Goal: Task Accomplishment & Management: Use online tool/utility

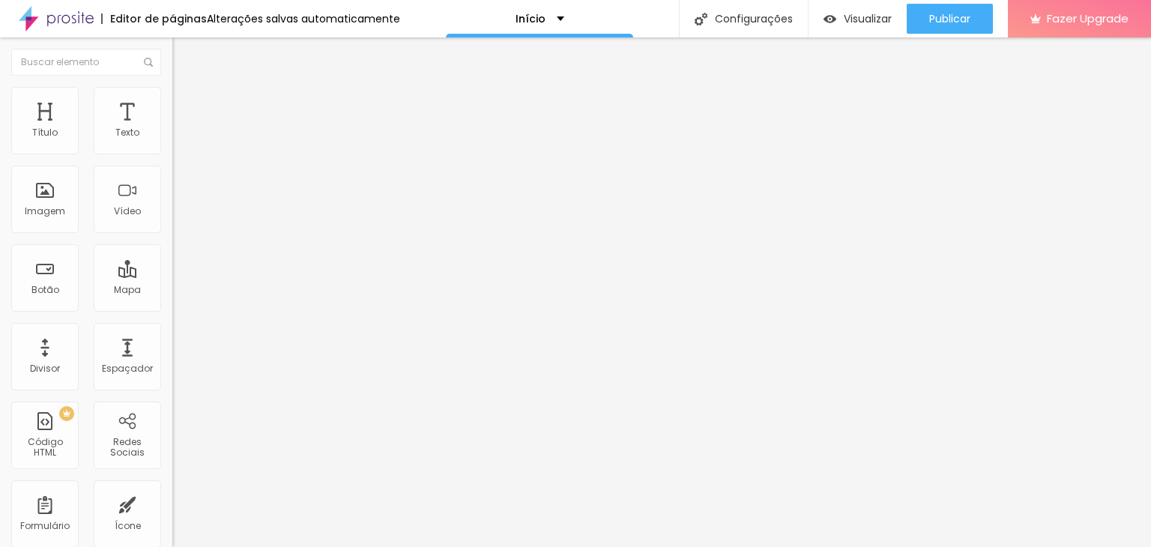
type input "6.9"
type input "5.4"
type input "0.3"
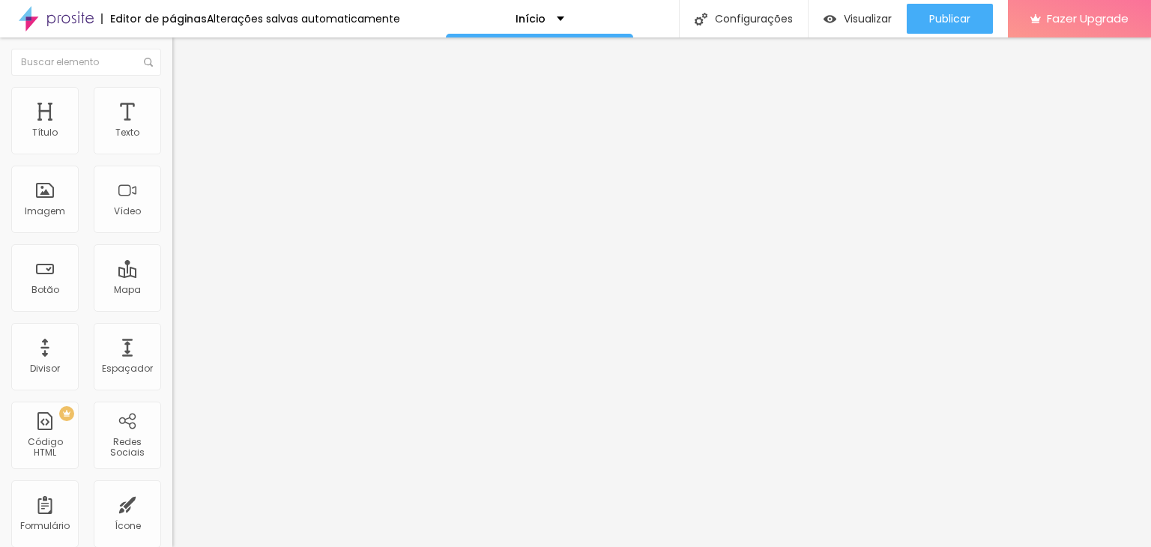
type input "0.3"
type input "0"
type input "0.2"
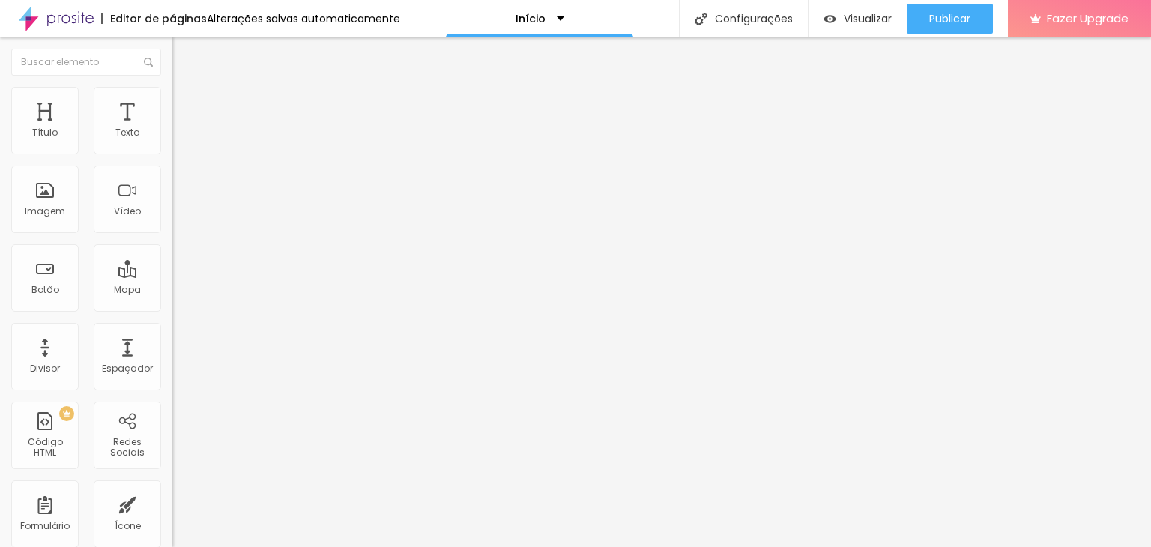
type input "0.3"
type input "0.4"
type input "0.6"
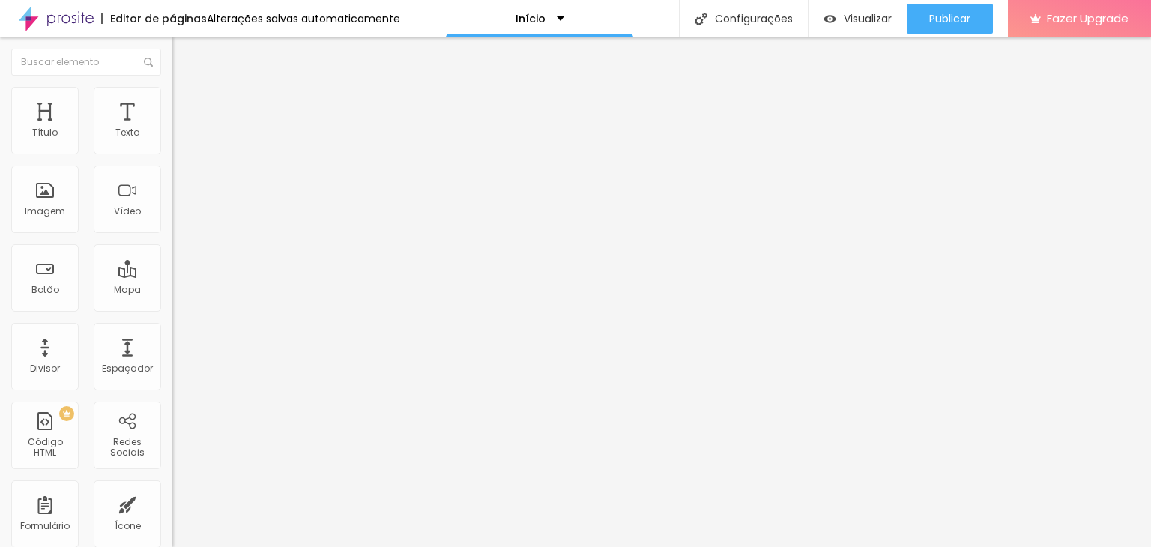
type input "0.6"
type input "0.7"
type input "0.8"
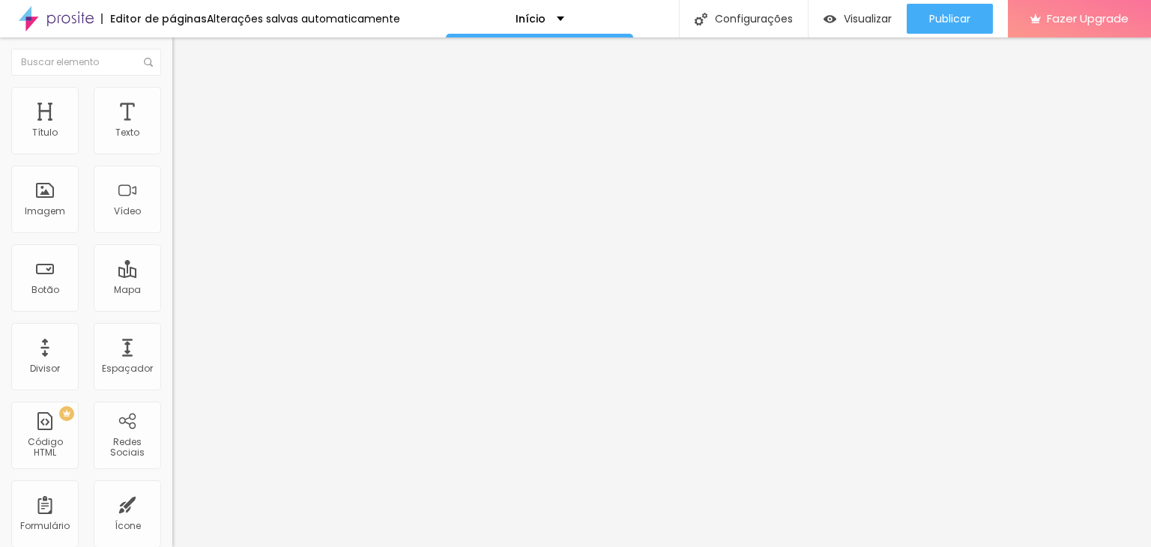
drag, startPoint x: 67, startPoint y: 348, endPoint x: 39, endPoint y: 342, distance: 29.0
type input "0.8"
type input "20"
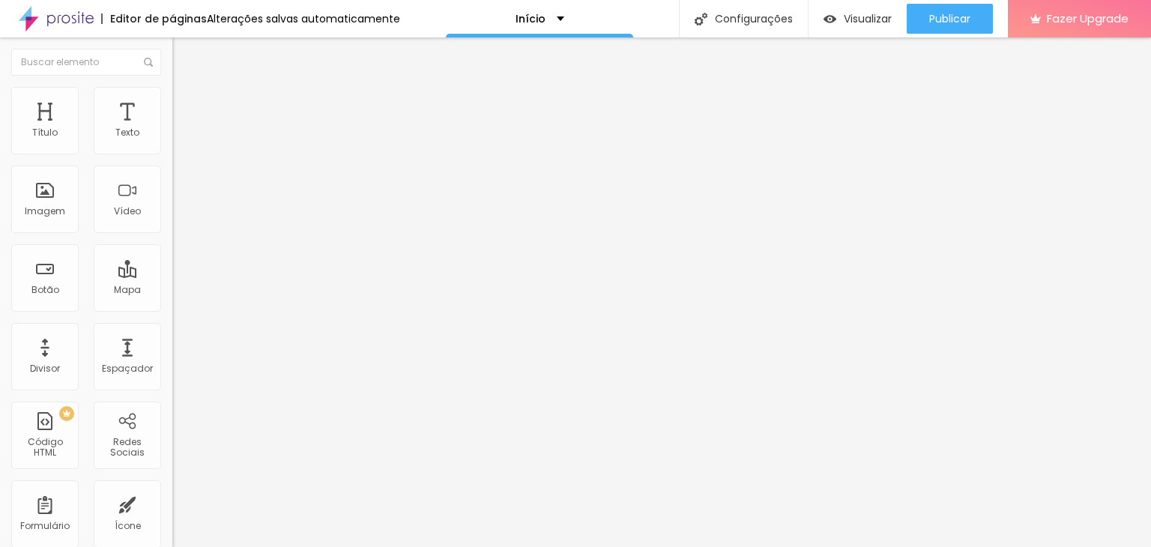
type input "22"
type input "23"
click at [172, 354] on input "range" at bounding box center [220, 360] width 97 height 12
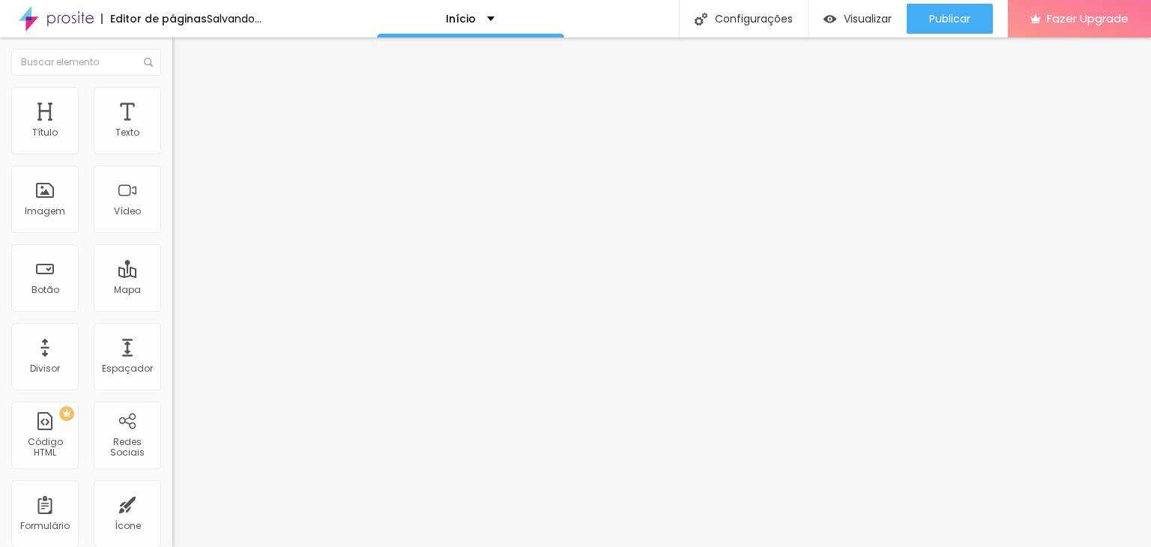
type input "24"
type input "25"
type input "26"
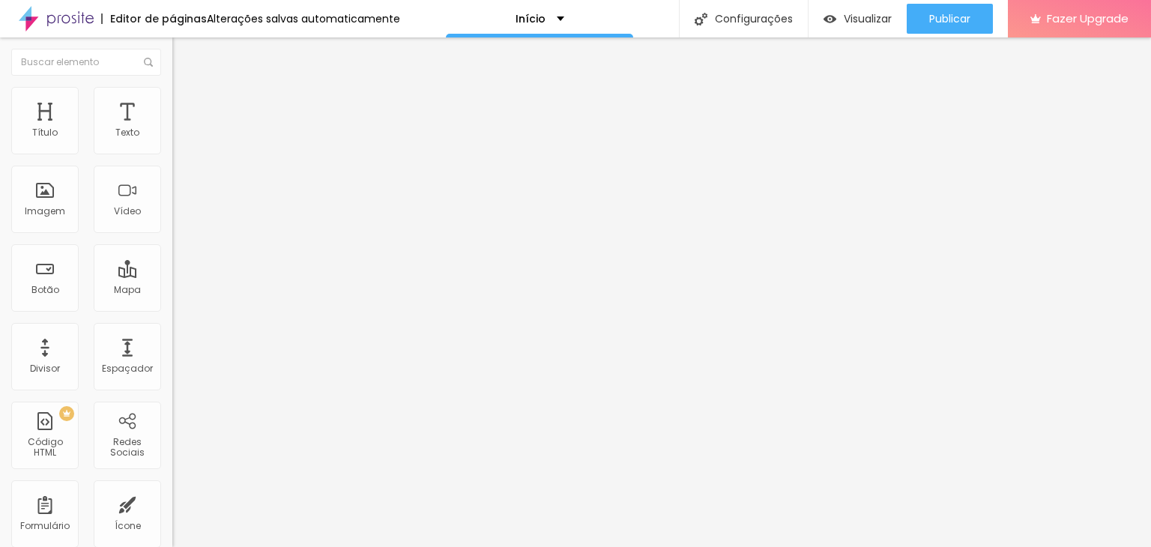
type input "26"
type input "27"
click at [172, 354] on input "range" at bounding box center [220, 360] width 97 height 12
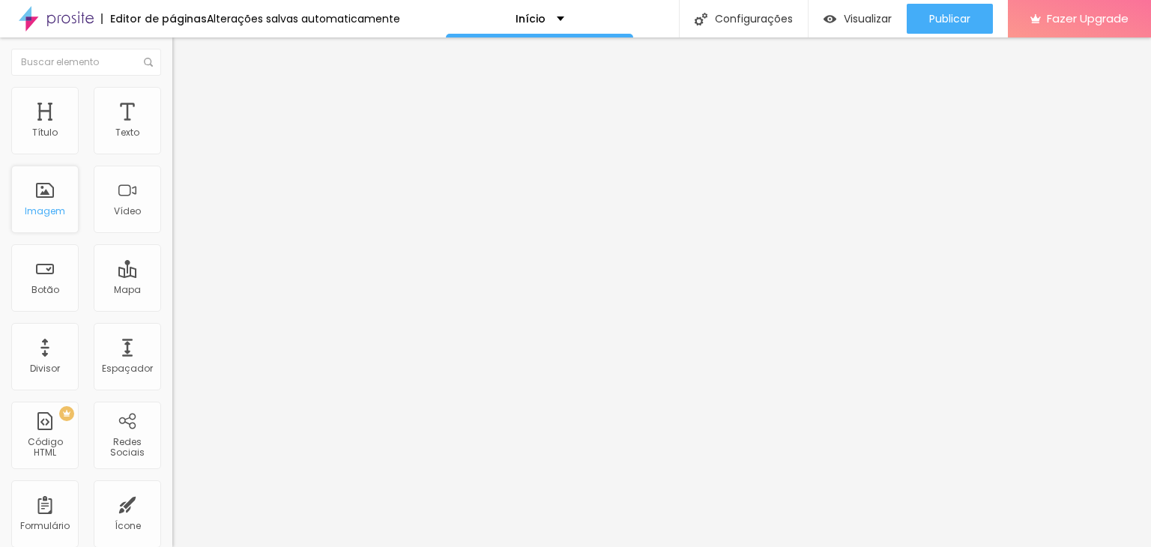
click at [25, 197] on div "Imagem" at bounding box center [44, 199] width 67 height 67
drag, startPoint x: 143, startPoint y: 339, endPoint x: 146, endPoint y: 326, distance: 13.8
click at [172, 274] on div "Proporção Original Cinema 16:9 Padrão 4:3 Quadrado 1:1 Original" at bounding box center [258, 244] width 172 height 59
click at [172, 235] on span "Original" at bounding box center [190, 228] width 36 height 13
click at [172, 261] on span "Quadrado" at bounding box center [196, 255] width 49 height 13
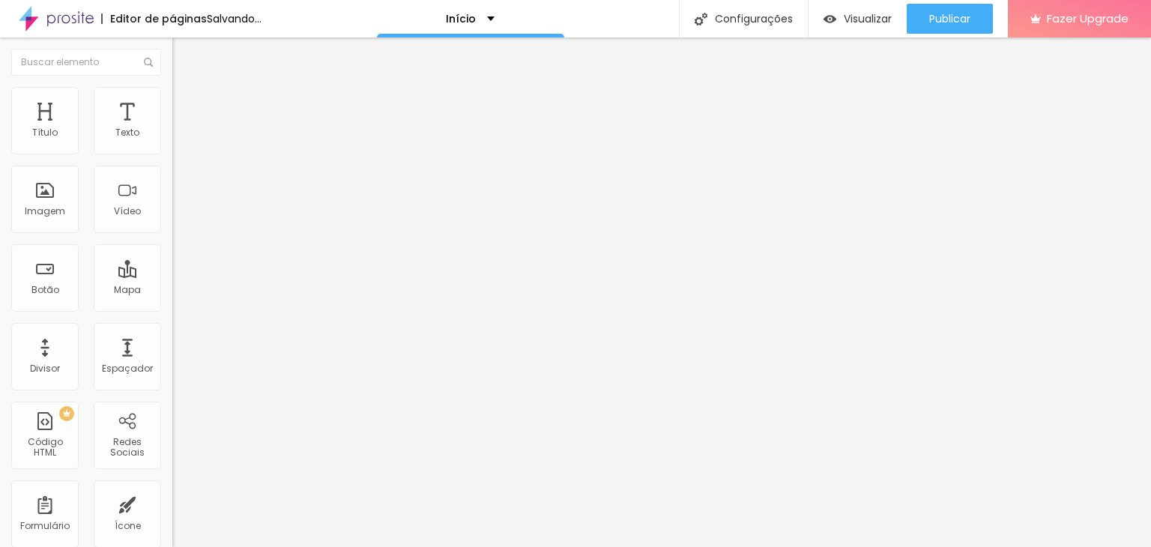
click at [172, 244] on span "Cinema" at bounding box center [190, 237] width 37 height 13
click at [172, 258] on span "Padrão" at bounding box center [189, 251] width 34 height 13
click at [172, 235] on span "Original" at bounding box center [190, 228] width 36 height 13
click at [172, 253] on span "Padrão" at bounding box center [189, 246] width 34 height 13
click at [172, 309] on input "text" at bounding box center [262, 301] width 180 height 15
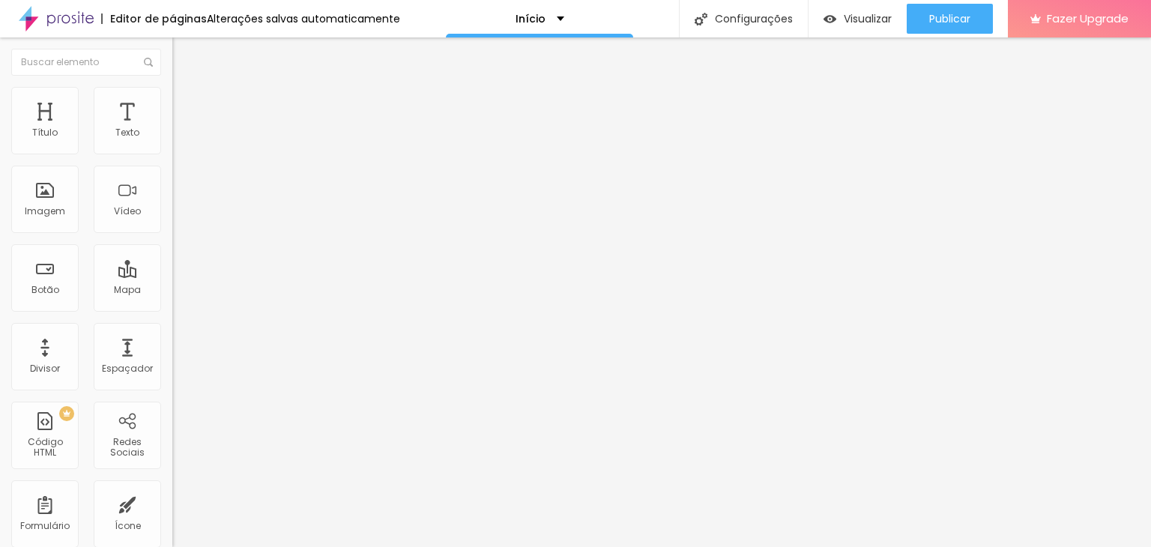
paste input "https://www.thayrosfotografia.com.br/portfolio"
type input "https://www.thayrosfotografia.com.br/portfolio"
click at [172, 64] on button "Editar Botão" at bounding box center [258, 54] width 172 height 34
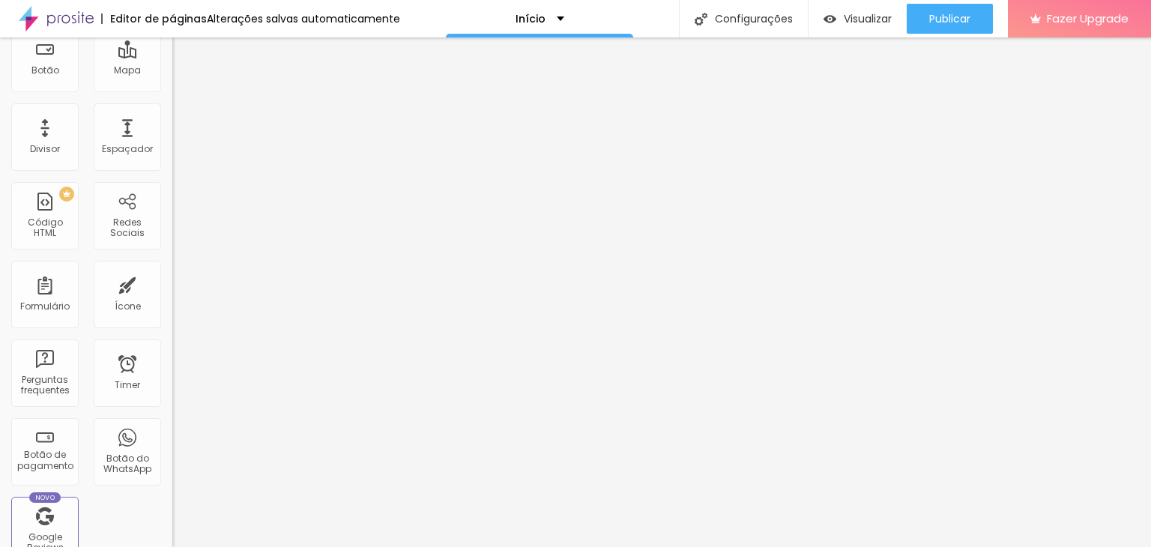
scroll to position [216, 0]
click at [45, 244] on div "PREMIUM Código HTML" at bounding box center [44, 219] width 67 height 67
click at [119, 217] on div "Redes Sociais" at bounding box center [127, 219] width 67 height 67
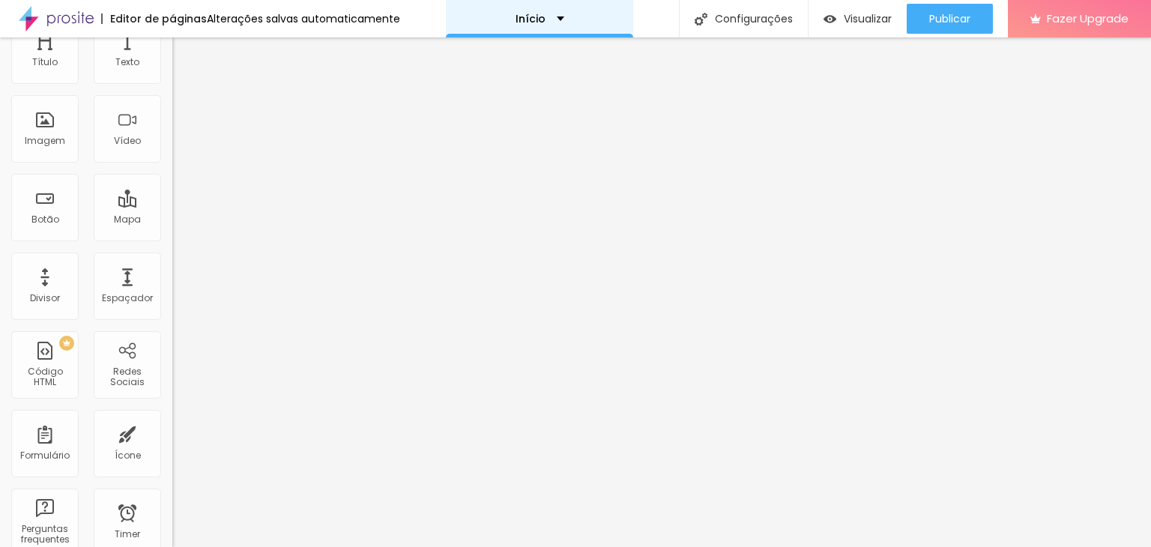
scroll to position [0, 0]
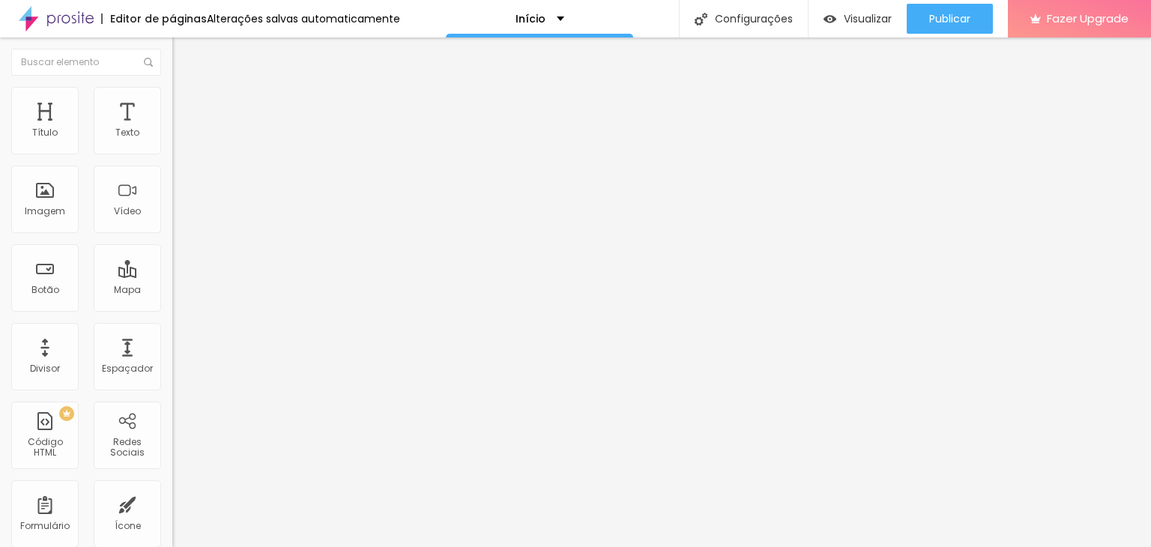
click at [172, 207] on div at bounding box center [258, 188] width 172 height 116
click at [172, 191] on div "< iframe src = "https://cdn.lightwidget.com/widgets/SEU_ID_AQUI.html" scrolling…" at bounding box center [328, 180] width 312 height 105
click at [172, 181] on div "< iframe src = "https://cdn.lightwidget.com/widgets/SEU_ID_AQUI.html" scrolling…" at bounding box center [328, 180] width 312 height 105
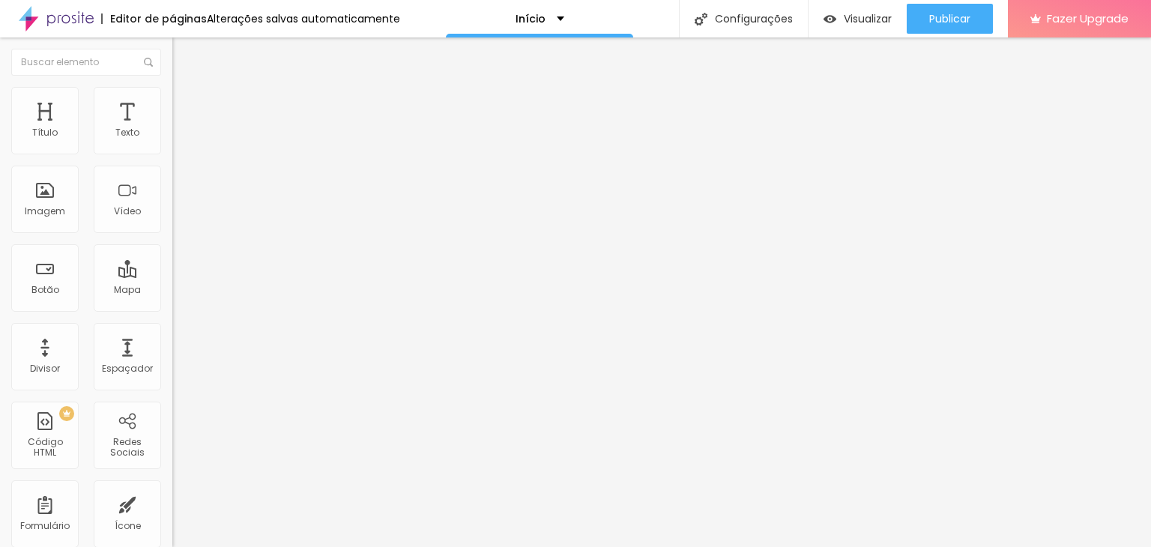
click at [172, 378] on div "Editar Código HTML Conteúdo Avançado Código HTML 322 caracteres 3 4 5 6 7 8 9 1…" at bounding box center [258, 292] width 172 height 510
click at [844, 27] on div "Visualizar" at bounding box center [857, 19] width 68 height 30
click at [172, 175] on div "Código HTML 1587 caracteres 3 4 5 6 7 8 9 10 11 feed . appendChild ( a ) ; }) ;…" at bounding box center [258, 138] width 172 height 73
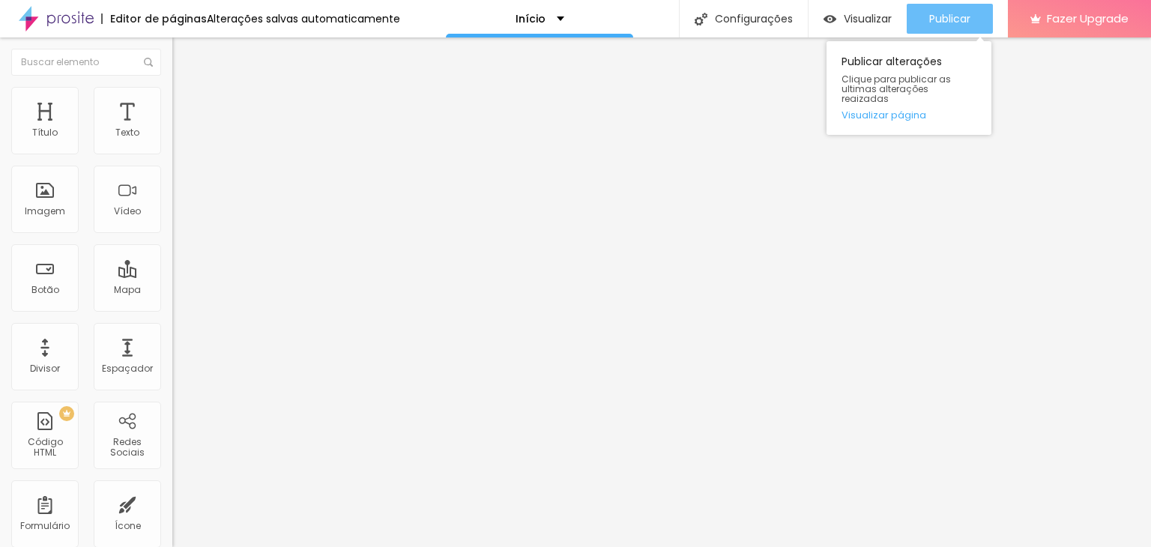
click at [949, 30] on div "Publicar" at bounding box center [949, 19] width 41 height 30
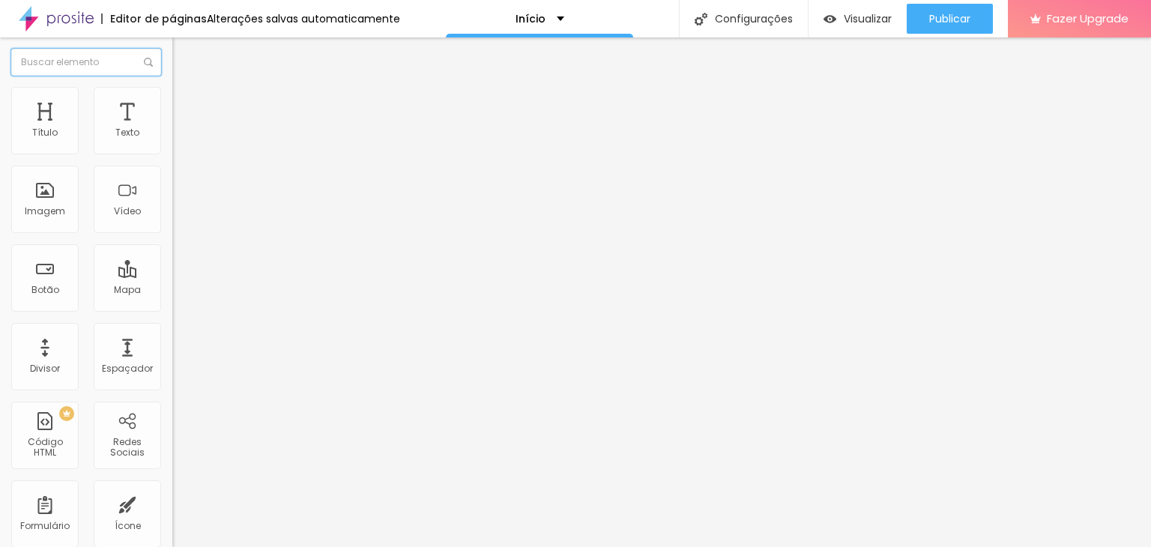
click at [60, 55] on input "text" at bounding box center [86, 62] width 150 height 27
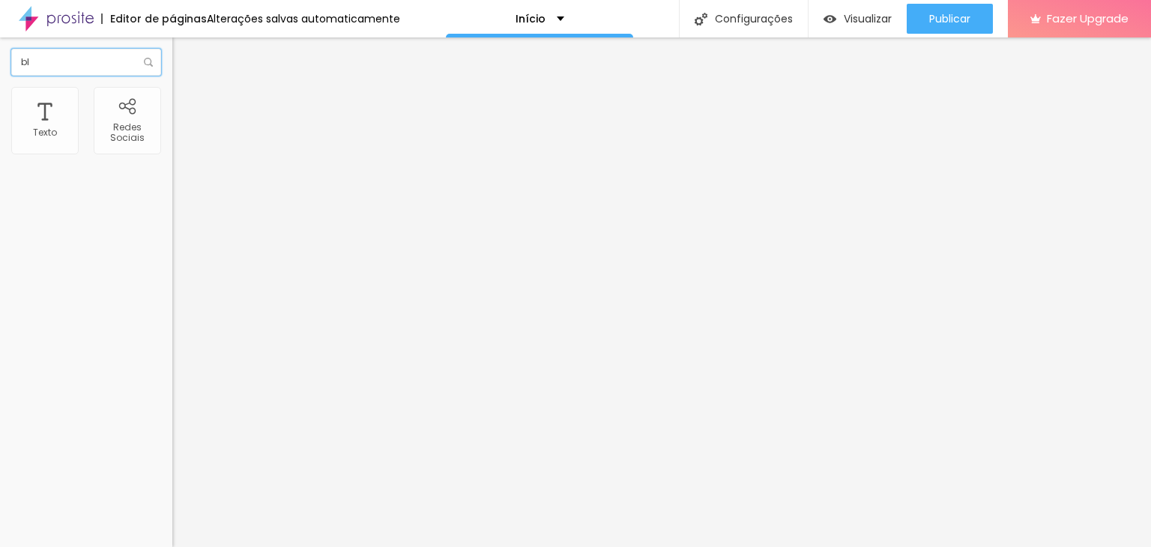
type input "b"
type input "i"
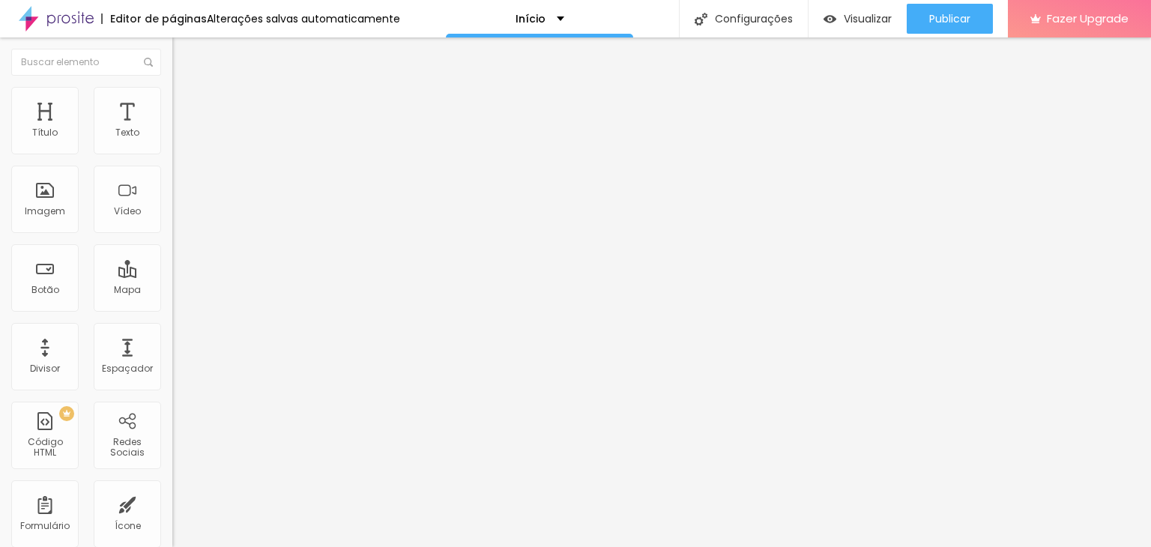
click at [186, 103] on span "Estilo" at bounding box center [197, 97] width 23 height 13
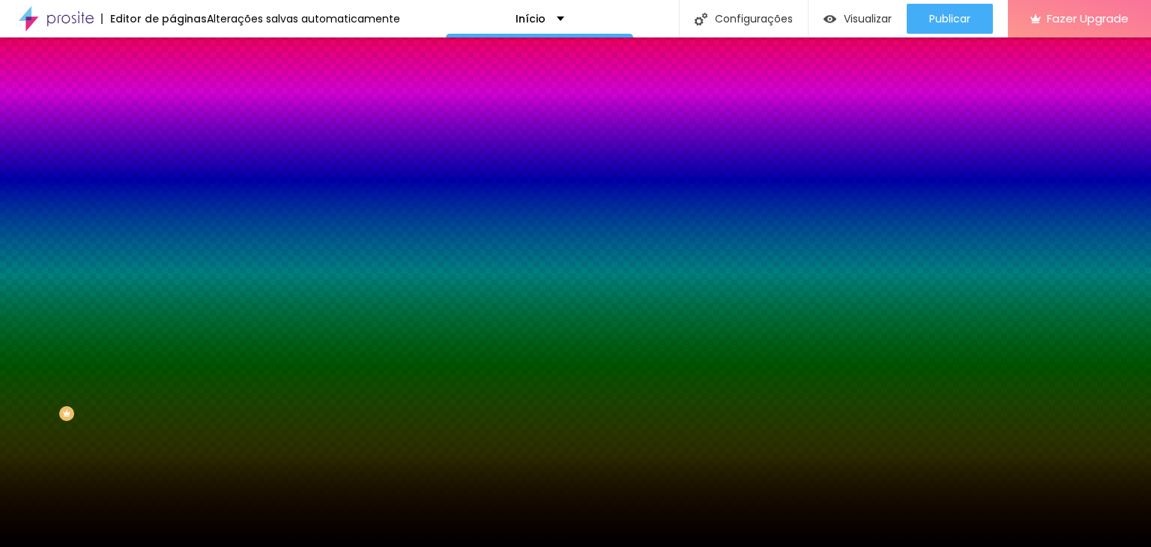
click at [172, 138] on span "Trocar imagem" at bounding box center [213, 131] width 82 height 13
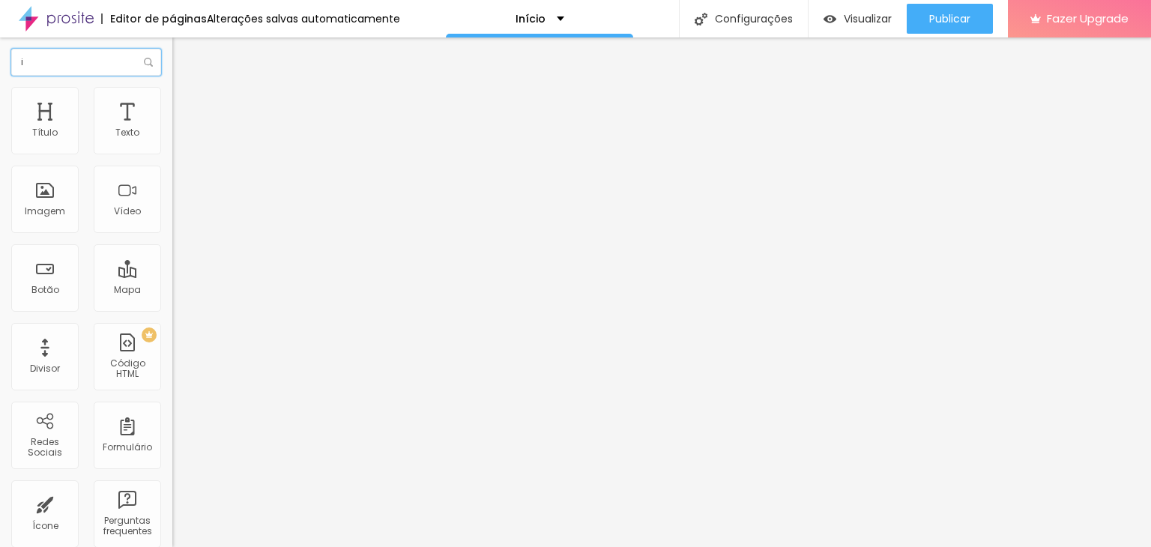
type input "i"
click at [186, 103] on span "Estilo" at bounding box center [197, 97] width 23 height 13
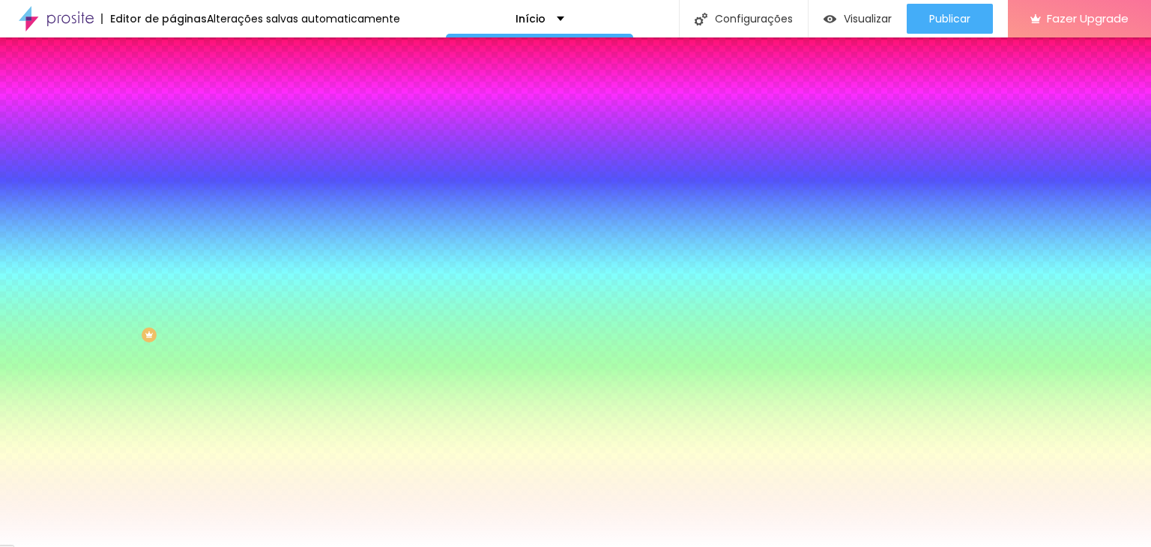
click at [172, 102] on img at bounding box center [178, 108] width 13 height 13
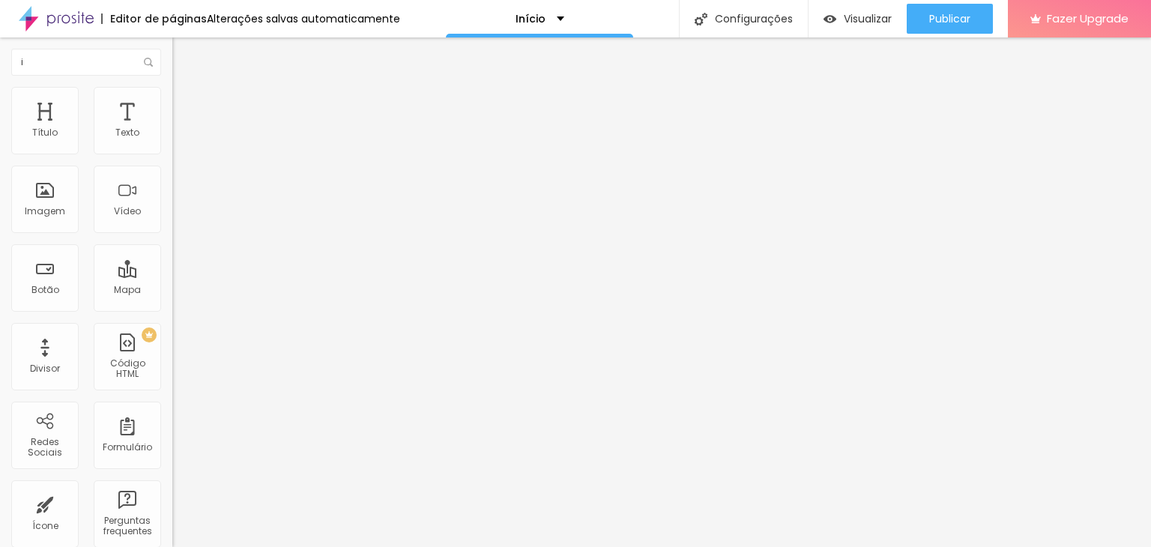
click at [172, 87] on li "Conteúdo" at bounding box center [258, 79] width 172 height 15
click at [186, 103] on span "Estilo" at bounding box center [197, 97] width 23 height 13
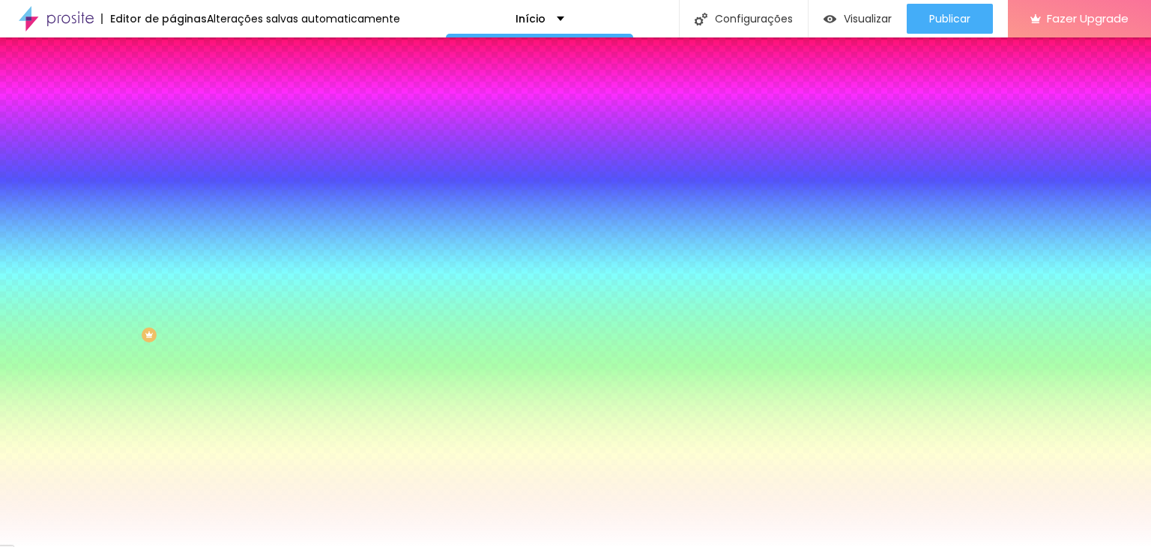
click at [184, 55] on img "button" at bounding box center [190, 55] width 12 height 12
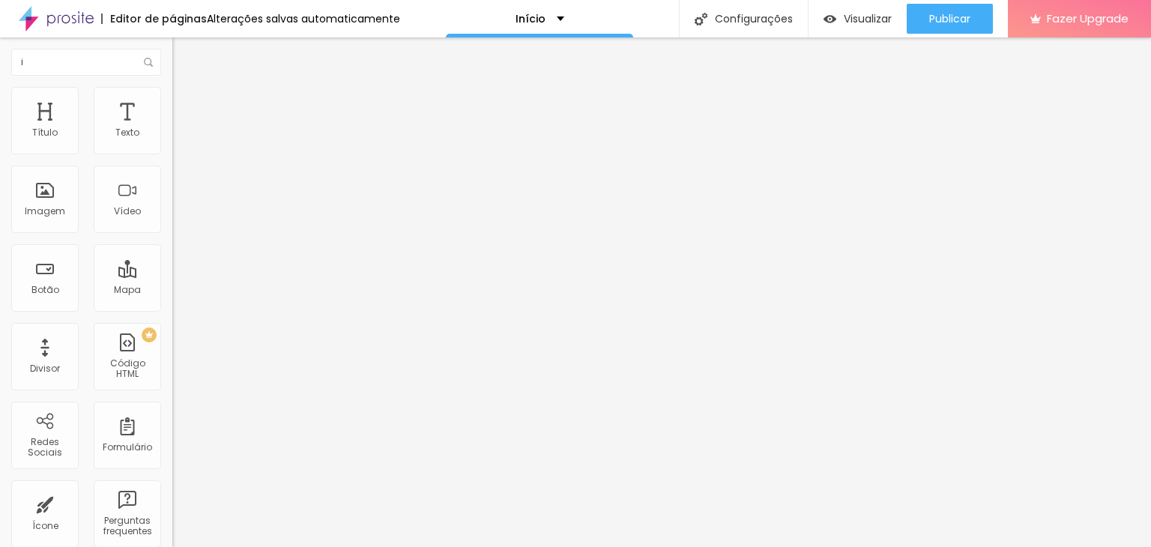
type input "4.4"
type input "2.9"
type input "2.8"
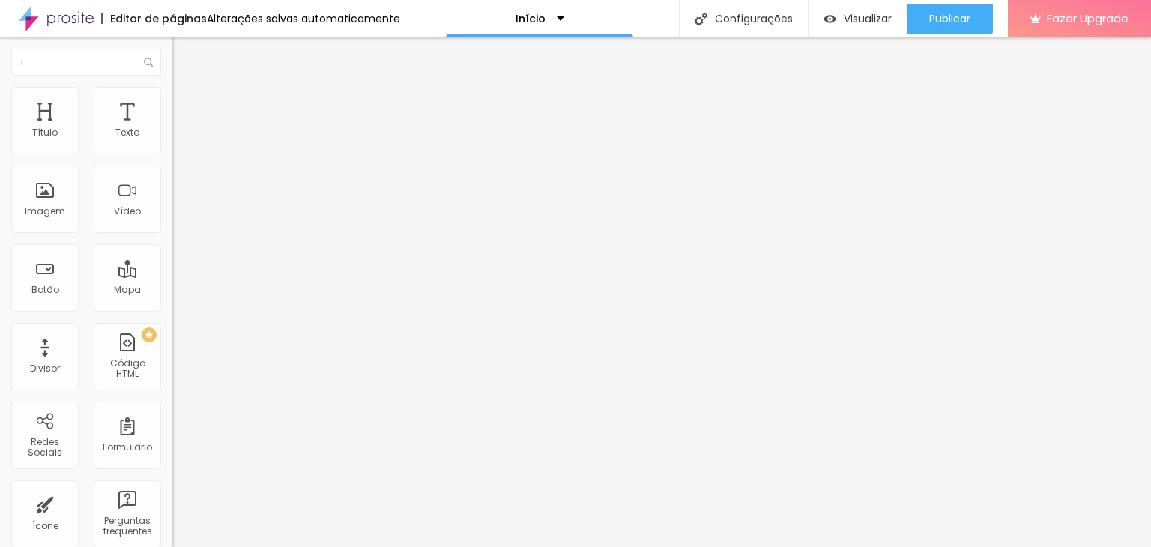
type input "2.8"
type input "2.6"
type input "2.5"
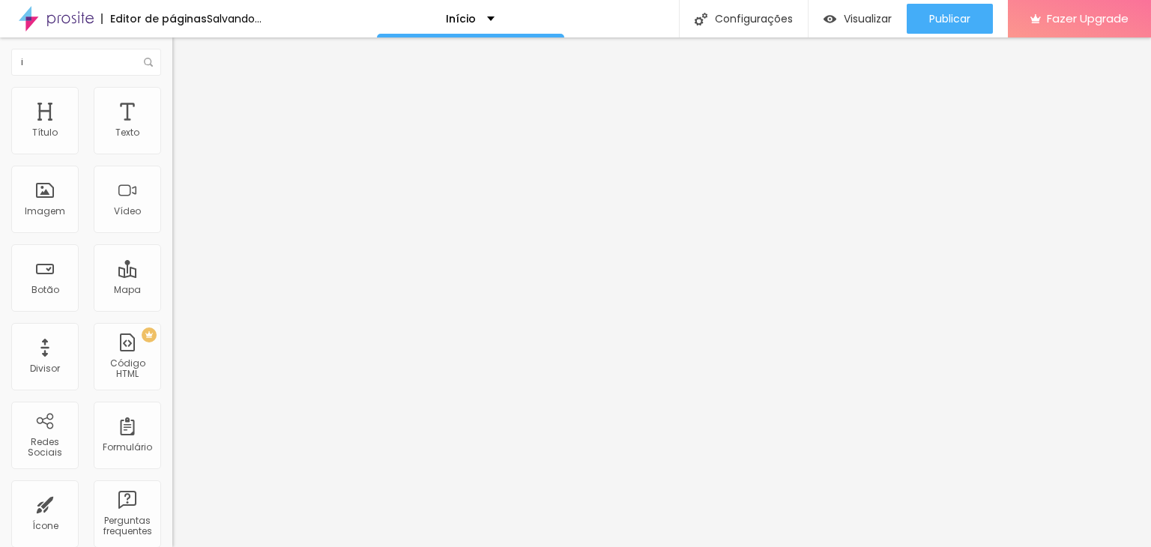
type input "2.4"
type input "2.3"
type input "2.2"
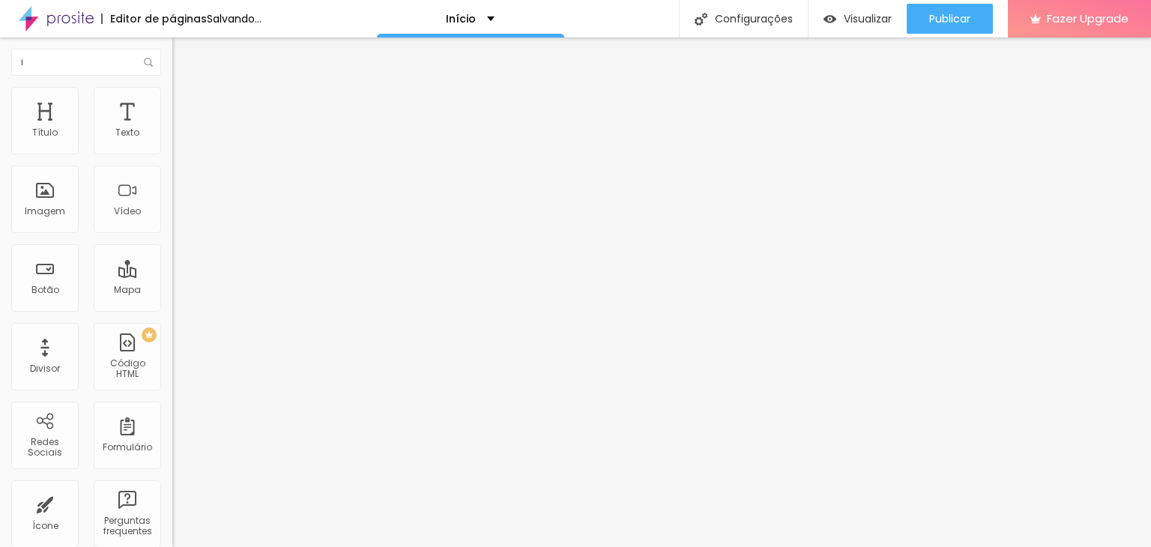
type input "2.2"
type input "2.1"
type input "2"
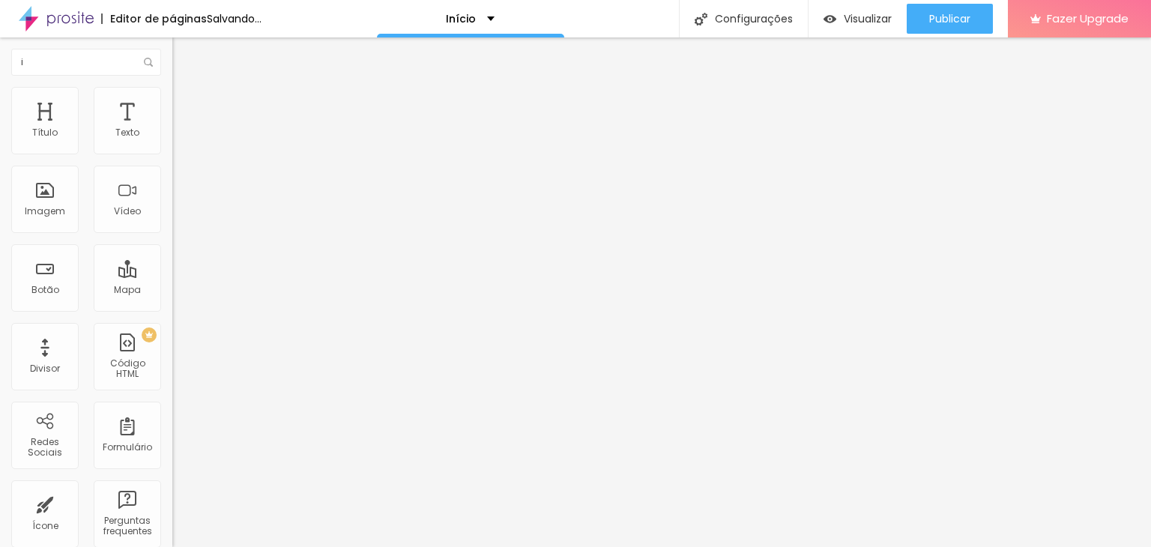
type input "1.9"
type input "1.8"
type input "1.7"
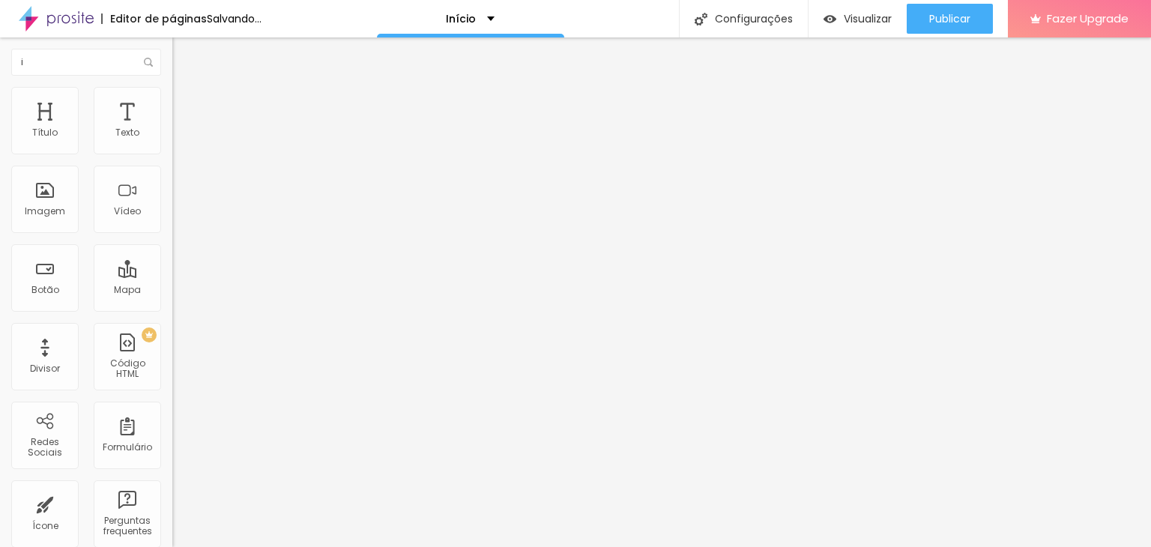
type input "1.7"
type input "1.6"
type input "1.5"
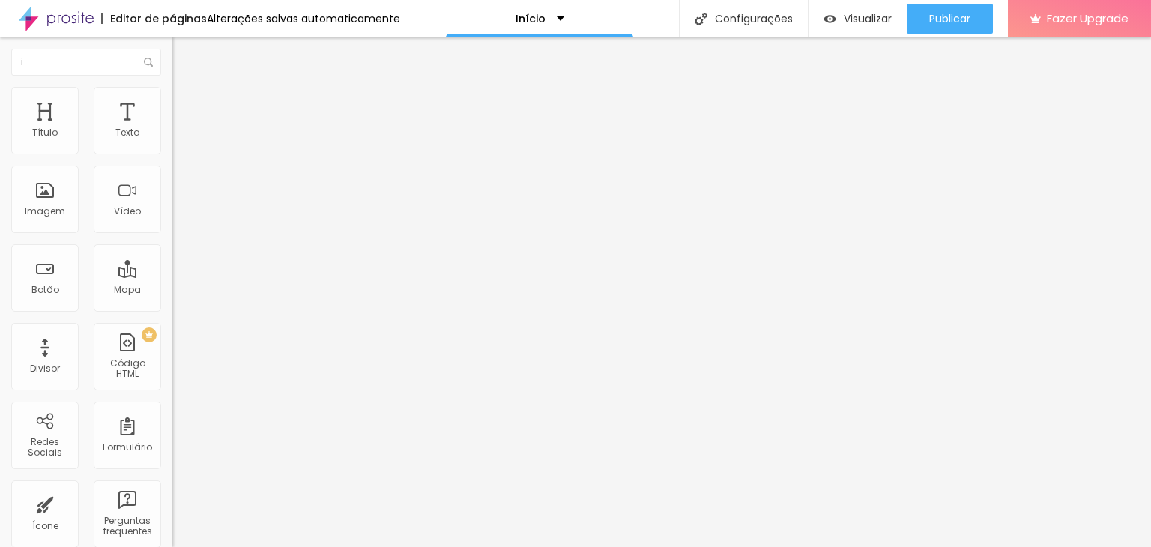
type input "1.4"
type input "1.5"
type input "1.6"
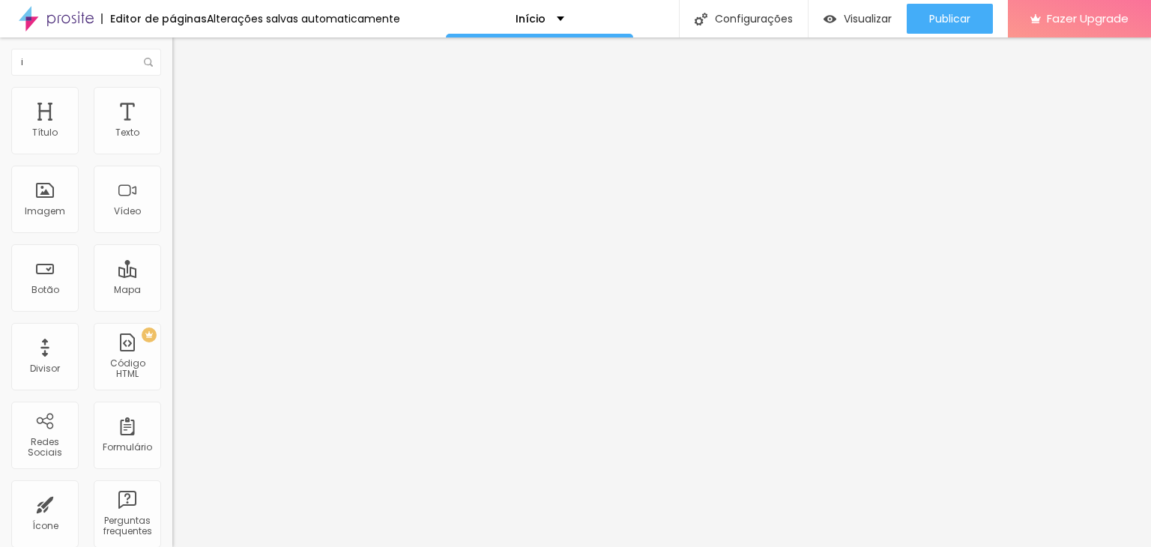
type input "1.6"
drag, startPoint x: 80, startPoint y: 175, endPoint x: 49, endPoint y: 175, distance: 30.7
type input "1.6"
click at [172, 488] on input "range" at bounding box center [220, 494] width 97 height 12
type input "46"
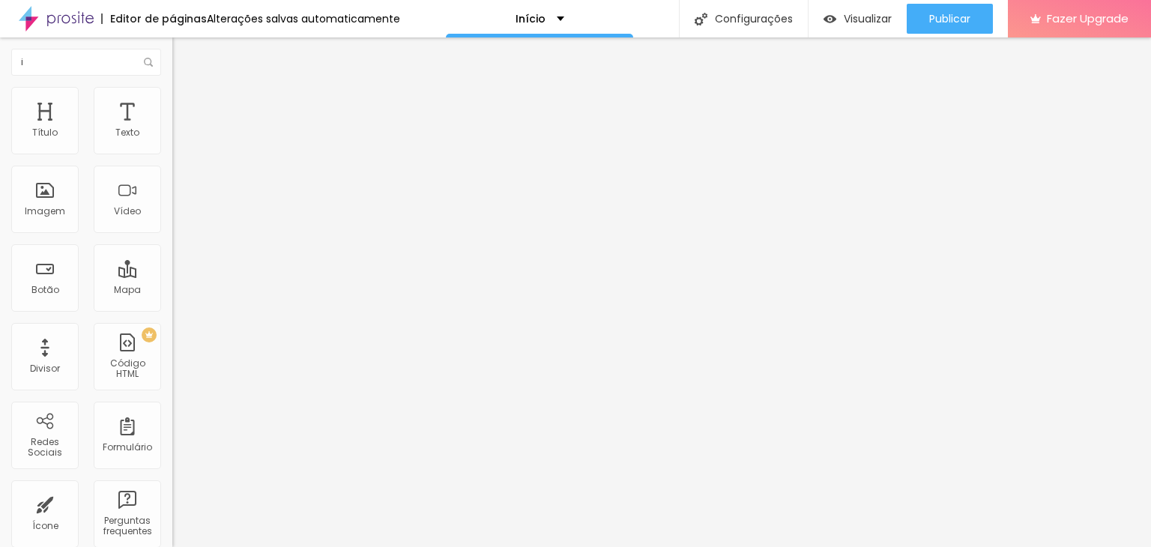
type input "46"
type input "37"
type input "38"
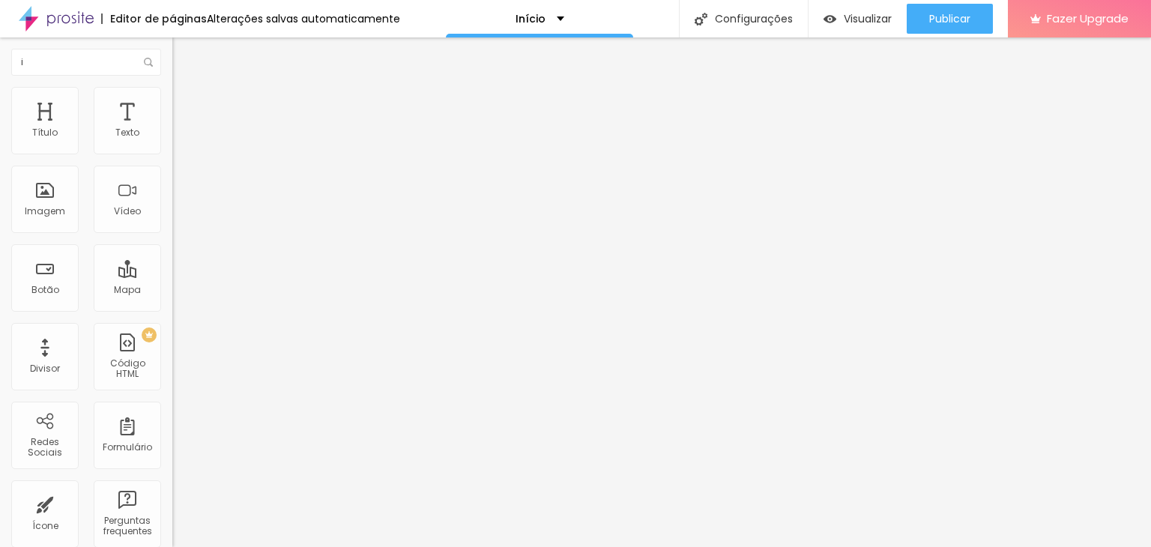
type input "39"
type input "40"
drag, startPoint x: 74, startPoint y: 315, endPoint x: 63, endPoint y: 315, distance: 11.2
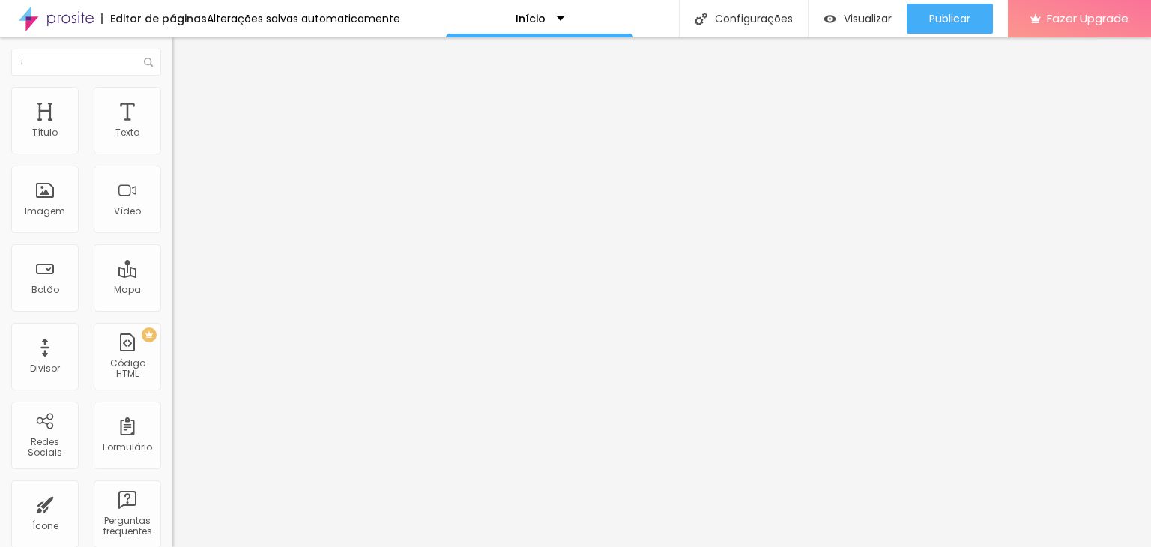
type input "40"
click at [172, 354] on input "range" at bounding box center [220, 360] width 97 height 12
click at [172, 100] on li "Estilo" at bounding box center [258, 94] width 172 height 15
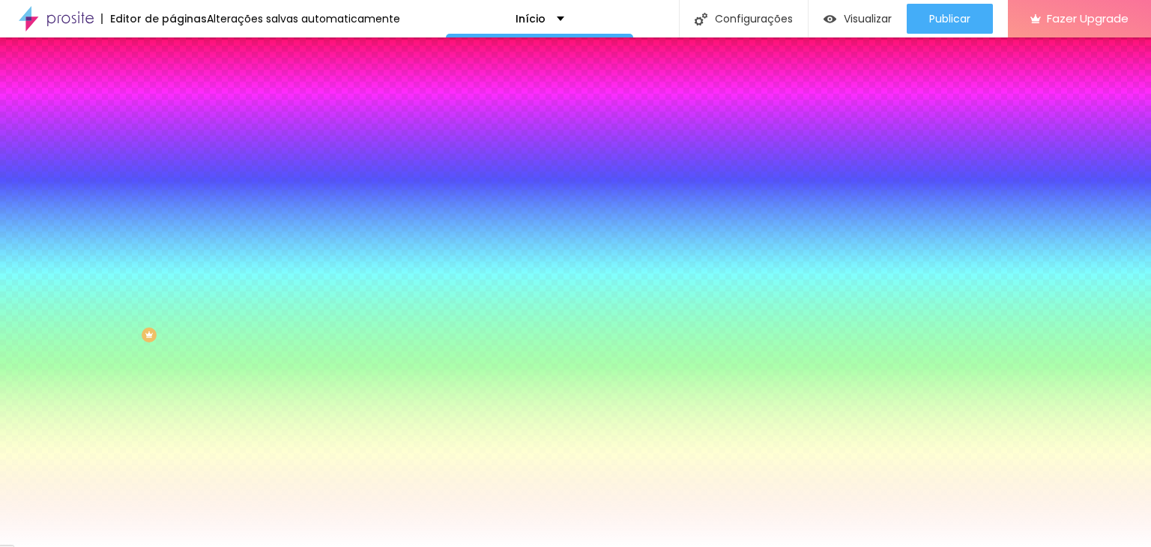
click at [186, 106] on span "Avançado" at bounding box center [210, 112] width 49 height 13
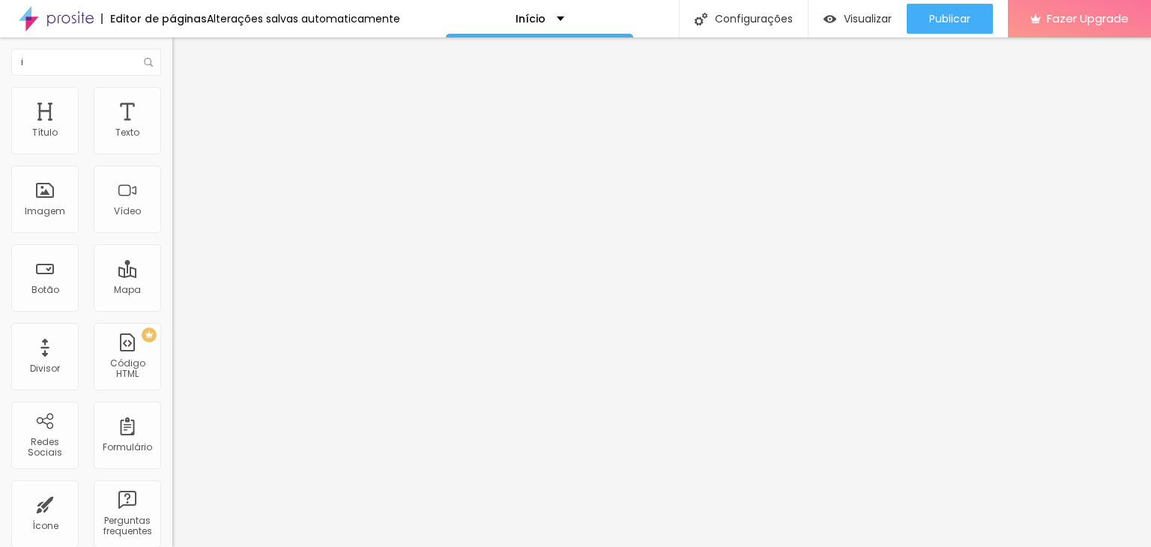
type input "30"
type input "60"
type input "274"
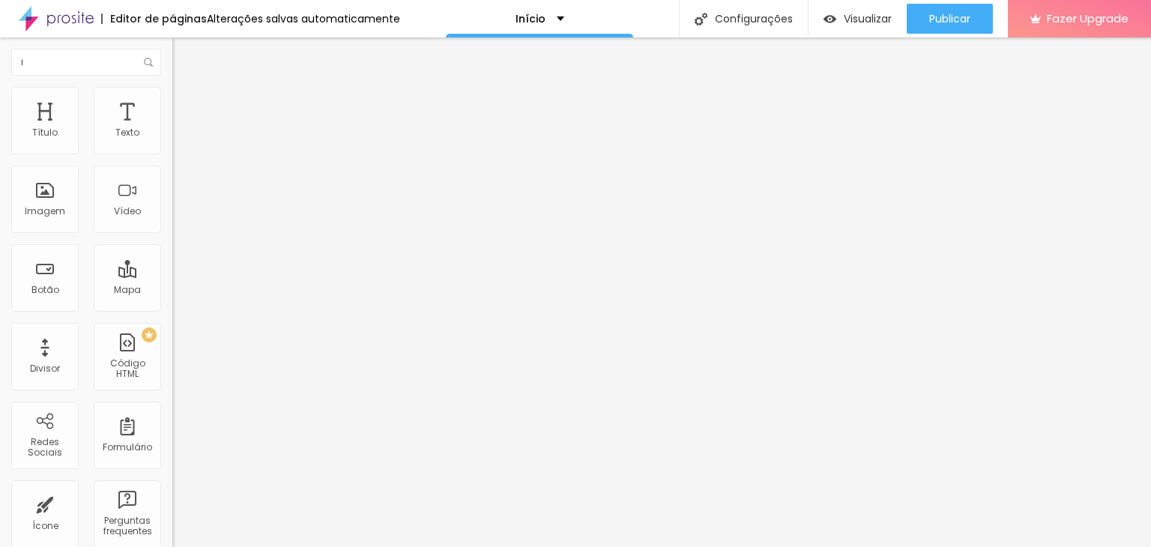
type input "274"
type input "404"
type input "419"
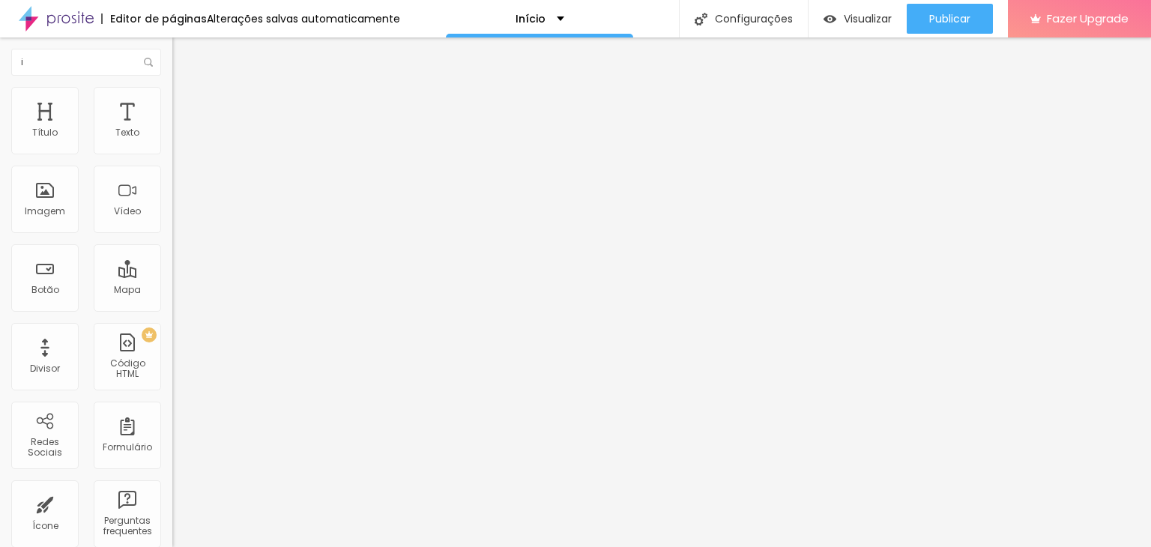
type input "434"
type input "463"
type input "500"
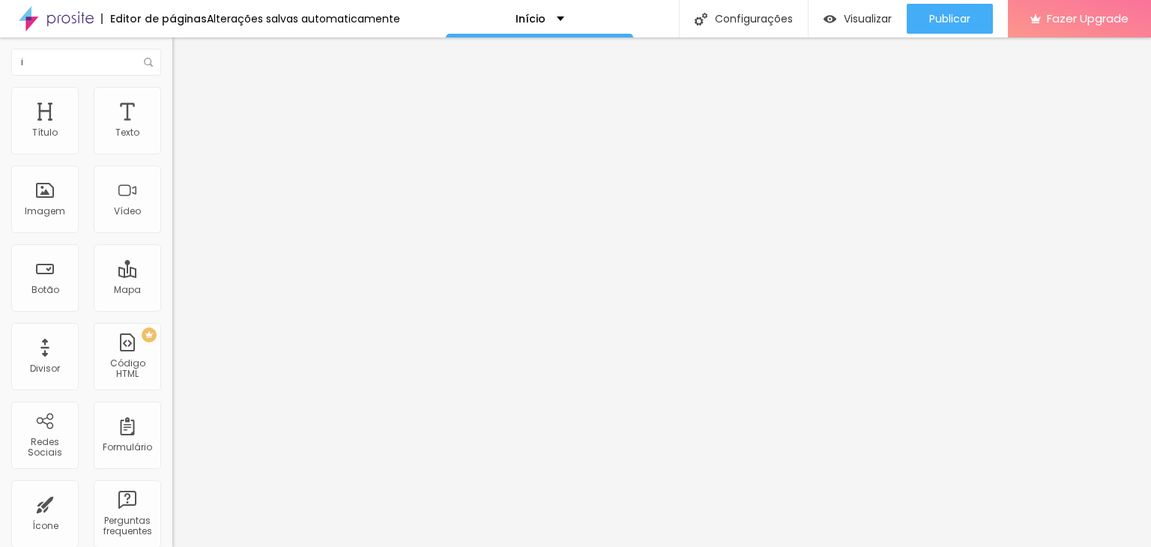
type input "500"
type input "458"
type input "50"
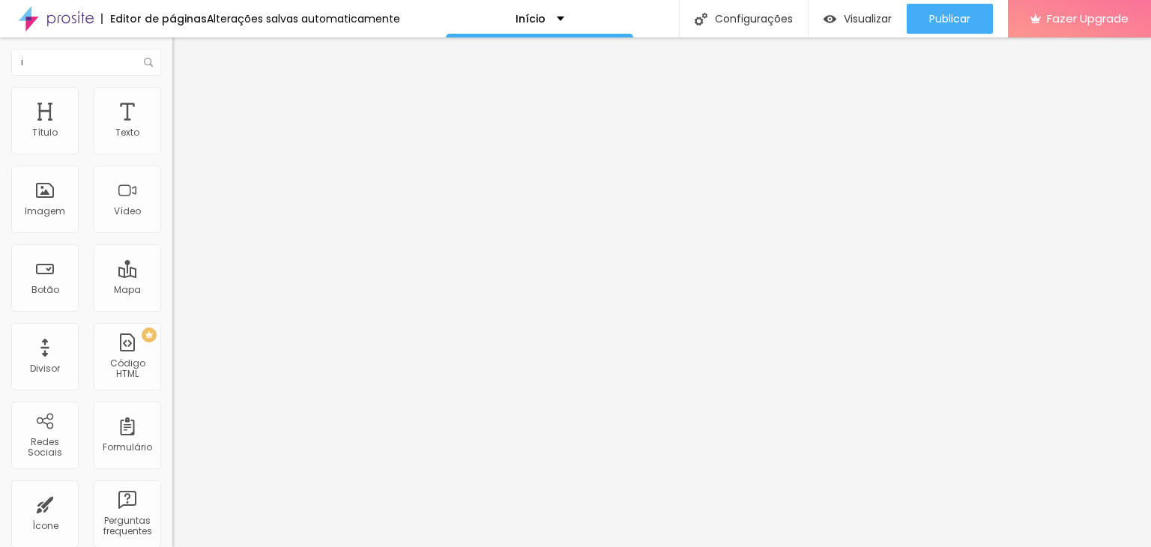
type input "0"
drag, startPoint x: 34, startPoint y: 178, endPoint x: 0, endPoint y: 175, distance: 33.9
type input "0"
click at [172, 503] on input "range" at bounding box center [220, 509] width 97 height 12
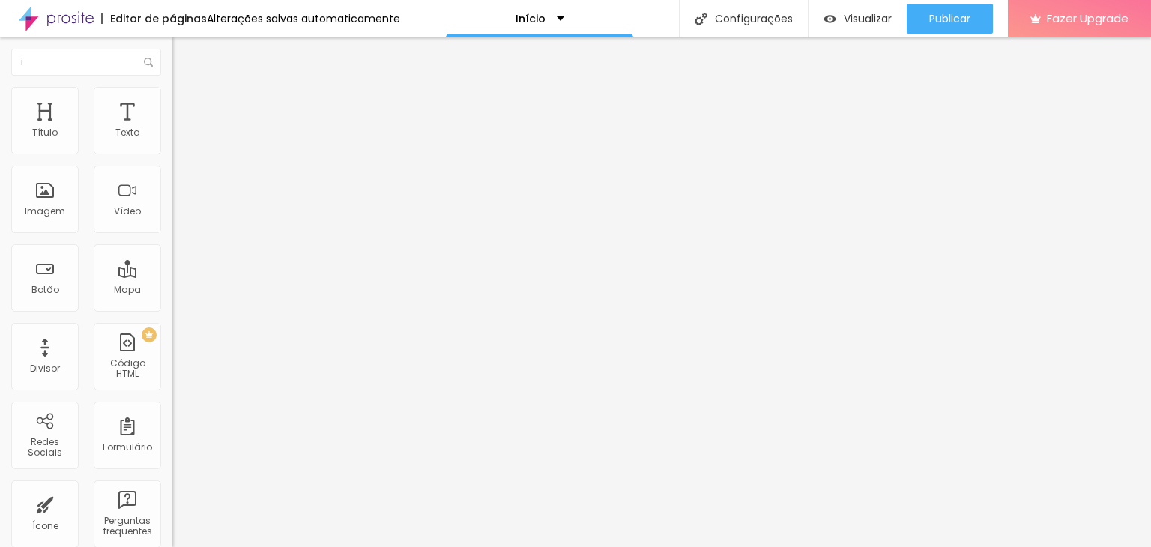
drag, startPoint x: 36, startPoint y: 142, endPoint x: 0, endPoint y: 139, distance: 36.0
click at [172, 291] on input "range" at bounding box center [220, 297] width 97 height 12
click at [172, 102] on img at bounding box center [178, 108] width 13 height 13
type input "0"
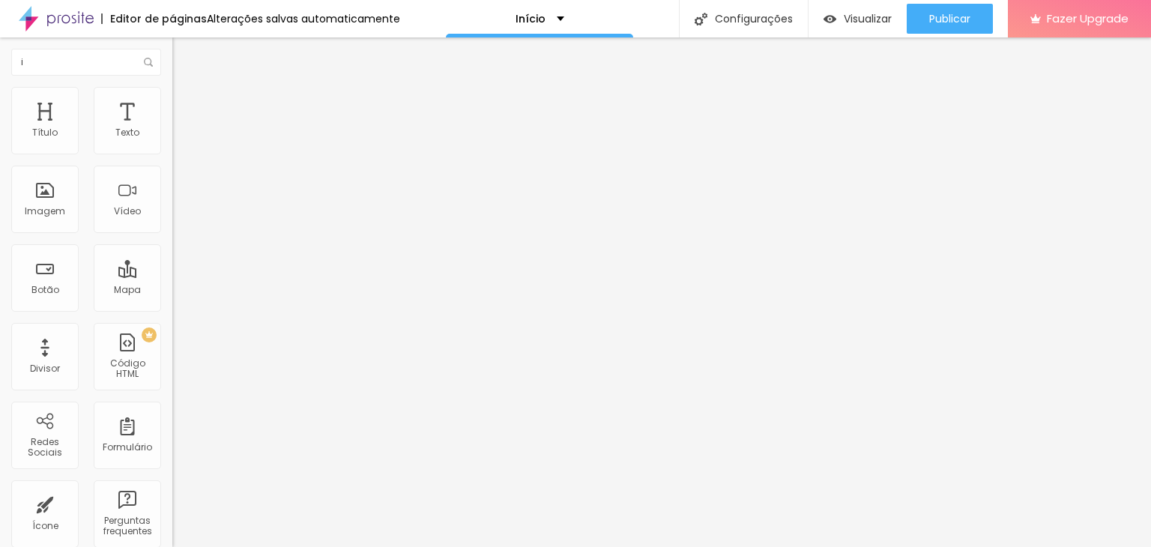
drag, startPoint x: 34, startPoint y: 175, endPoint x: 18, endPoint y: 175, distance: 16.5
type input "0"
click at [172, 503] on input "range" at bounding box center [220, 509] width 97 height 12
click at [172, 97] on li "Estilo" at bounding box center [258, 94] width 172 height 15
click at [172, 102] on img at bounding box center [178, 108] width 13 height 13
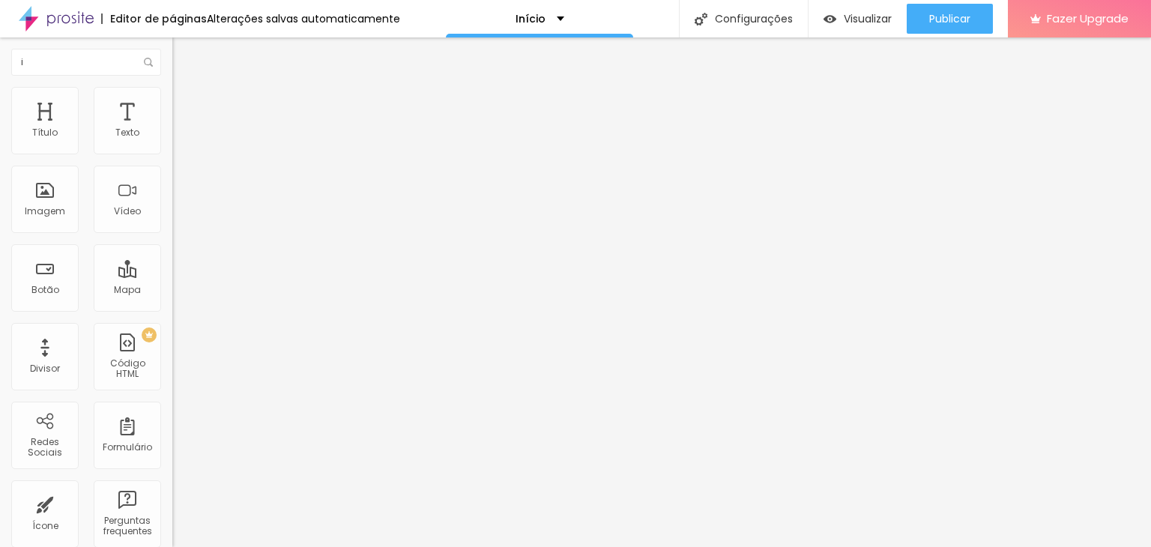
click at [172, 87] on li "Conteúdo" at bounding box center [258, 79] width 172 height 15
click at [172, 141] on input "text" at bounding box center [262, 133] width 180 height 15
paste input "https://vimeo.com/1089142628"
type input "https://vimeo.com/1089142628"
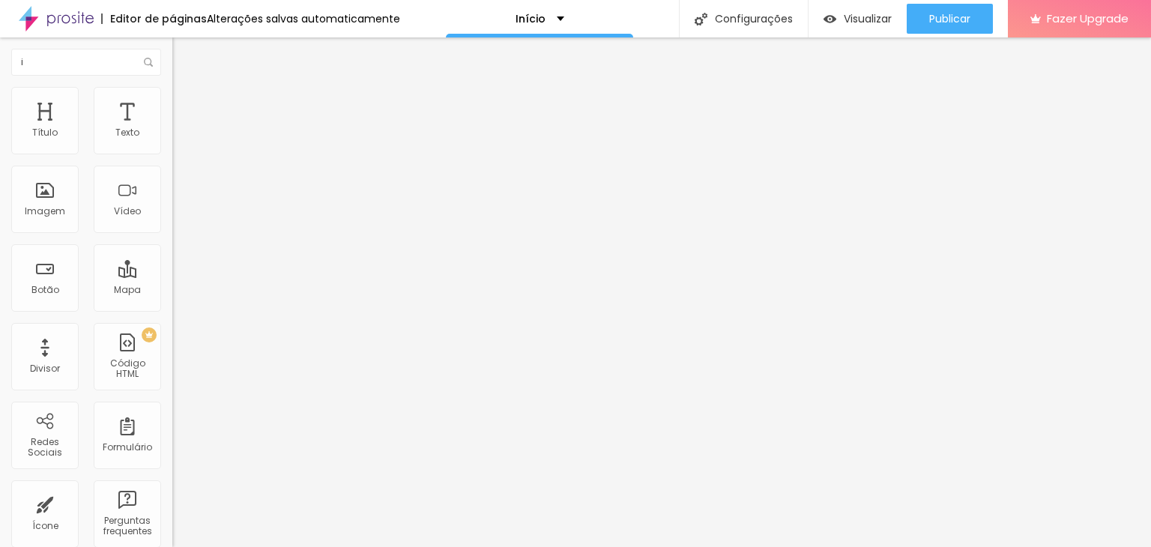
scroll to position [0, 0]
click at [172, 282] on div at bounding box center [258, 282] width 172 height 0
click at [172, 224] on span "4:3 Standard" at bounding box center [202, 217] width 61 height 13
click at [172, 265] on span "Vertical 1" at bounding box center [192, 259] width 40 height 13
click at [185, 265] on span "Vertical 1" at bounding box center [205, 259] width 40 height 13
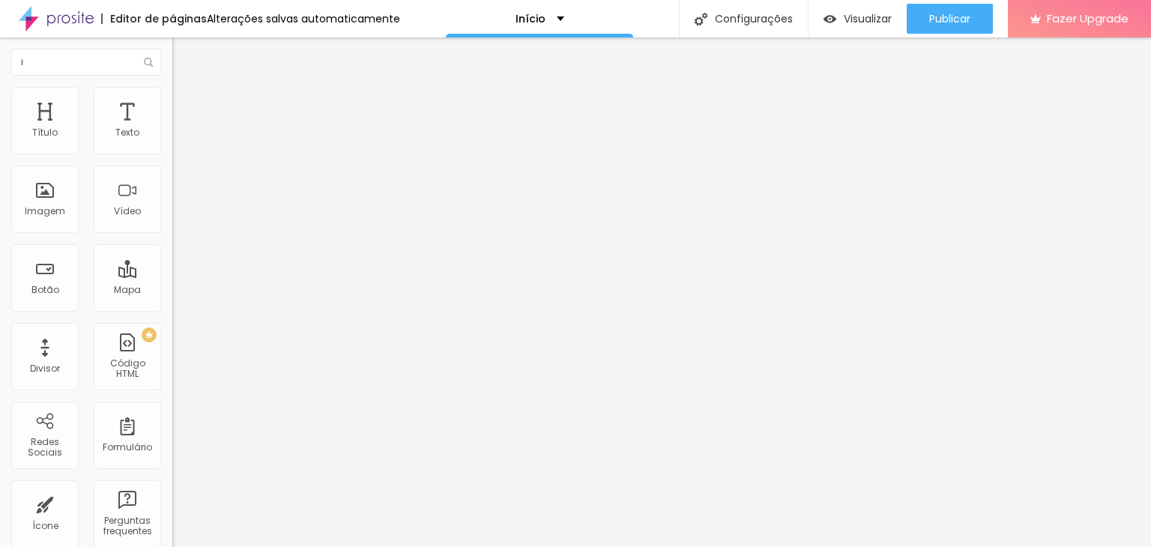
click at [172, 233] on span "Ultrawide" at bounding box center [193, 226] width 43 height 13
click at [172, 247] on span "Wide" at bounding box center [183, 241] width 23 height 13
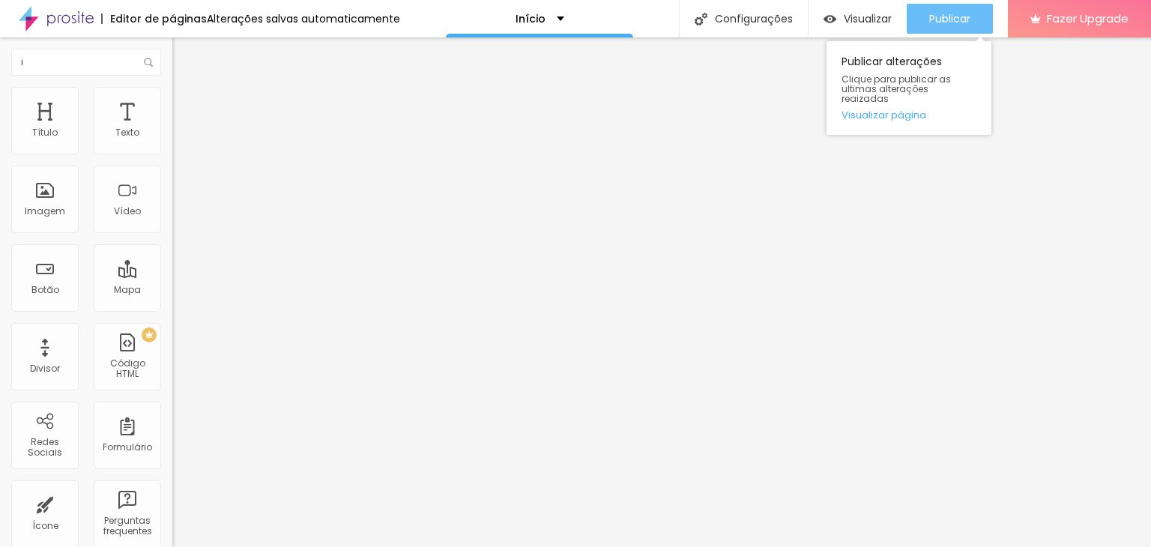
click at [969, 29] on div "Publicar" at bounding box center [949, 19] width 41 height 30
click at [965, 24] on span "Publicar" at bounding box center [949, 19] width 41 height 12
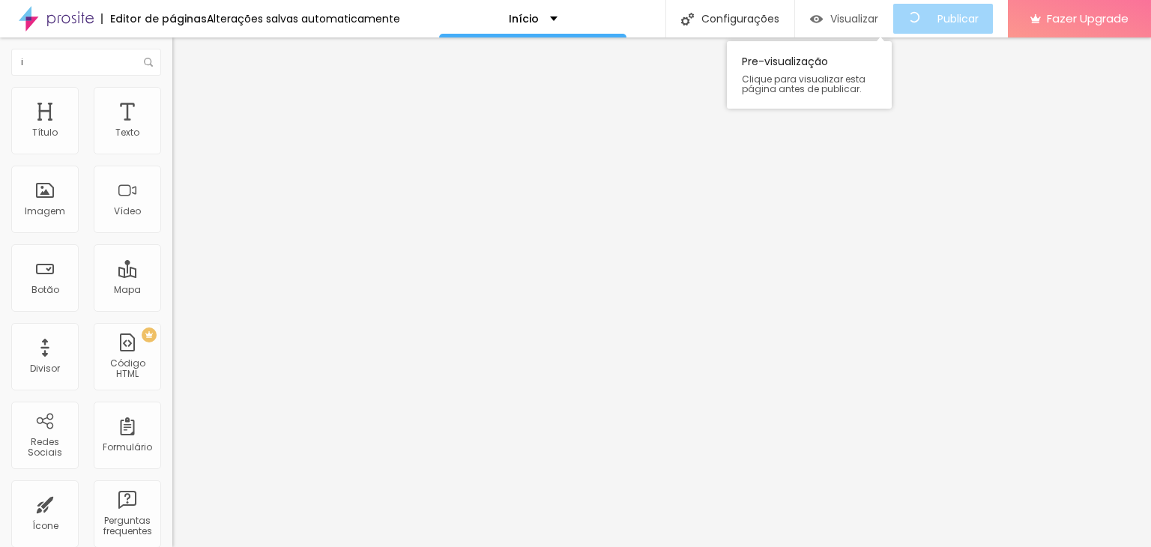
click at [844, 19] on span "Visualizar" at bounding box center [854, 19] width 48 height 12
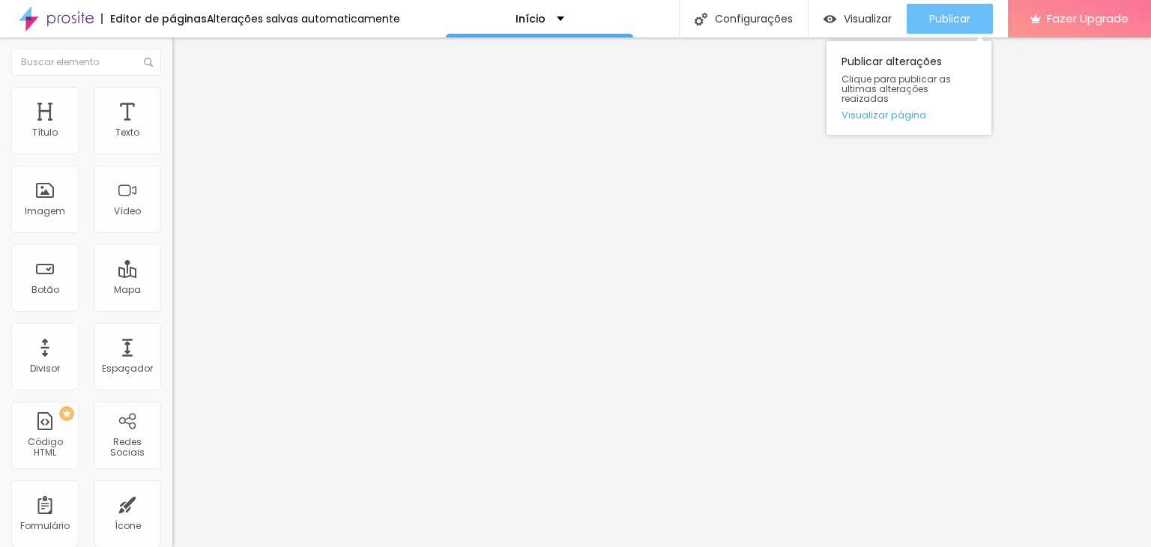
click at [929, 21] on span "Publicar" at bounding box center [949, 19] width 41 height 12
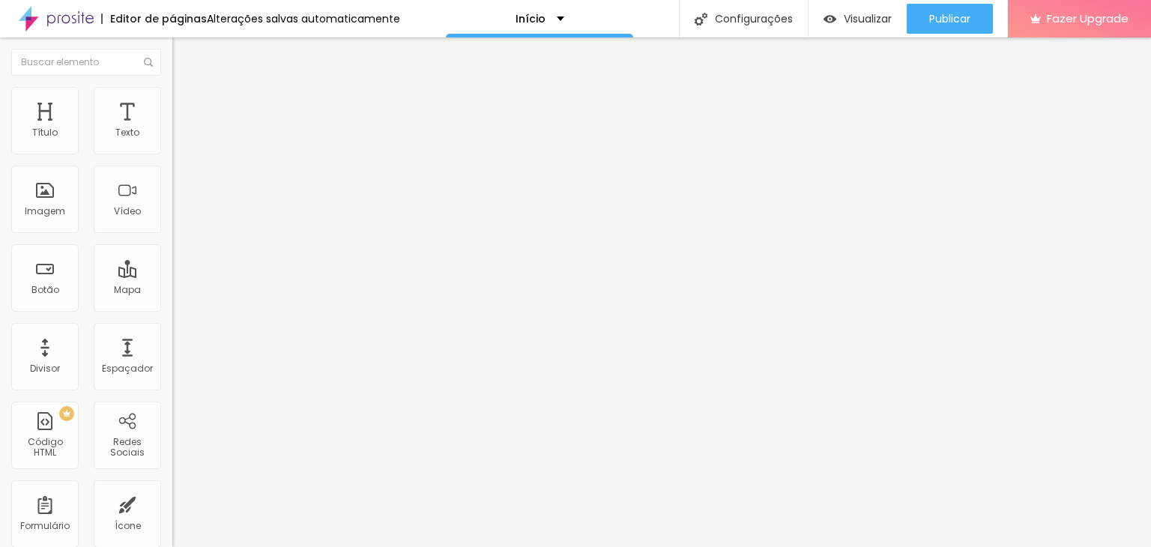
click at [172, 129] on span "Trocar imagem" at bounding box center [213, 122] width 82 height 13
click at [172, 235] on span "Original" at bounding box center [190, 228] width 36 height 13
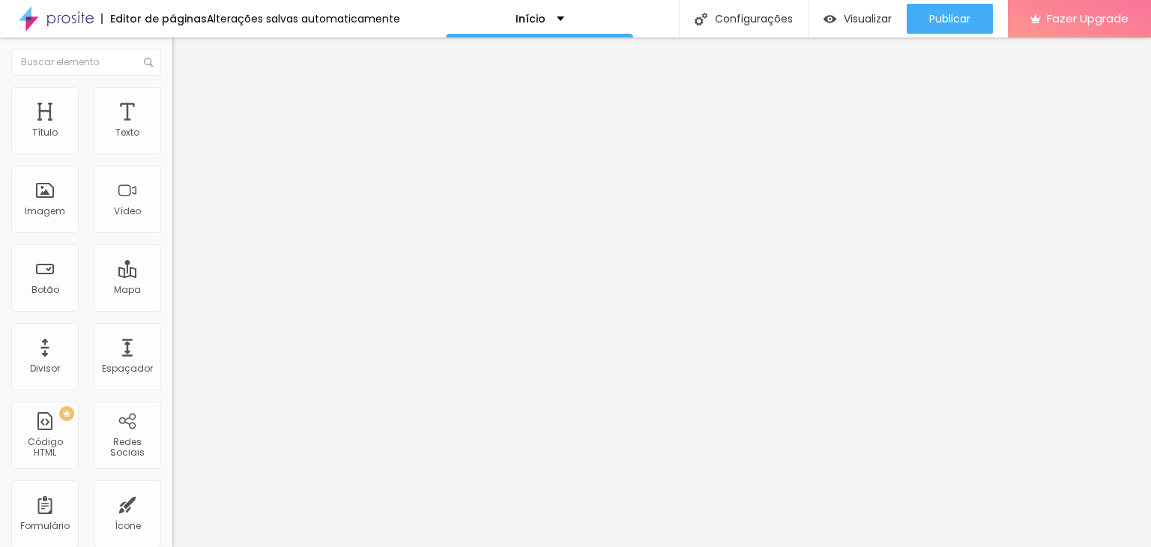
click at [172, 274] on div "Original" at bounding box center [258, 267] width 172 height 14
click at [172, 261] on span "Quadrado" at bounding box center [196, 255] width 49 height 13
click at [172, 253] on span "Padrão" at bounding box center [189, 246] width 34 height 13
click at [172, 244] on span "Cinema" at bounding box center [190, 237] width 37 height 13
click at [172, 267] on span "Quadrado" at bounding box center [196, 260] width 49 height 13
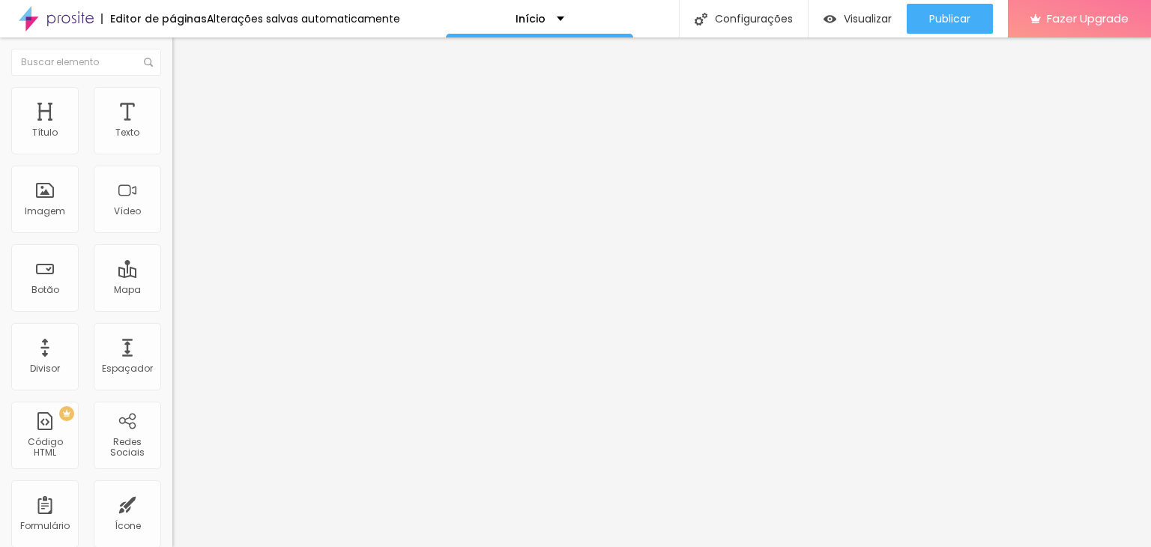
click at [172, 276] on span "Original" at bounding box center [190, 269] width 36 height 13
click at [172, 261] on span "Quadrado" at bounding box center [196, 255] width 49 height 13
click at [172, 129] on span "Trocar imagem" at bounding box center [213, 122] width 82 height 13
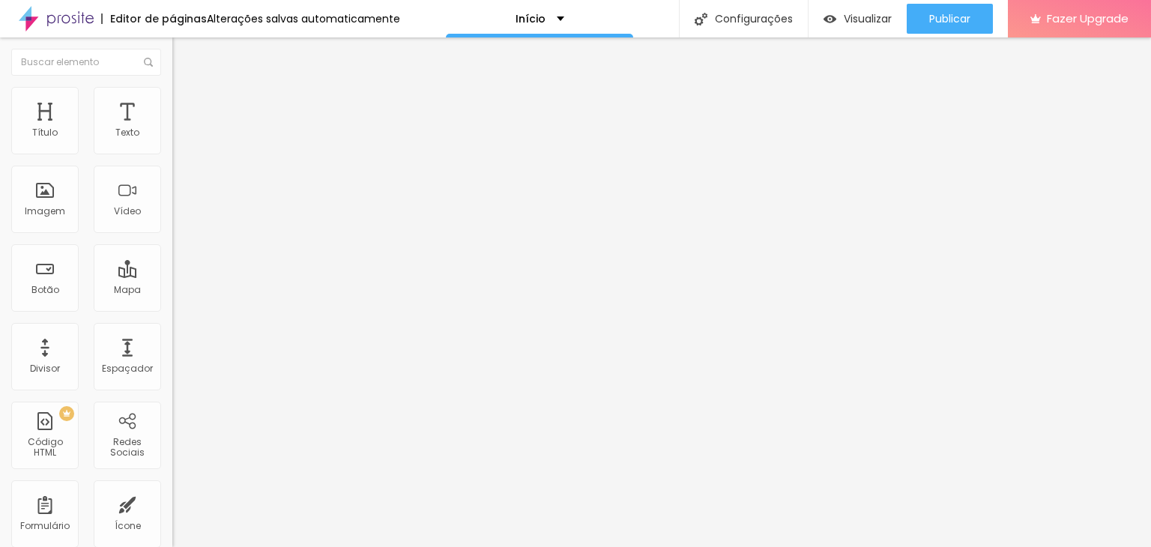
click at [172, 235] on span "Original" at bounding box center [190, 228] width 36 height 13
click at [172, 261] on span "Quadrado" at bounding box center [196, 255] width 49 height 13
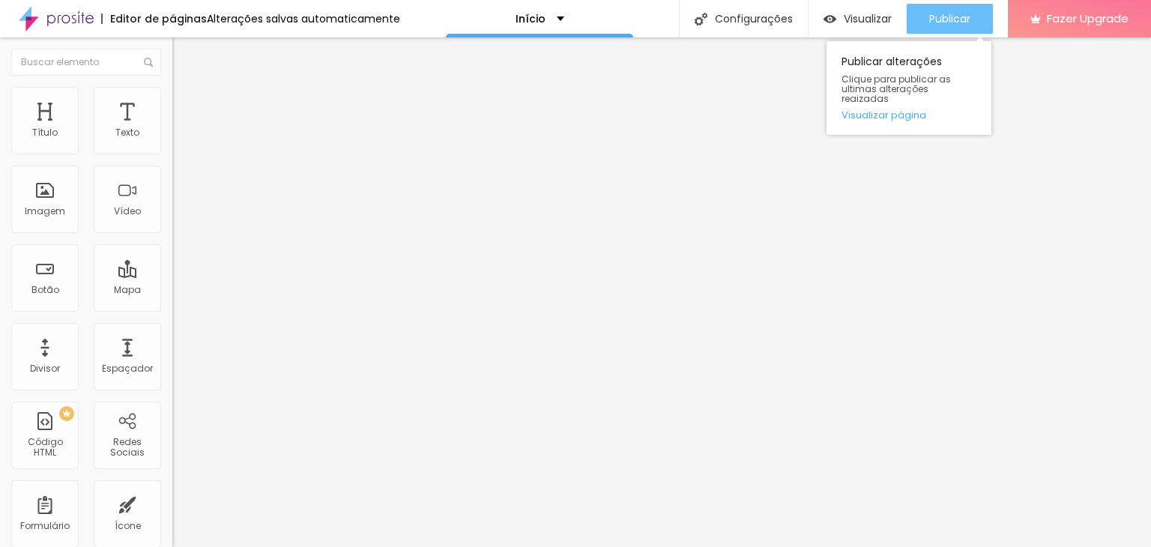
click at [952, 15] on span "Publicar" at bounding box center [949, 19] width 41 height 12
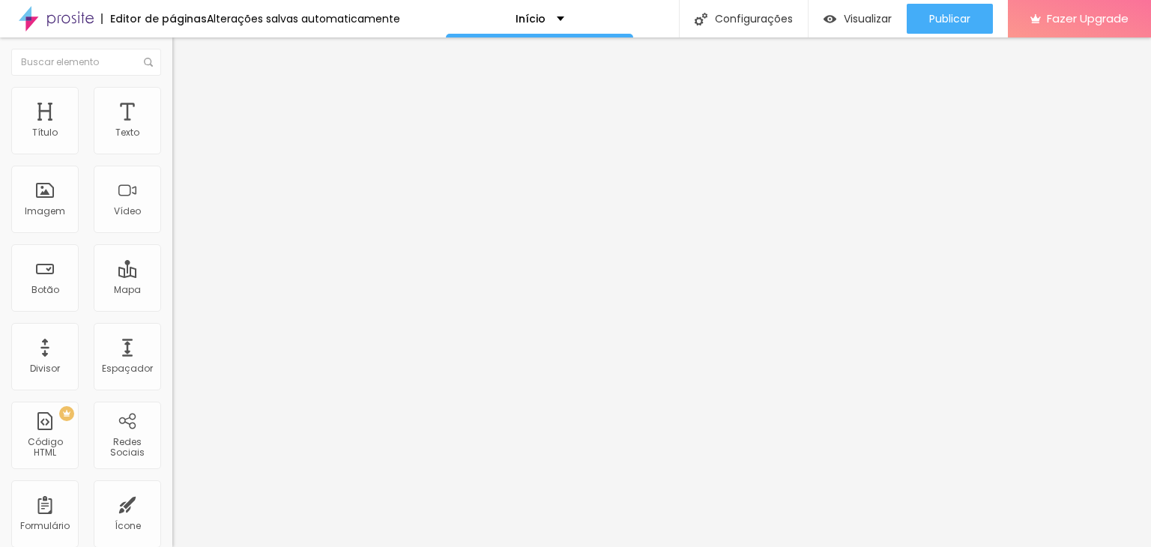
click at [186, 103] on span "Estilo" at bounding box center [197, 97] width 23 height 13
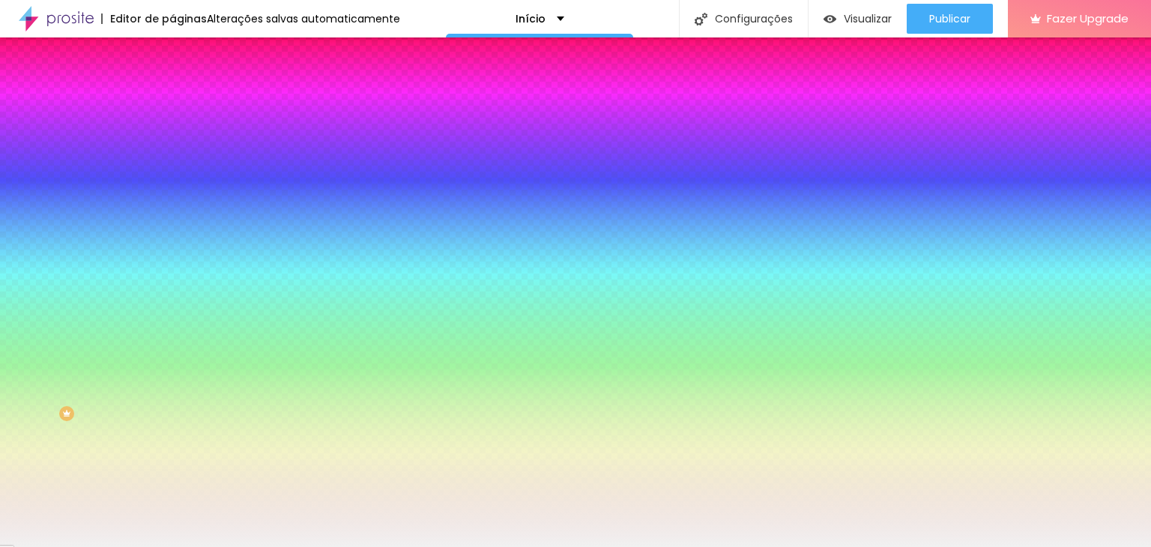
click at [172, 204] on div at bounding box center [258, 204] width 172 height 0
drag, startPoint x: 153, startPoint y: 275, endPoint x: 92, endPoint y: 276, distance: 60.7
click at [172, 219] on div "Voltar ao padrão #F1F1F1" at bounding box center [258, 203] width 172 height 32
paste input "7F8C7A"
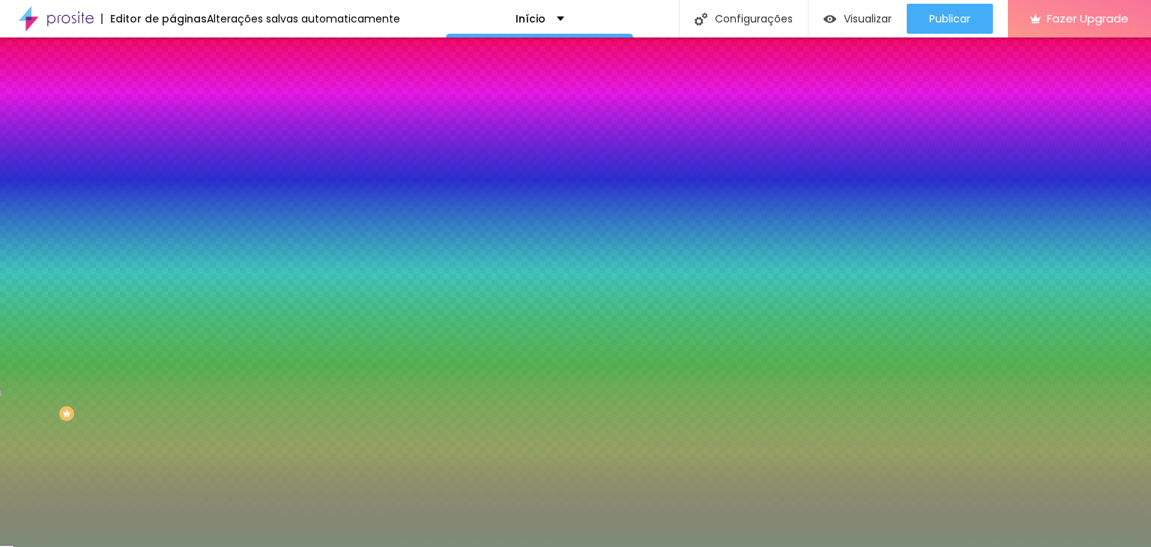
click at [172, 219] on div "#7F8C7A" at bounding box center [258, 211] width 172 height 15
click at [172, 204] on div at bounding box center [258, 204] width 172 height 0
click at [172, 219] on div "#7F8C7A" at bounding box center [258, 211] width 172 height 15
click at [172, 219] on input "#7F8C7A" at bounding box center [262, 211] width 180 height 15
paste input "A27559"
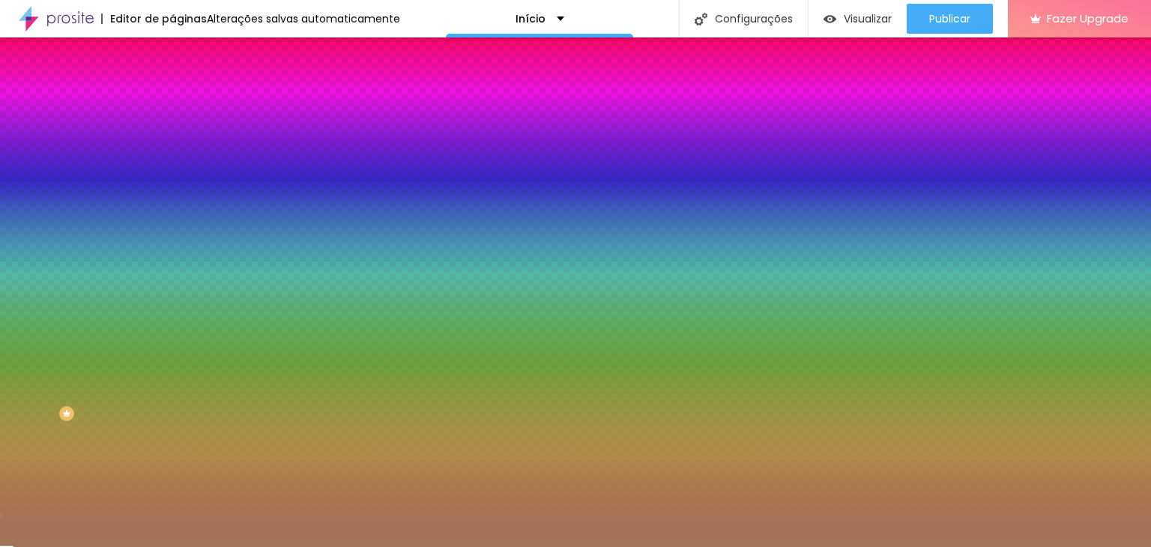
type input "#A27559"
click at [172, 204] on div at bounding box center [258, 204] width 172 height 0
drag, startPoint x: 152, startPoint y: 345, endPoint x: 159, endPoint y: 315, distance: 30.0
click at [172, 219] on div at bounding box center [258, 219] width 172 height 0
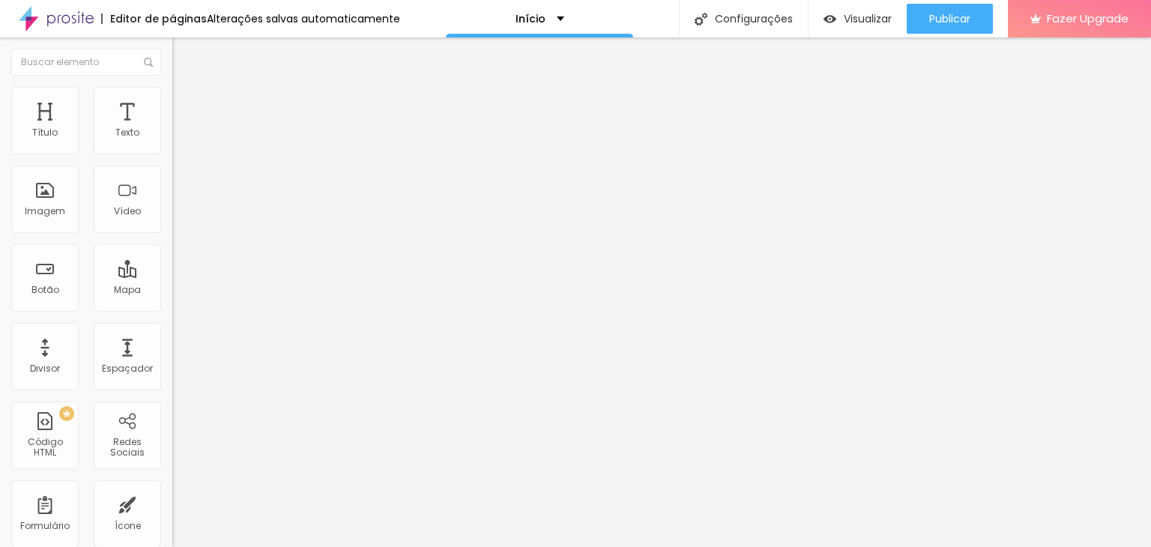
click at [172, 100] on li "Estilo" at bounding box center [258, 94] width 172 height 15
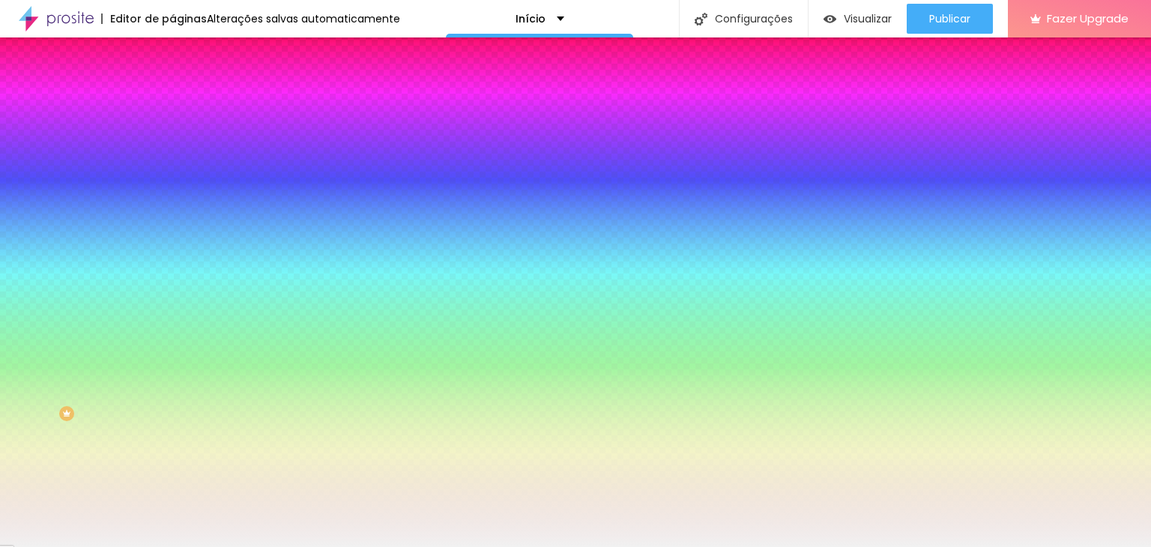
click at [172, 204] on div at bounding box center [258, 204] width 172 height 0
drag, startPoint x: 149, startPoint y: 405, endPoint x: 145, endPoint y: 316, distance: 89.3
click at [172, 311] on div "Imagem de fundo Adicionar imagem Efeito da Imagem Nenhum Nenhum Parallax Cor de…" at bounding box center [258, 214] width 172 height 194
click at [172, 204] on button "Voltar ao padrão" at bounding box center [223, 195] width 102 height 17
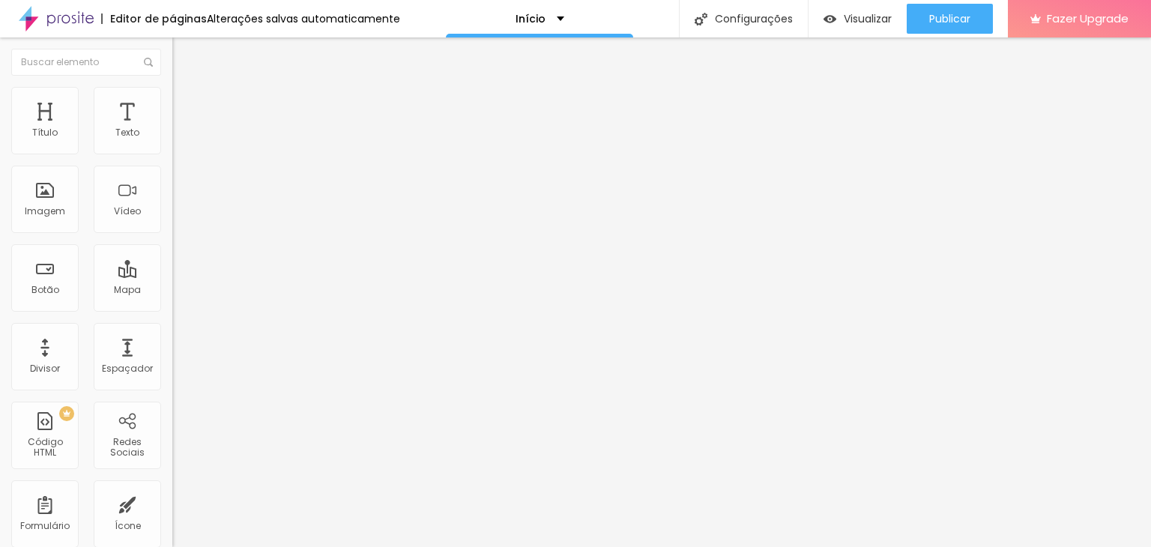
click at [186, 103] on span "Estilo" at bounding box center [197, 97] width 23 height 13
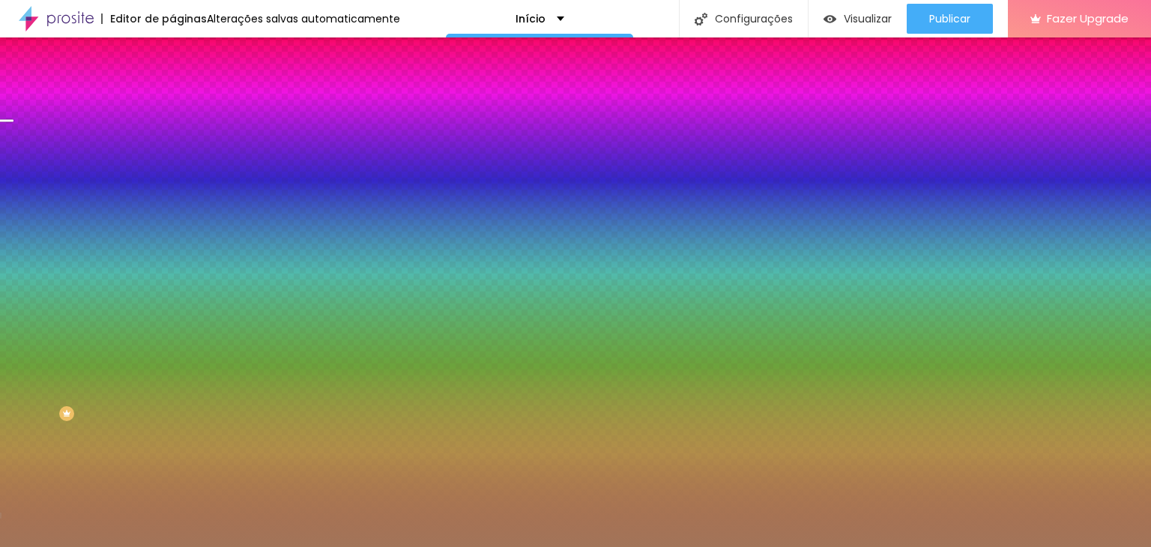
click at [172, 219] on input "#A27559" at bounding box center [262, 211] width 180 height 15
click at [172, 204] on div at bounding box center [258, 204] width 172 height 0
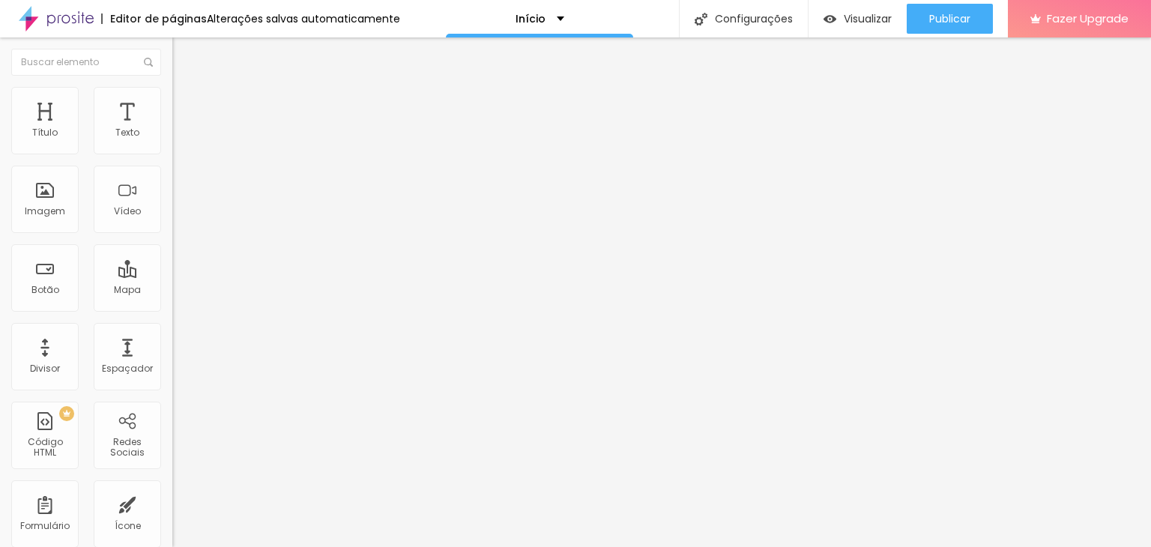
click at [186, 102] on span "Estilo" at bounding box center [197, 97] width 23 height 13
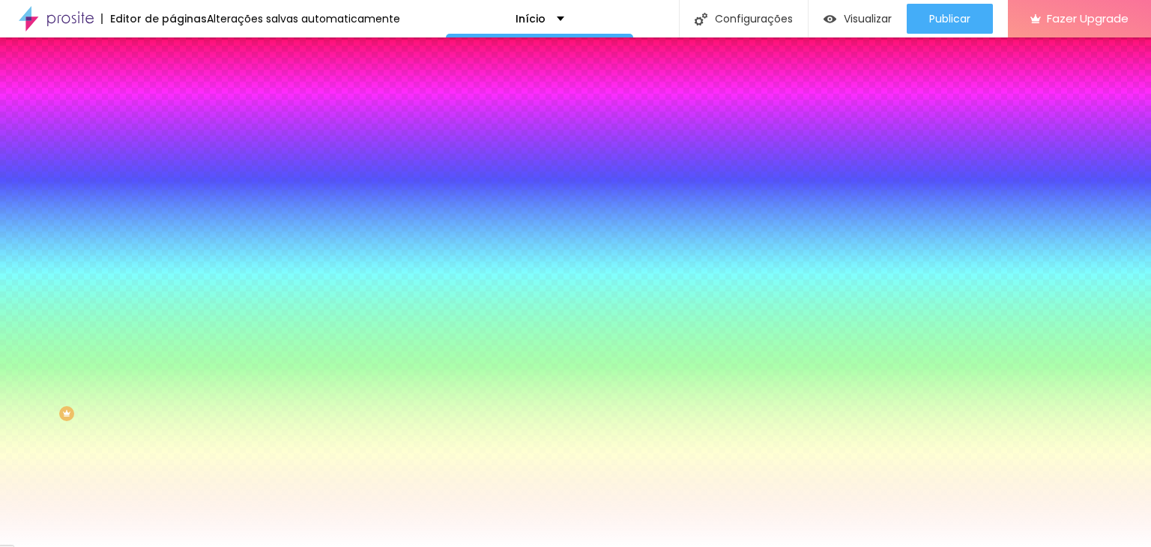
click at [172, 219] on input "#FFFFFF" at bounding box center [262, 211] width 180 height 15
paste input "A27559"
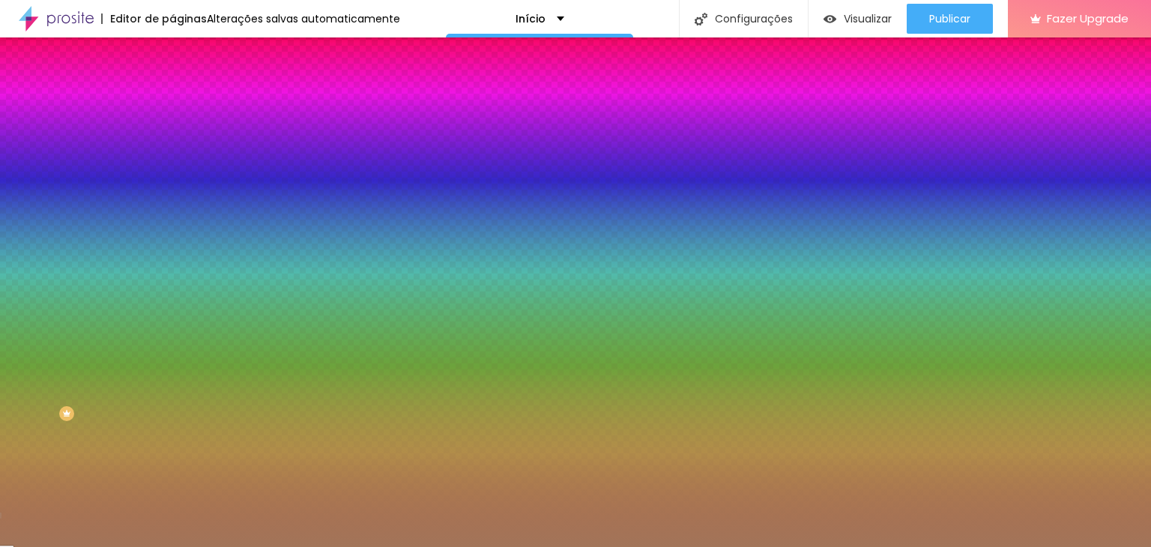
type input "#A27559"
click at [172, 204] on div at bounding box center [258, 204] width 172 height 0
click at [155, 310] on div at bounding box center [575, 273] width 1151 height 547
click at [13, 100] on div at bounding box center [6, 98] width 15 height 2
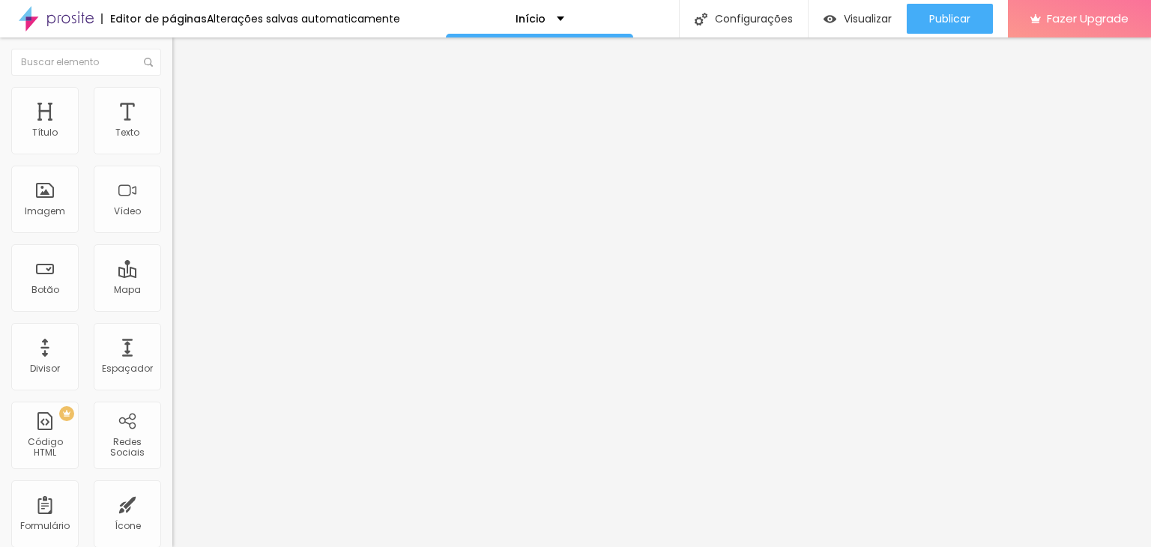
click at [172, 100] on li "Estilo" at bounding box center [258, 94] width 172 height 15
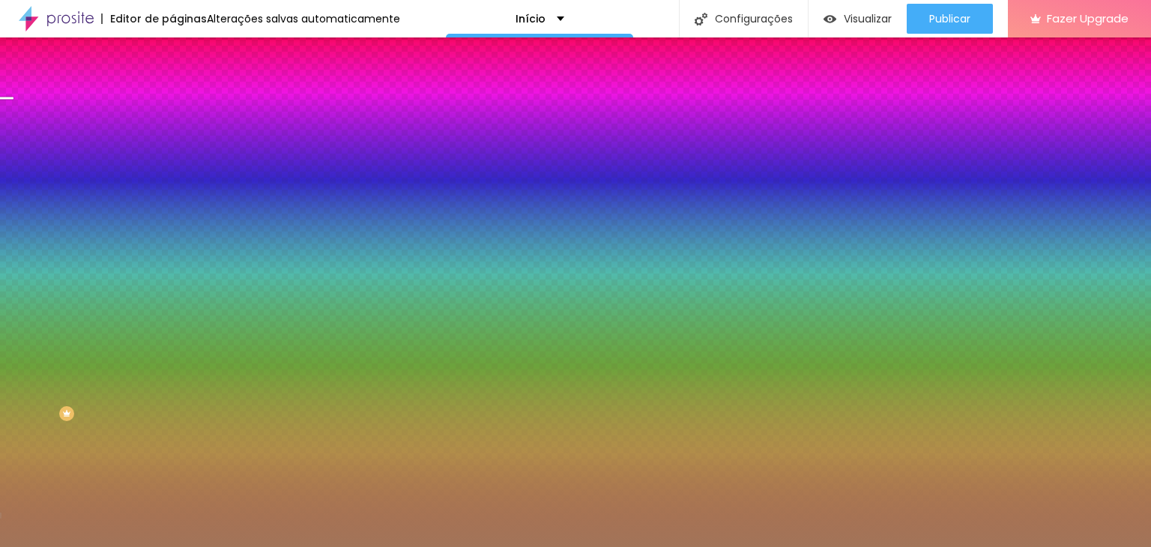
click at [172, 204] on div at bounding box center [258, 204] width 172 height 0
click at [13, 116] on div at bounding box center [6, 115] width 15 height 2
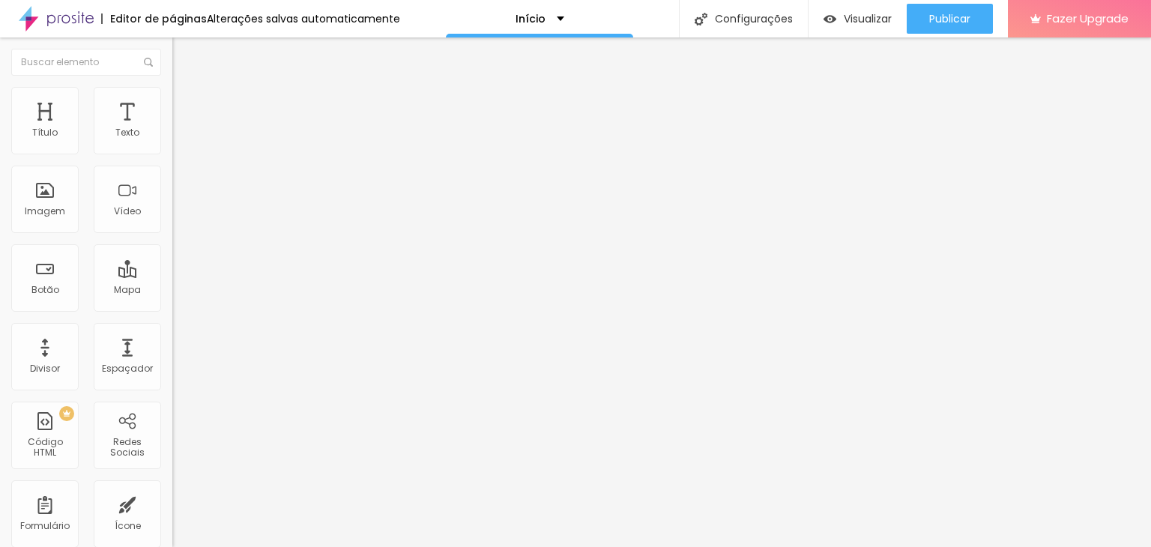
click at [172, 129] on span "Trocar imagem" at bounding box center [213, 122] width 82 height 13
click at [172, 235] on span "Original" at bounding box center [190, 228] width 36 height 13
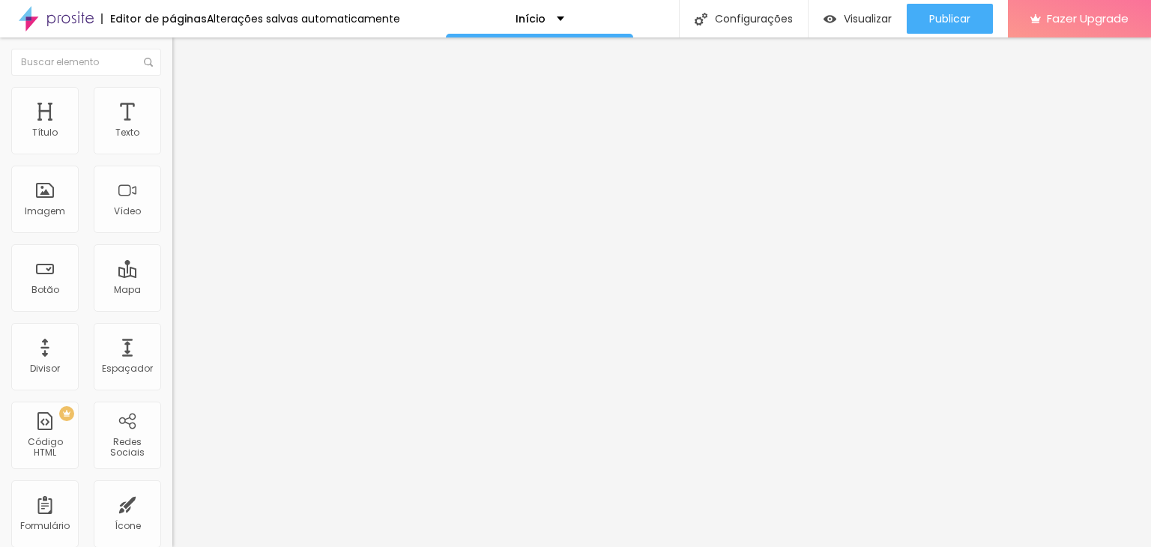
click at [172, 261] on span "Quadrado" at bounding box center [196, 255] width 49 height 13
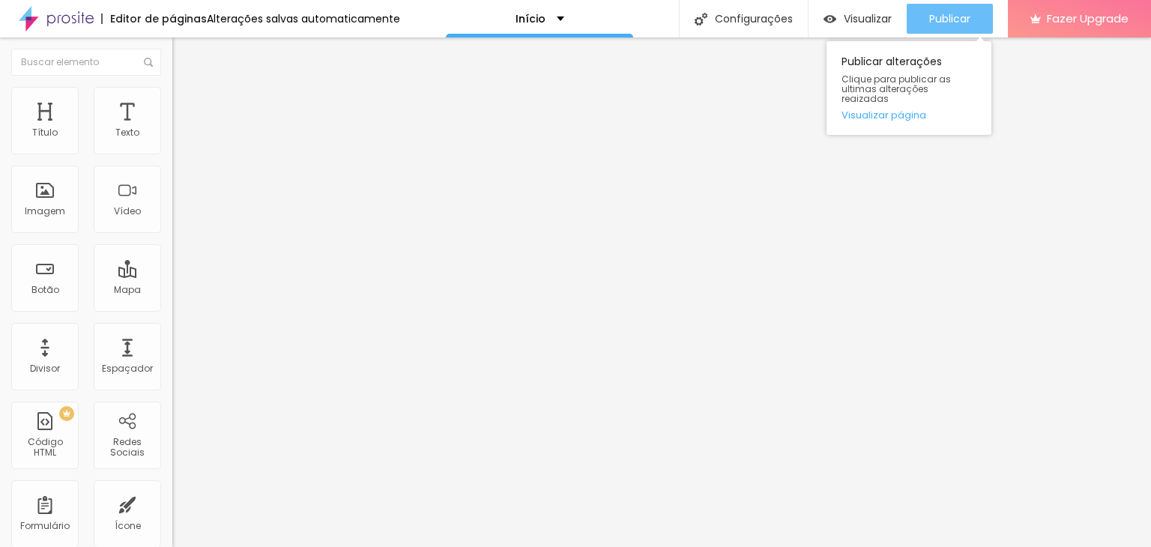
click at [950, 16] on span "Publicar" at bounding box center [949, 19] width 41 height 12
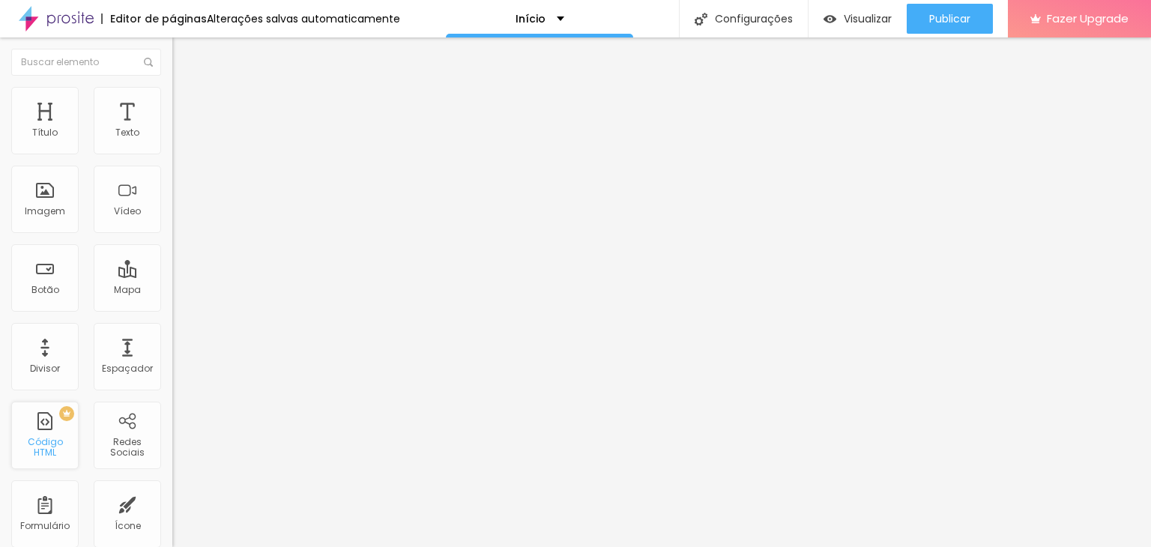
click at [59, 450] on div "Código HTML" at bounding box center [44, 448] width 59 height 22
click at [172, 190] on div at bounding box center [258, 188] width 172 height 116
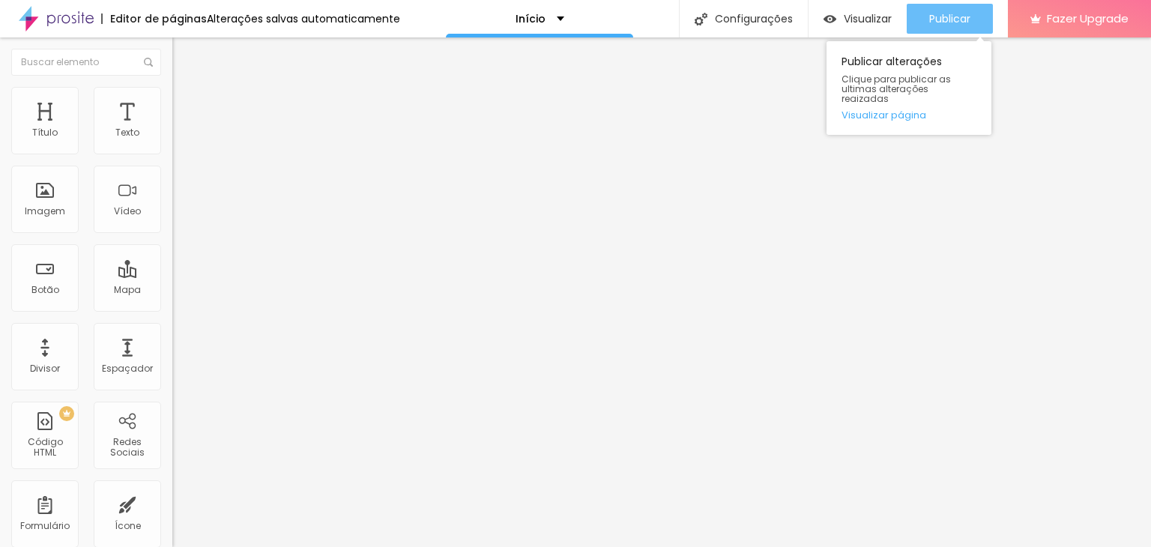
click at [955, 16] on span "Publicar" at bounding box center [949, 19] width 41 height 12
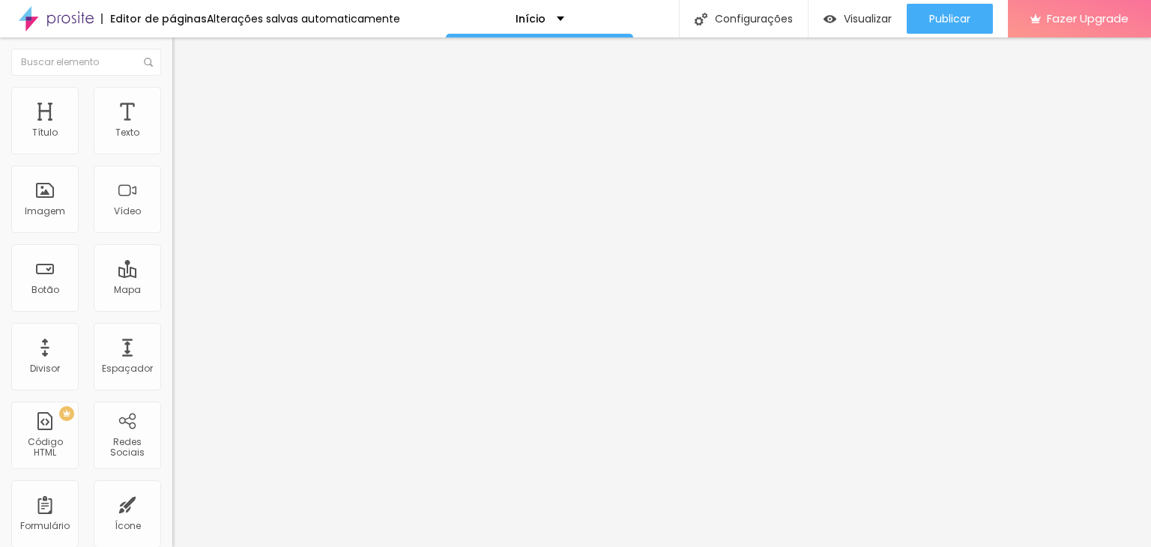
click at [186, 103] on span "Estilo" at bounding box center [197, 97] width 23 height 13
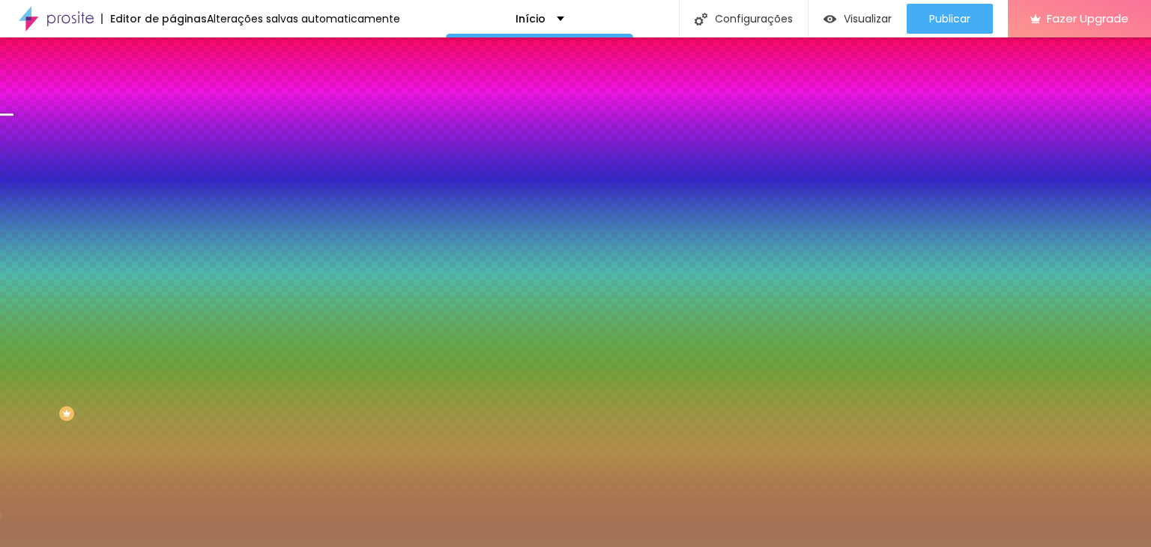
click at [172, 204] on div at bounding box center [258, 204] width 172 height 0
drag, startPoint x: 154, startPoint y: 309, endPoint x: 144, endPoint y: 234, distance: 76.4
click at [172, 234] on div "Imagem de fundo Adicionar imagem Efeito da Imagem Nenhum Nenhum Parallax Cor de…" at bounding box center [258, 214] width 172 height 194
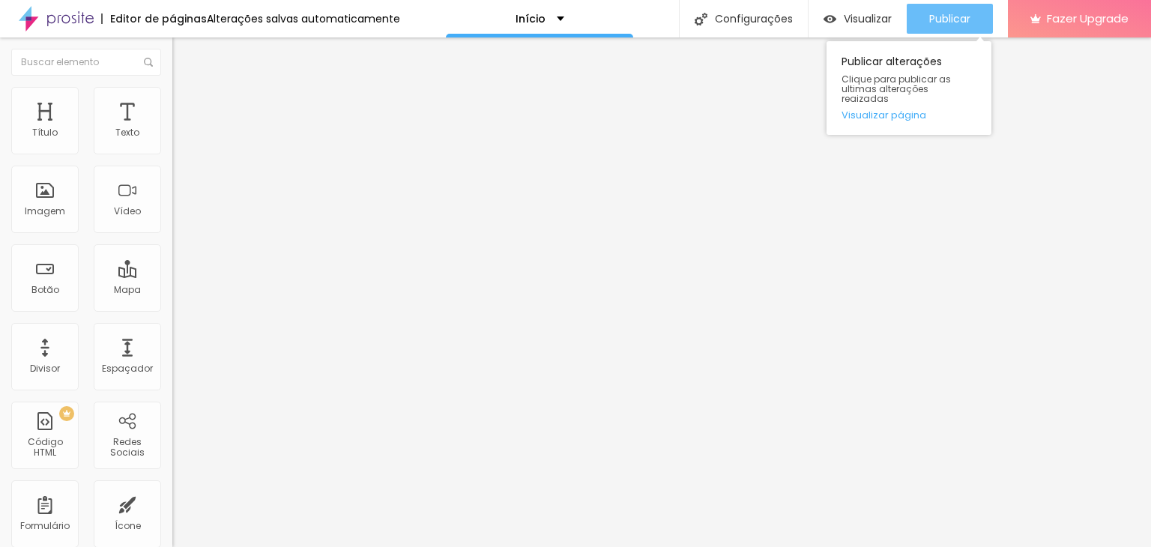
click at [943, 31] on div "Publicar" at bounding box center [949, 19] width 41 height 30
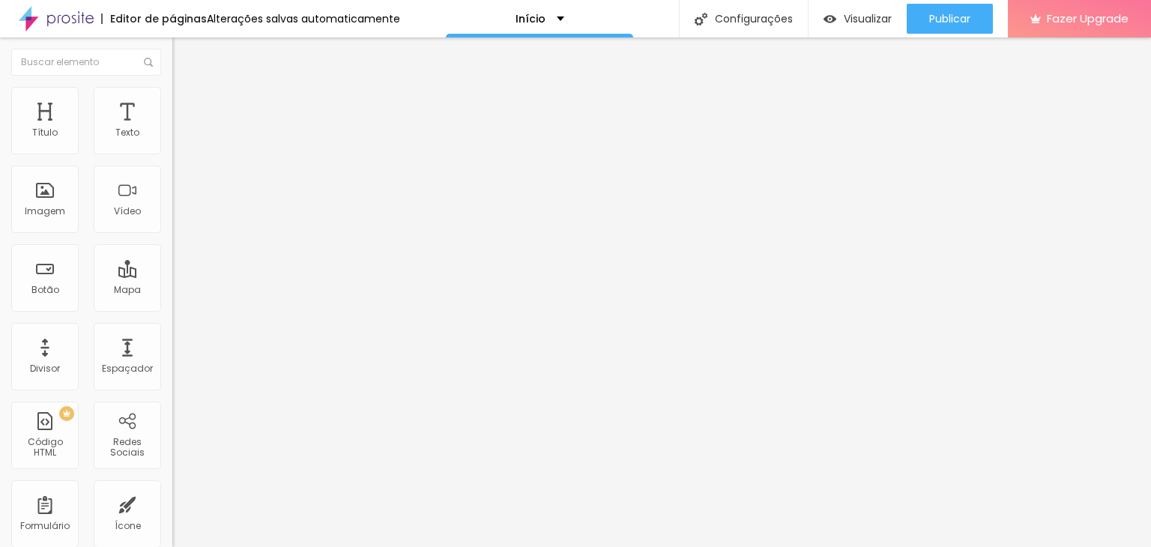
click at [172, 91] on img at bounding box center [178, 93] width 13 height 13
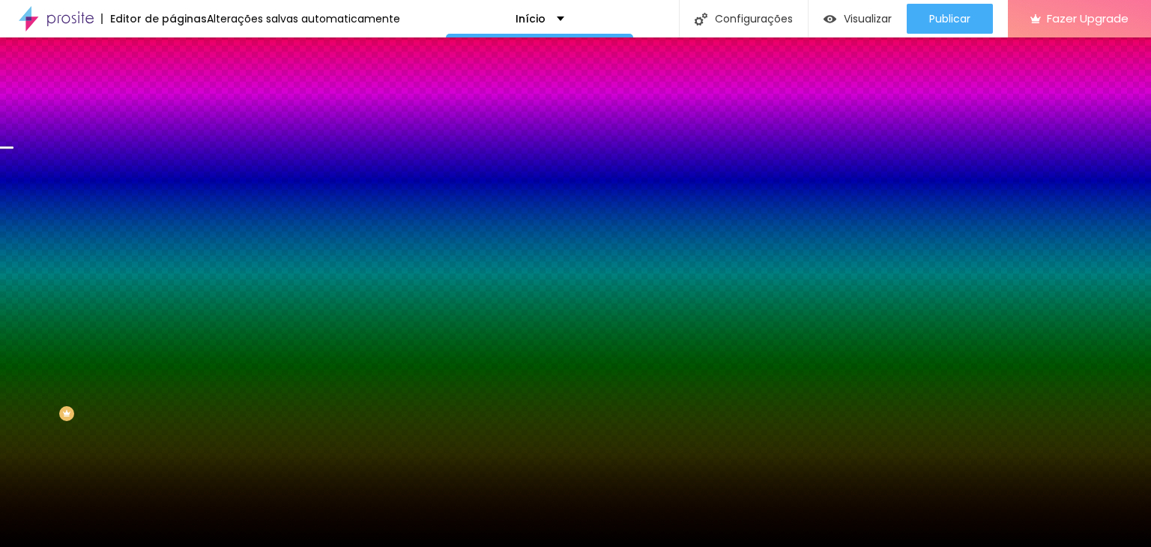
click at [172, 143] on div at bounding box center [258, 143] width 172 height 0
click at [172, 155] on input "#000000" at bounding box center [262, 150] width 180 height 15
drag, startPoint x: 154, startPoint y: 148, endPoint x: 26, endPoint y: 160, distance: 128.7
click at [172, 158] on div "Cor de fundo Voltar ao padrão #000000" at bounding box center [258, 137] width 172 height 41
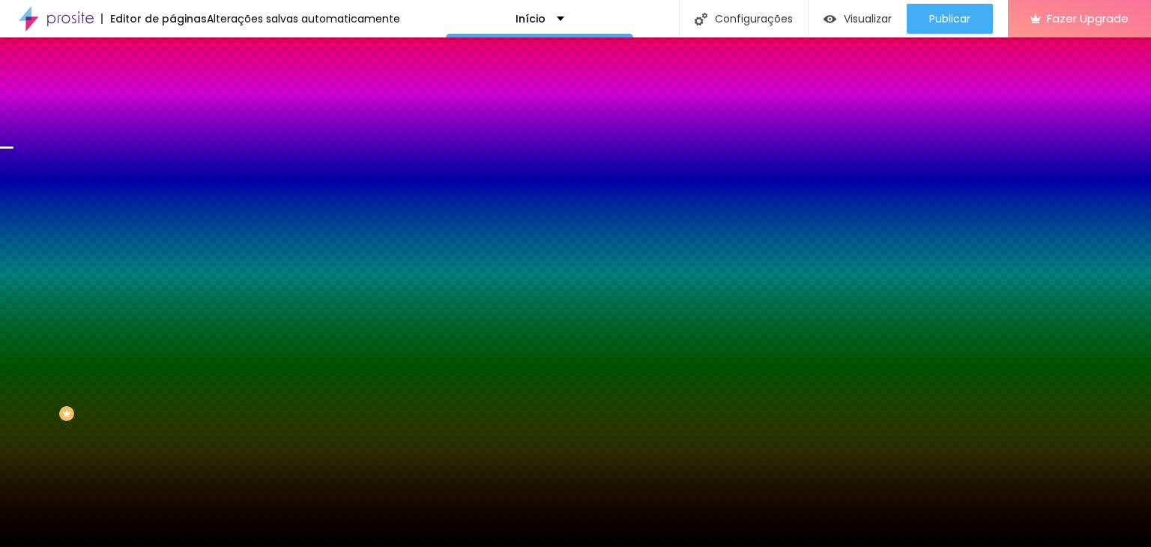
paste input "E"
click at [172, 158] on div "#E" at bounding box center [258, 150] width 172 height 15
click at [172, 154] on input "#E" at bounding box center [262, 150] width 180 height 15
drag, startPoint x: 153, startPoint y: 154, endPoint x: 95, endPoint y: 160, distance: 57.9
click at [172, 158] on div "#E" at bounding box center [258, 150] width 172 height 15
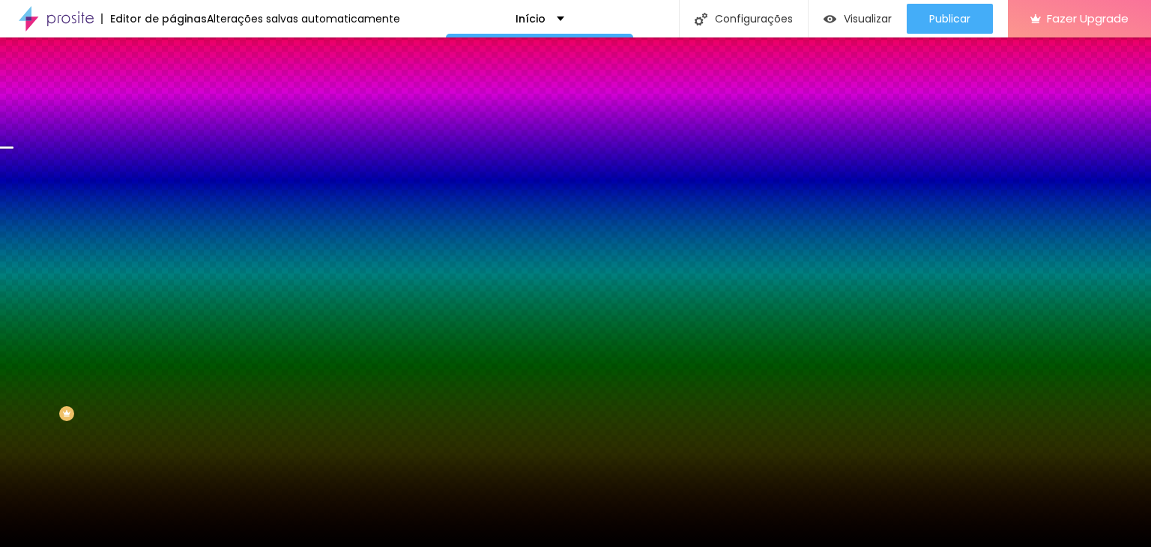
paste input
drag, startPoint x: 148, startPoint y: 151, endPoint x: 99, endPoint y: 157, distance: 49.2
click at [172, 157] on div "#E" at bounding box center [258, 150] width 172 height 15
paste input "A27559"
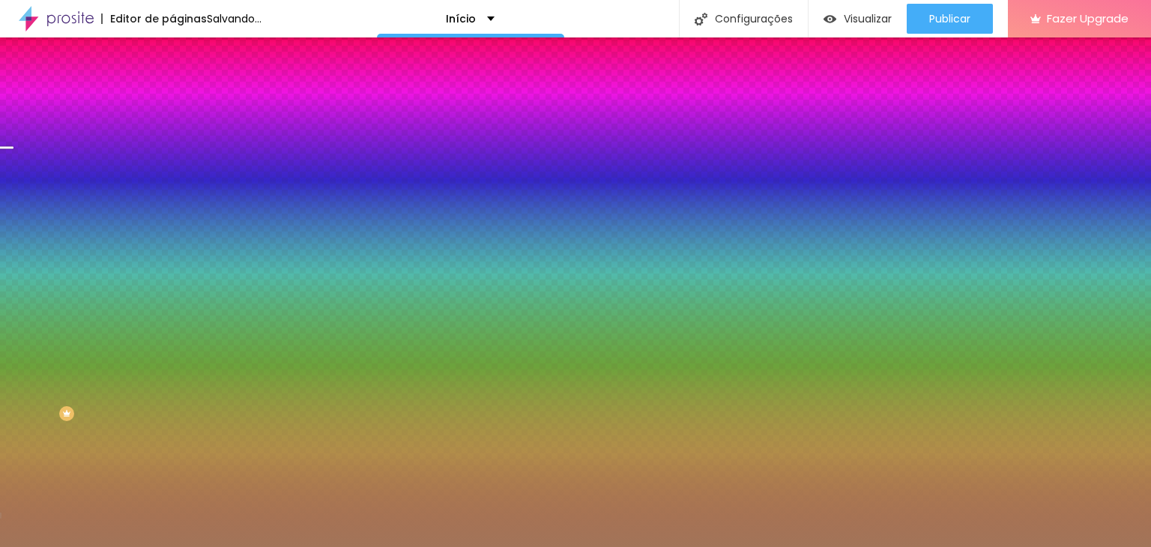
type input "#A27559"
click at [172, 143] on div at bounding box center [258, 143] width 172 height 0
drag, startPoint x: 148, startPoint y: 200, endPoint x: 153, endPoint y: 236, distance: 36.3
click at [13, 327] on div at bounding box center [6, 328] width 15 height 2
click at [172, 366] on div "Editar Coluna Conteúdo Estilo Avançado Cor de fundo Voltar ao padrão #A27559 0 …" at bounding box center [258, 292] width 172 height 510
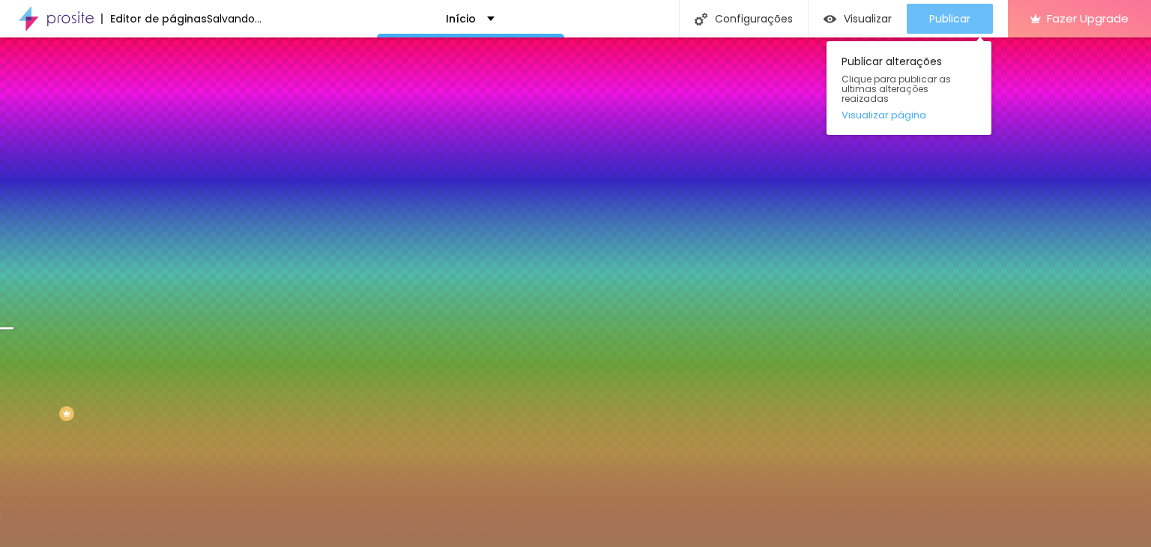
click at [953, 23] on span "Publicar" at bounding box center [949, 19] width 41 height 12
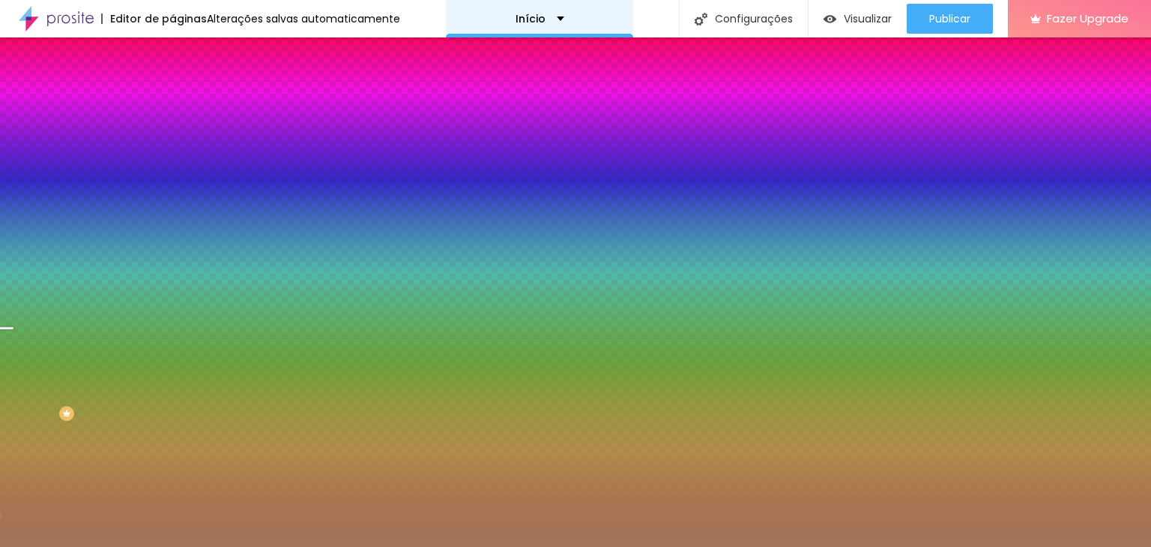
click at [522, 18] on p "Início" at bounding box center [531, 18] width 30 height 10
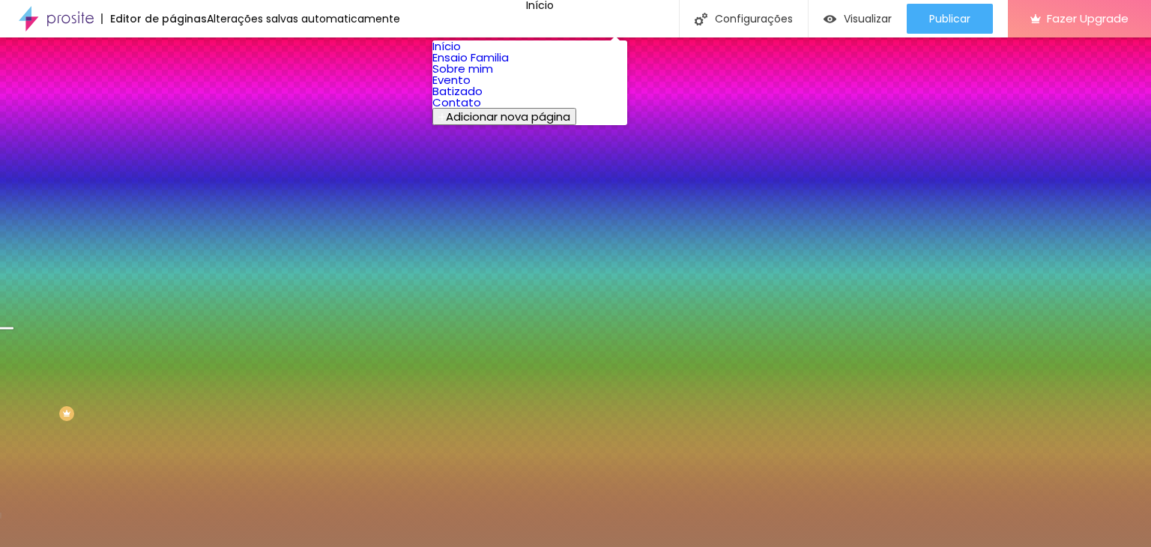
click at [481, 110] on link "Contato" at bounding box center [456, 102] width 49 height 16
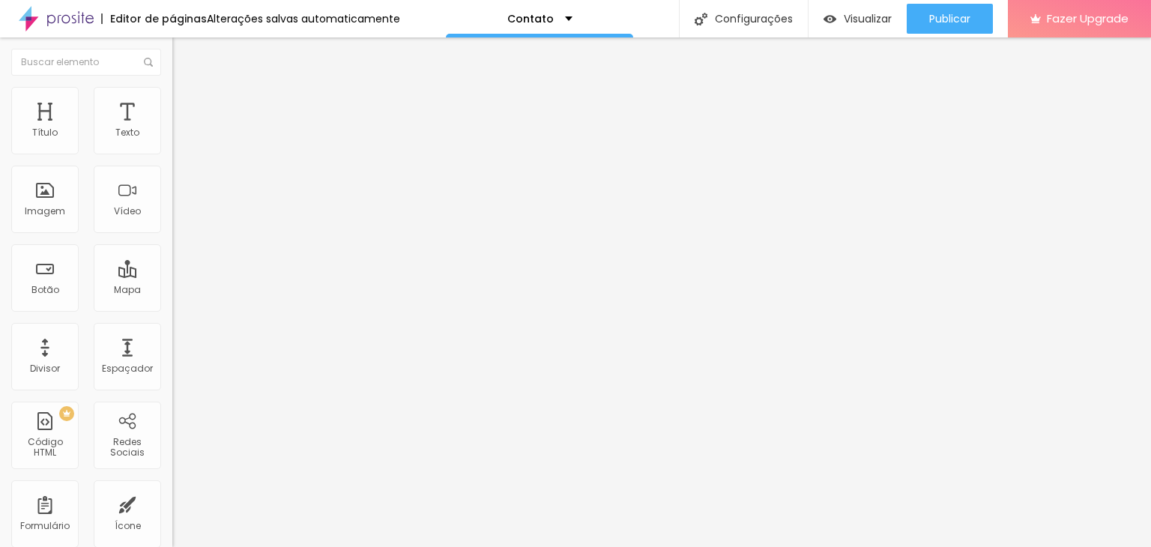
click at [172, 206] on div at bounding box center [258, 188] width 172 height 116
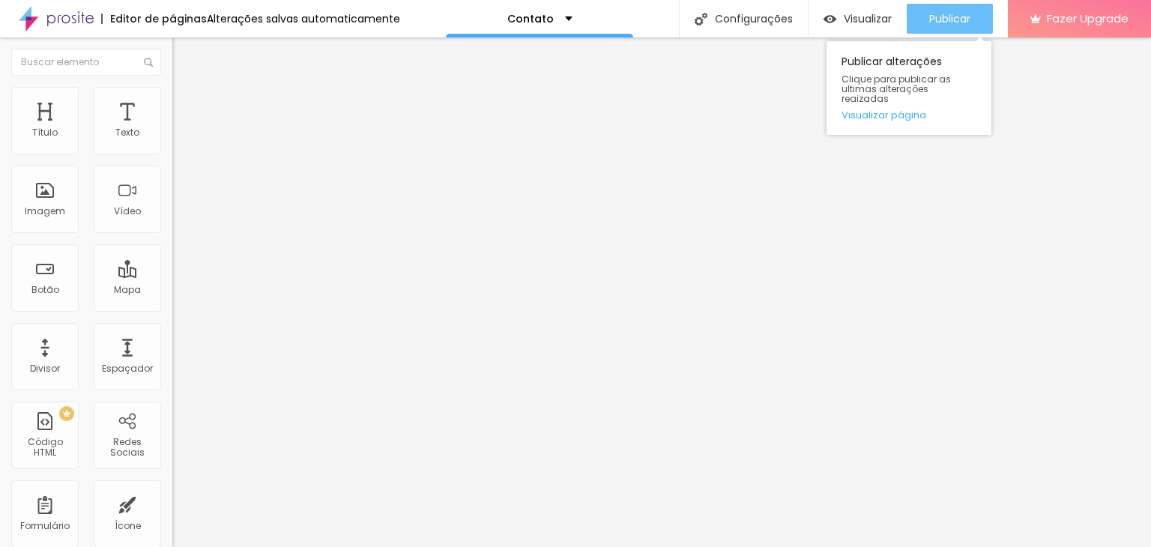
click at [938, 22] on span "Publicar" at bounding box center [949, 19] width 41 height 12
click at [932, 13] on span "Publicar" at bounding box center [949, 19] width 41 height 12
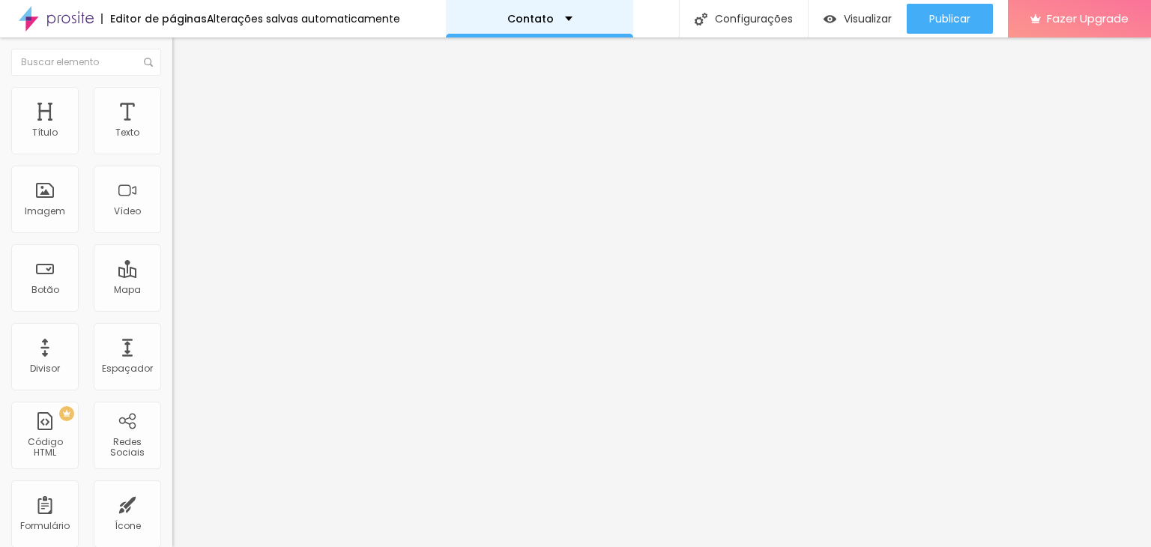
click at [566, 16] on div "Contato" at bounding box center [539, 18] width 187 height 37
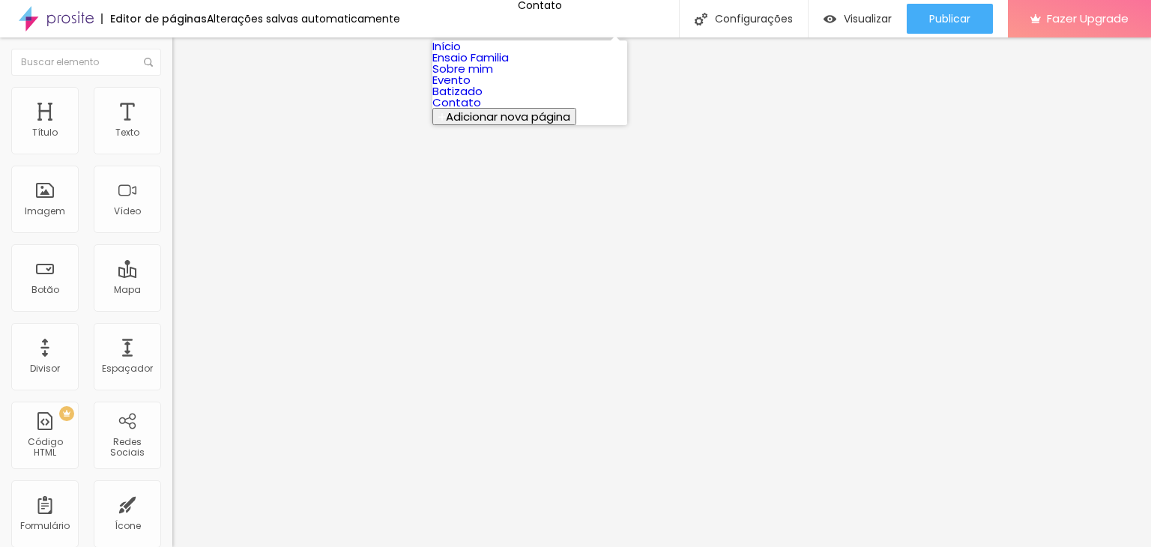
click at [509, 65] on link "Ensaio Familia" at bounding box center [470, 57] width 76 height 16
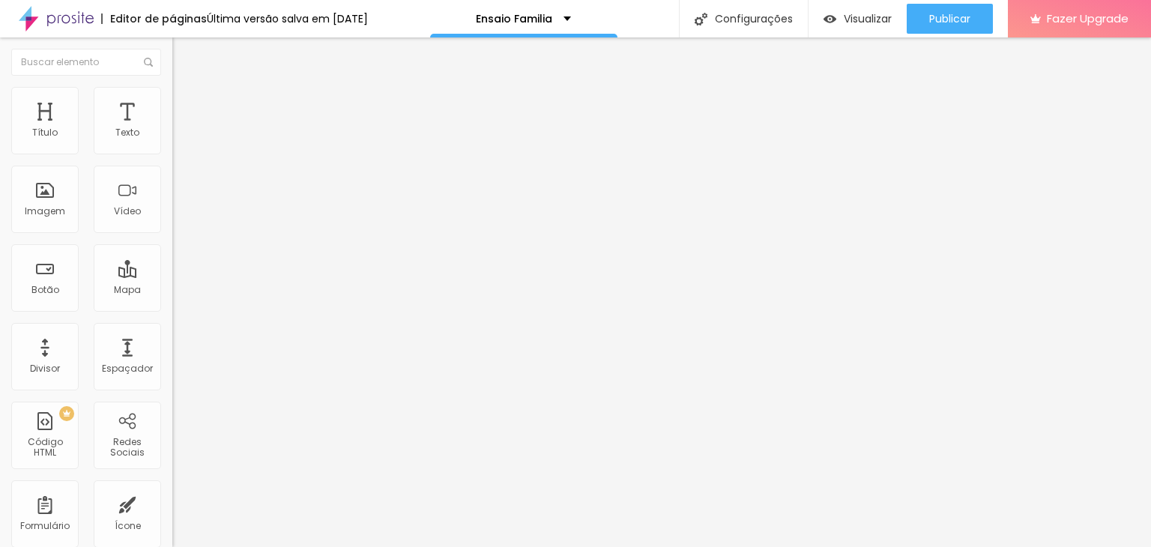
click at [56, 16] on img at bounding box center [56, 18] width 75 height 37
click at [562, 17] on div "Evento" at bounding box center [523, 18] width 187 height 37
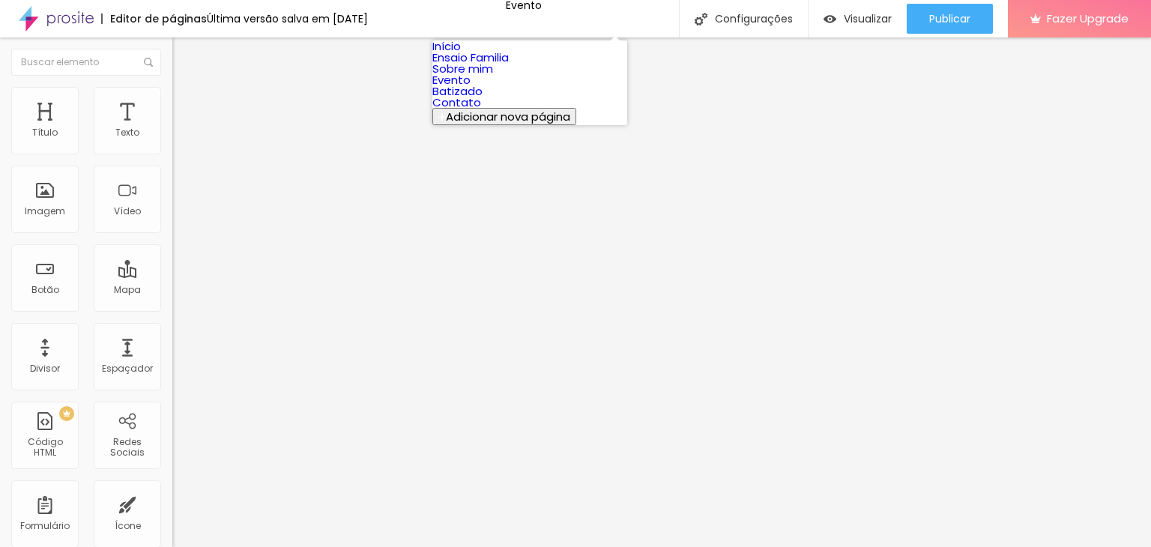
click at [483, 99] on link "Batizado" at bounding box center [457, 91] width 50 height 16
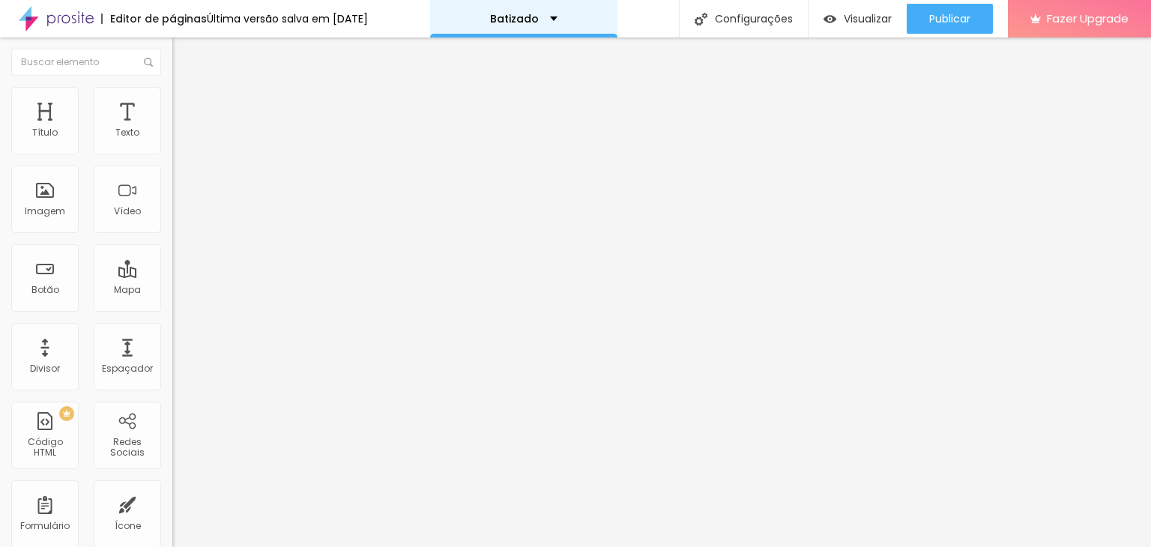
click at [489, 25] on div "Batizado" at bounding box center [523, 18] width 187 height 37
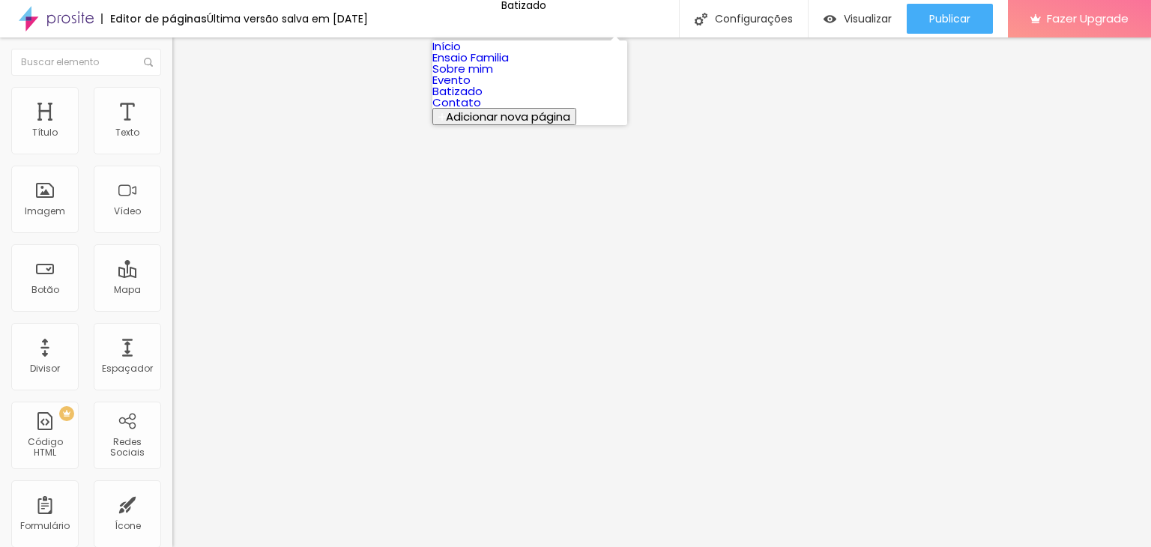
click at [461, 52] on link "Início" at bounding box center [446, 46] width 28 height 16
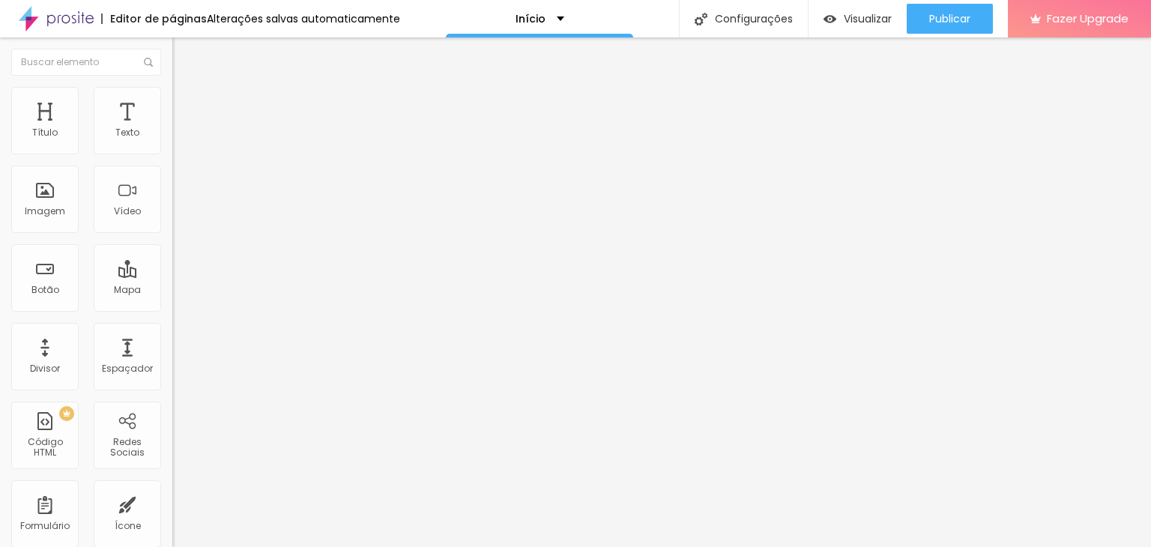
click at [186, 103] on span "Estilo" at bounding box center [197, 97] width 23 height 13
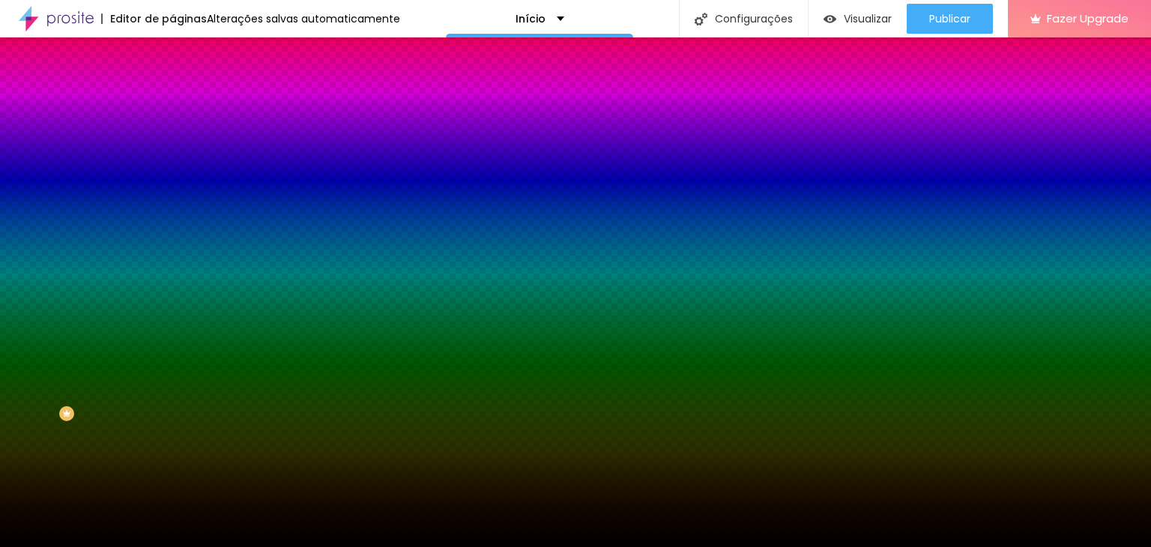
drag, startPoint x: 96, startPoint y: 200, endPoint x: 96, endPoint y: 212, distance: 12.0
click at [172, 136] on div "Trocar imagem" at bounding box center [258, 131] width 172 height 10
click at [172, 138] on span "Trocar imagem" at bounding box center [213, 131] width 82 height 13
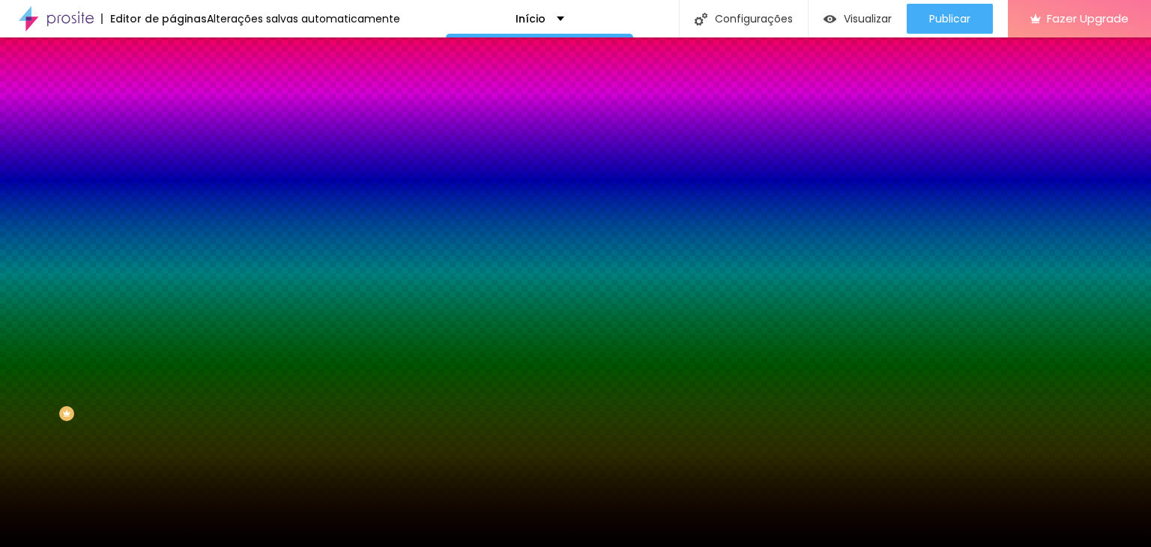
click at [172, 138] on span "Trocar imagem" at bounding box center [213, 131] width 82 height 13
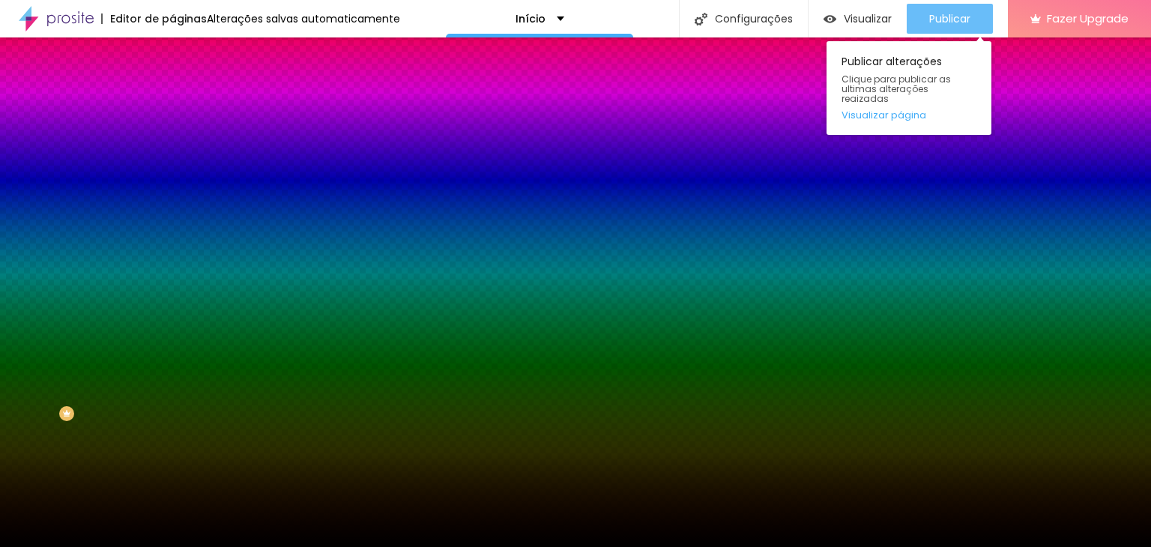
click at [940, 25] on div "Publicar" at bounding box center [949, 19] width 41 height 30
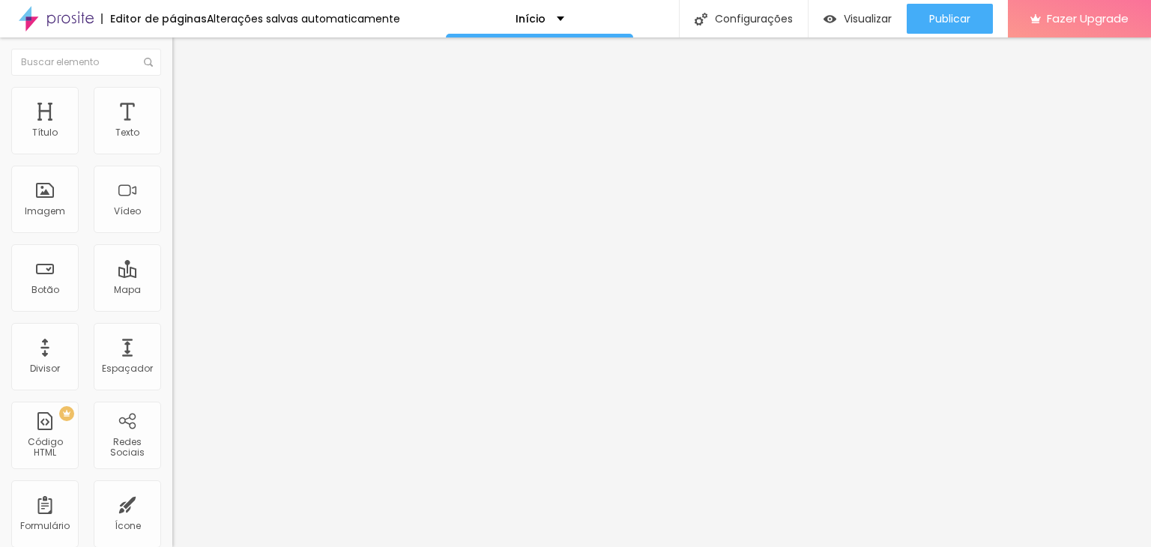
click at [172, 102] on ul "Conteúdo Estilo Avançado" at bounding box center [258, 94] width 172 height 45
click at [172, 95] on img at bounding box center [178, 93] width 13 height 13
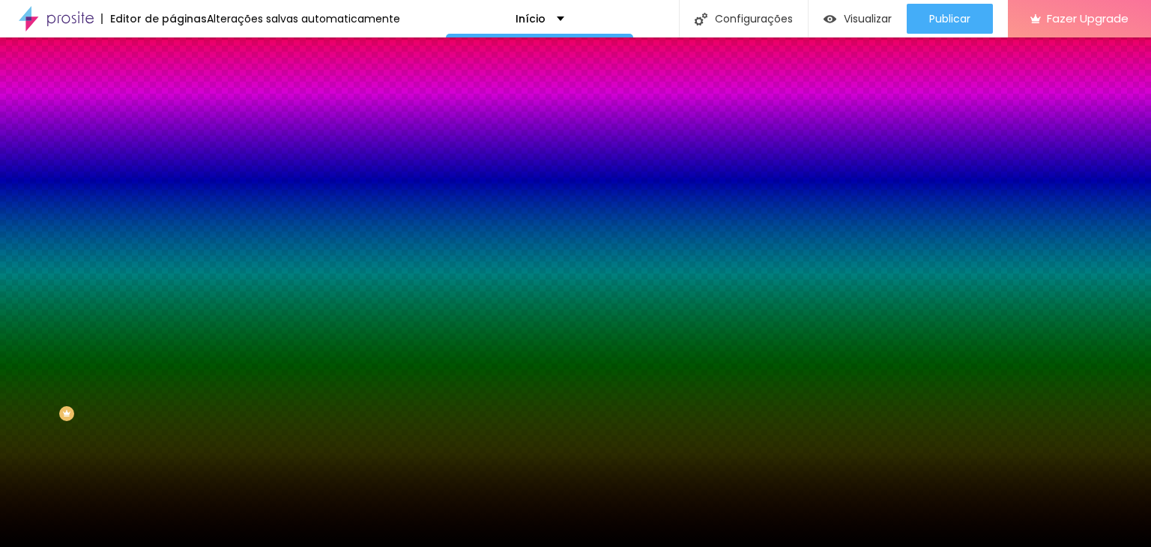
click at [172, 138] on span "Trocar imagem" at bounding box center [213, 131] width 82 height 13
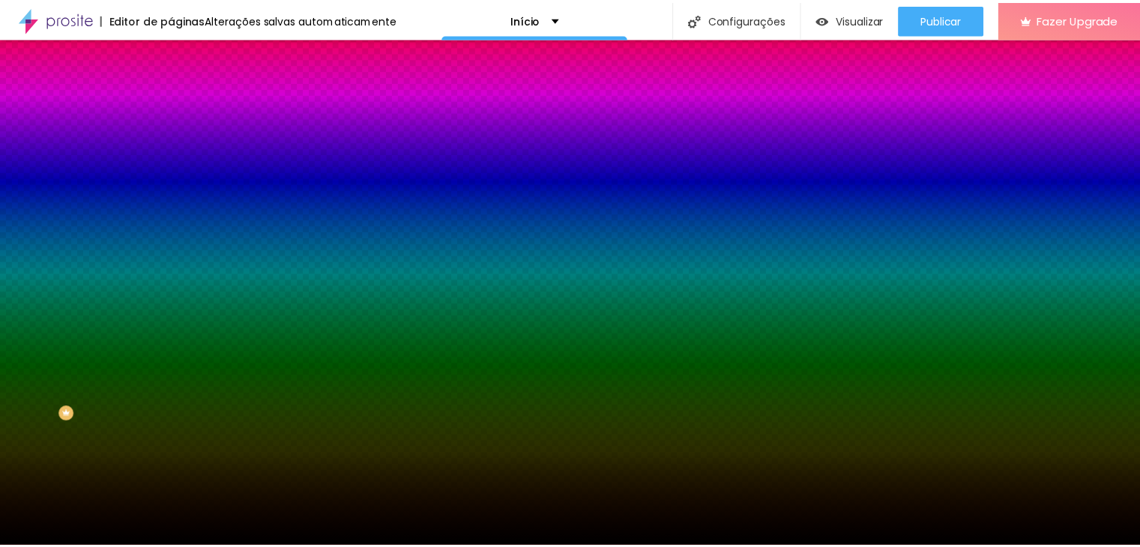
scroll to position [1034, 0]
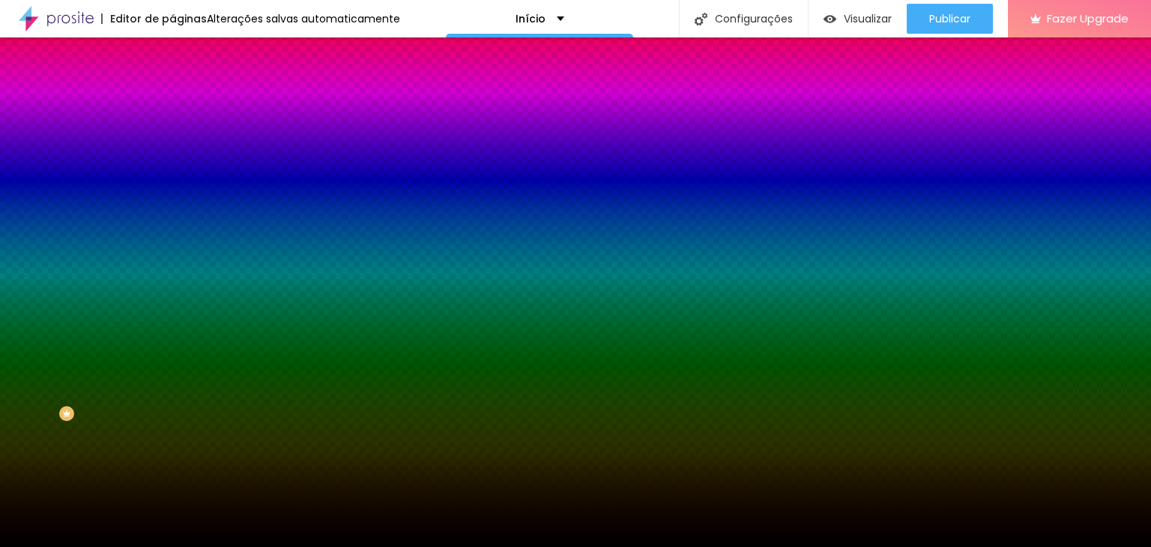
click at [172, 156] on span "Nenhum" at bounding box center [191, 149] width 39 height 13
click at [172, 179] on span "Parallax" at bounding box center [190, 172] width 37 height 13
click at [172, 165] on span "Nenhum" at bounding box center [191, 158] width 39 height 13
click at [178, 265] on icon "button" at bounding box center [179, 263] width 3 height 3
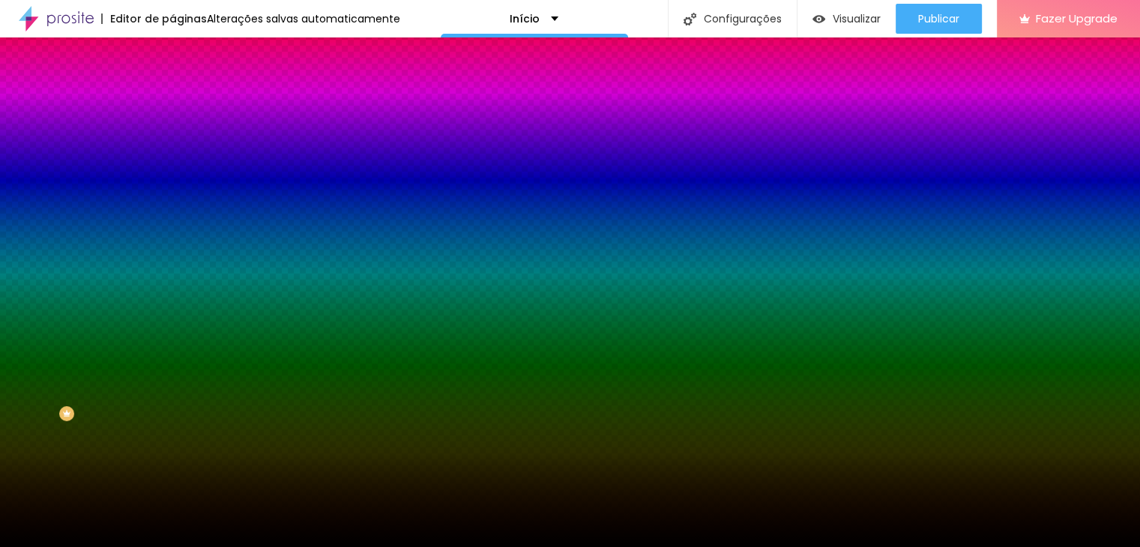
radio input "false"
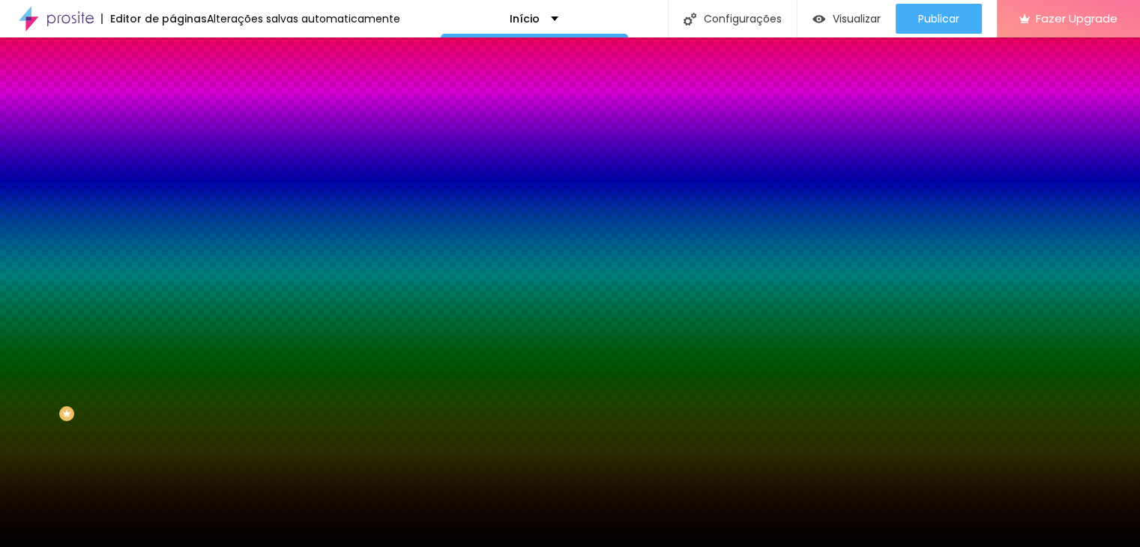
radio input "false"
radio input "true"
radio input "false"
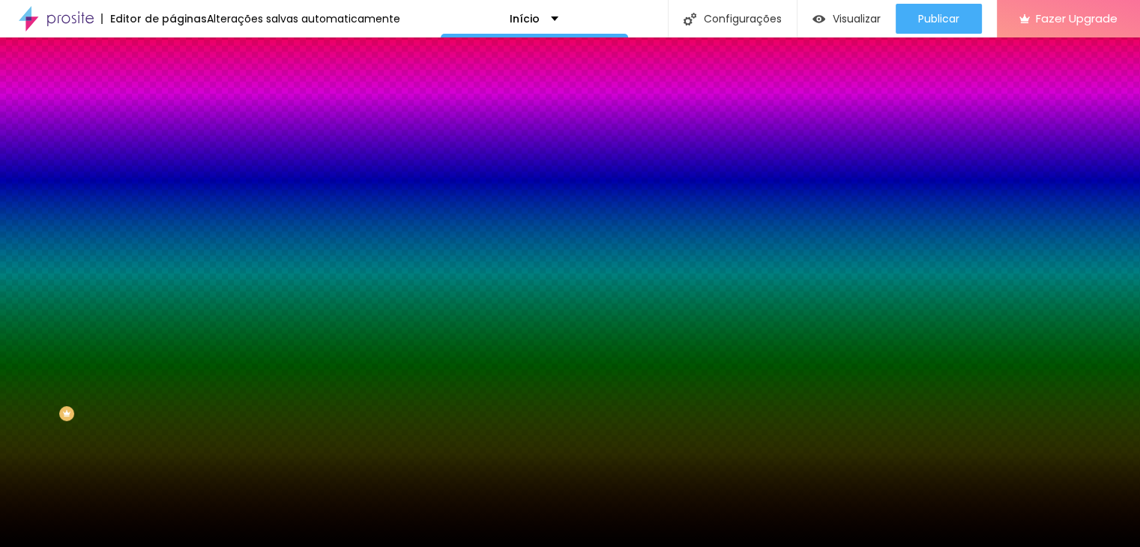
radio input "false"
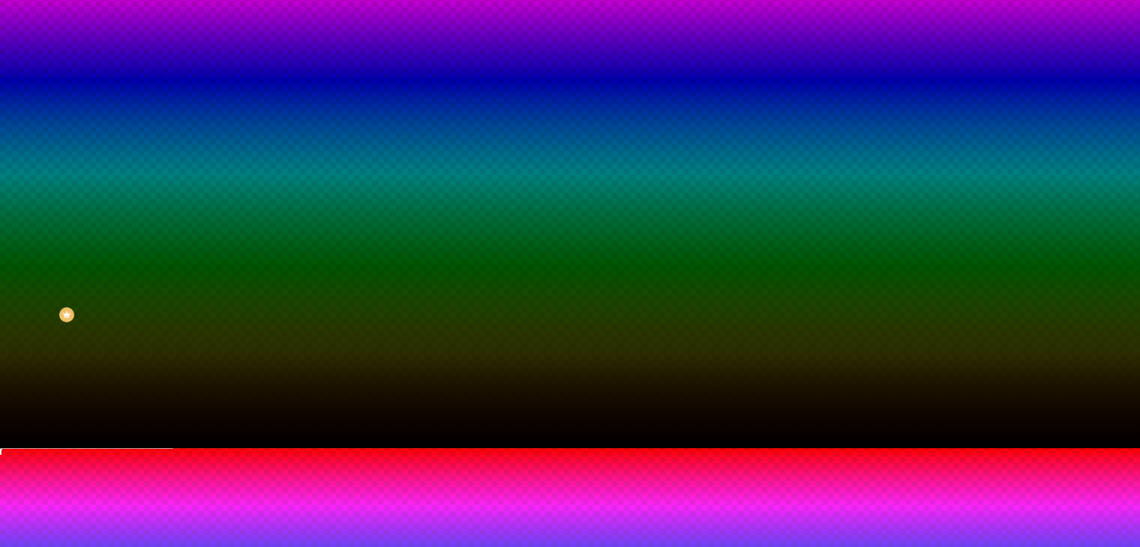
scroll to position [84, 0]
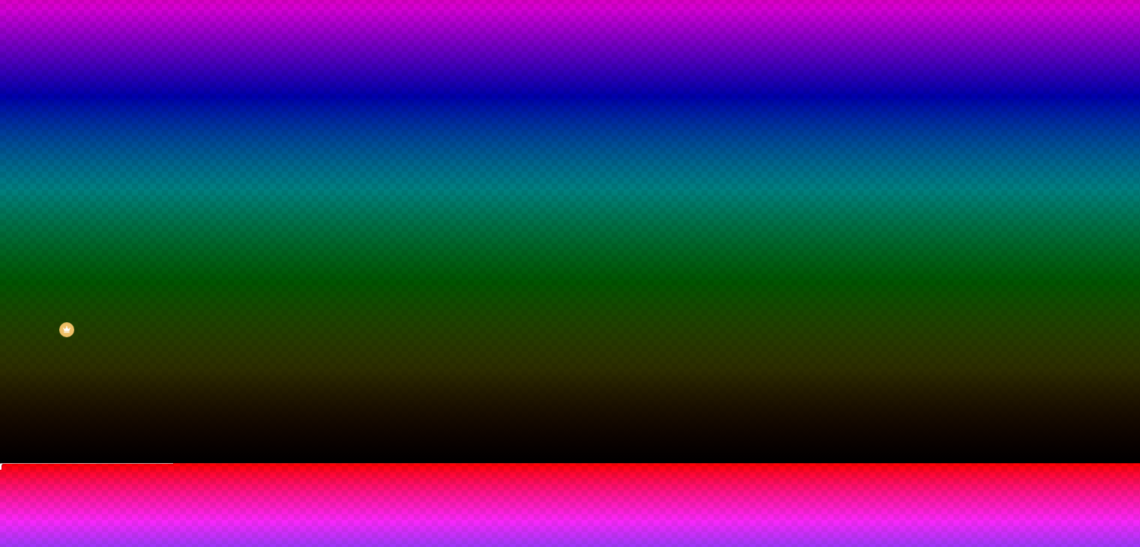
radio input "false"
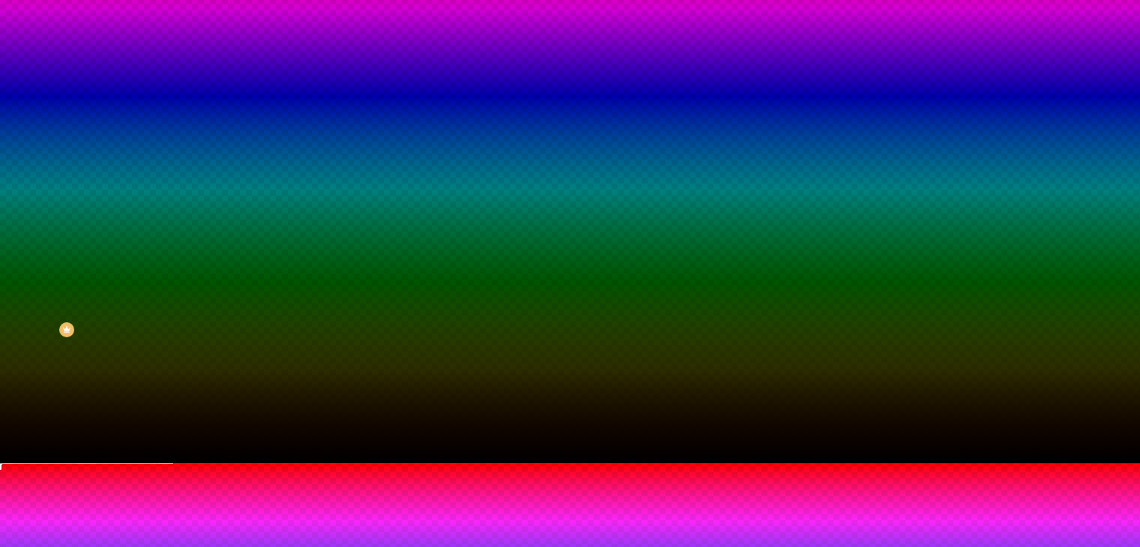
radio input "true"
radio input "false"
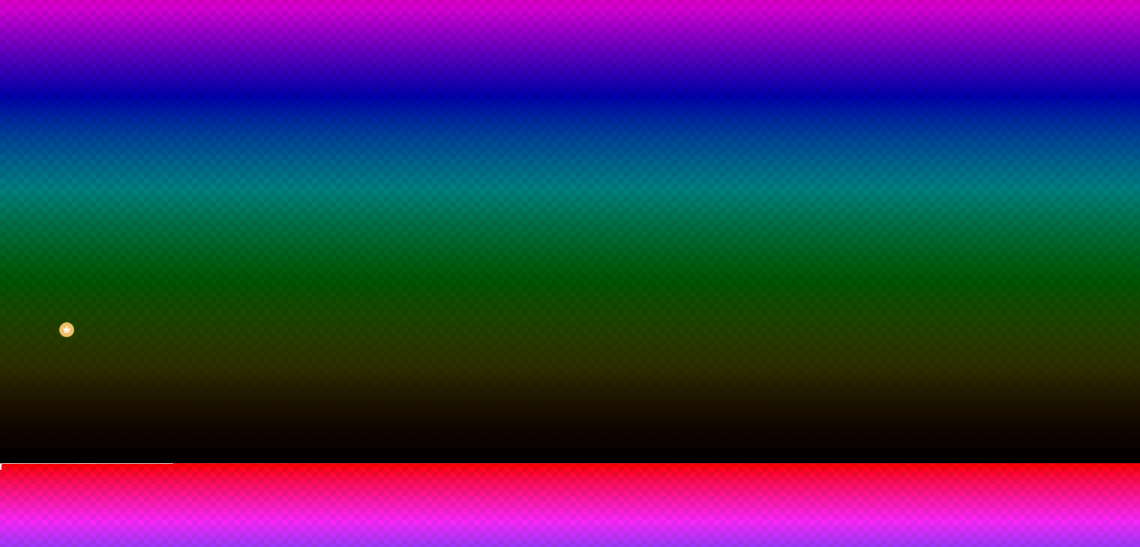
radio input "false"
radio input "true"
drag, startPoint x: 327, startPoint y: 453, endPoint x: 219, endPoint y: 435, distance: 110.2
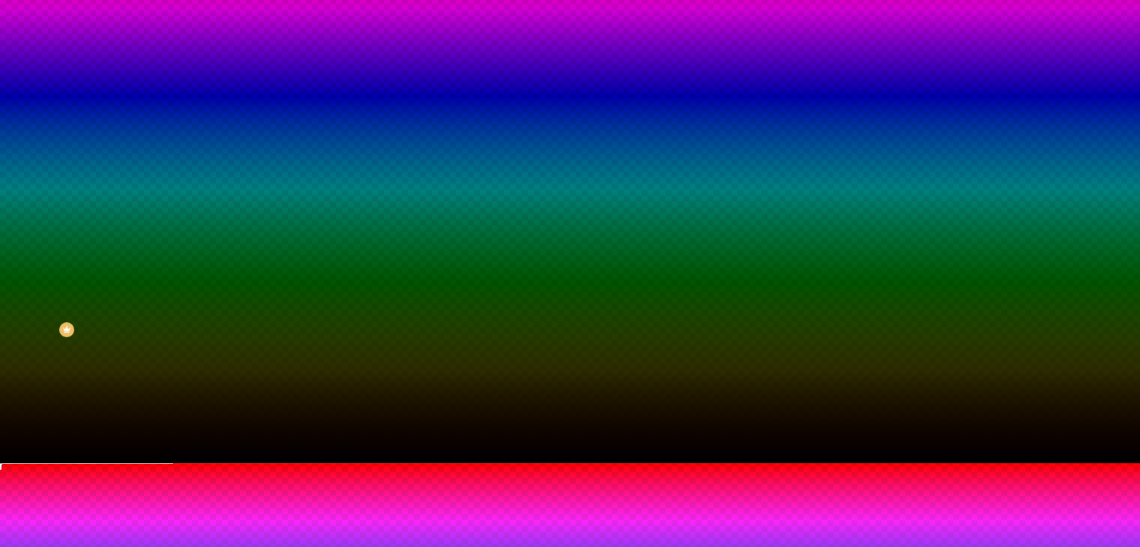
paste input
drag, startPoint x: 328, startPoint y: 453, endPoint x: 207, endPoint y: 438, distance: 122.3
paste input "A27559"
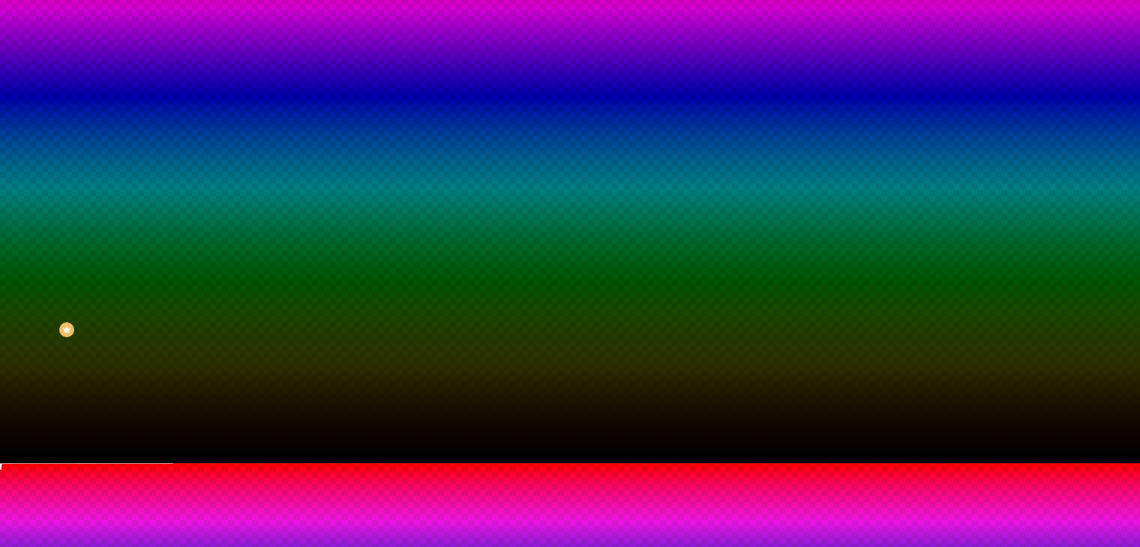
type input "#A27559"
type input "115"
type input "125"
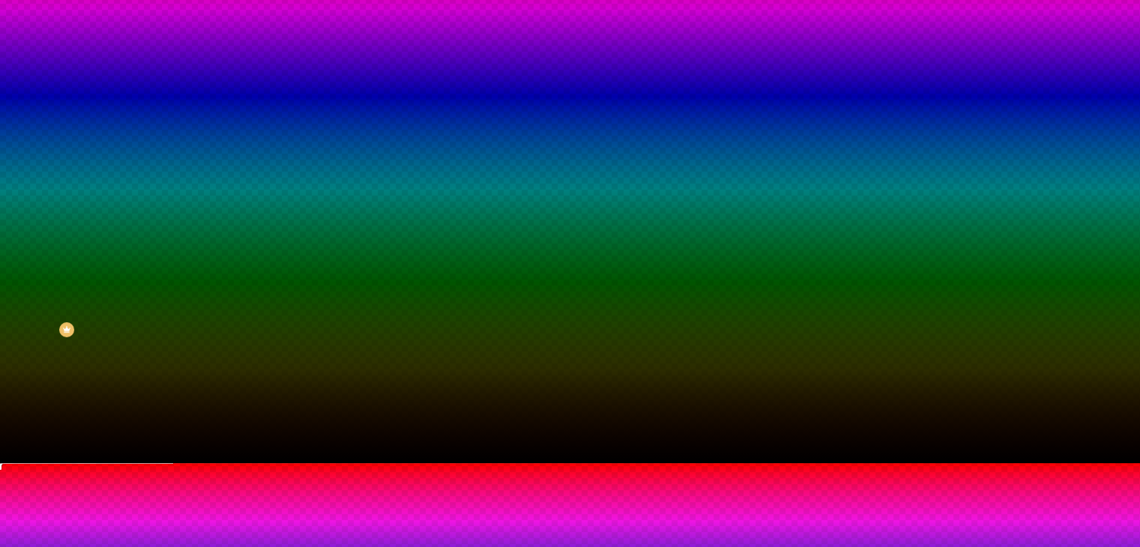
type input "130"
type input "135"
type input "140"
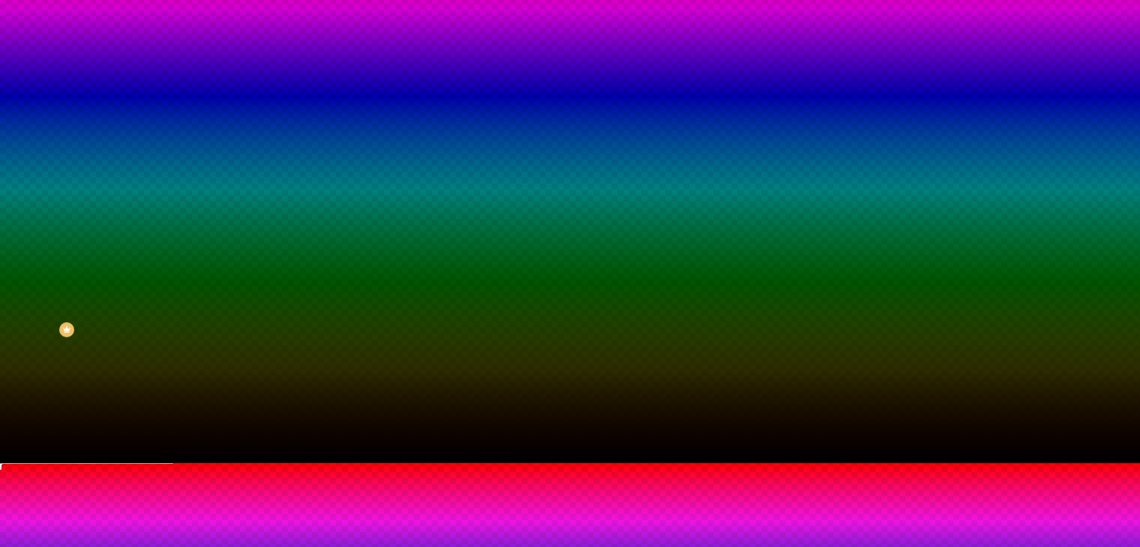
type input "140"
type input "145"
type input "155"
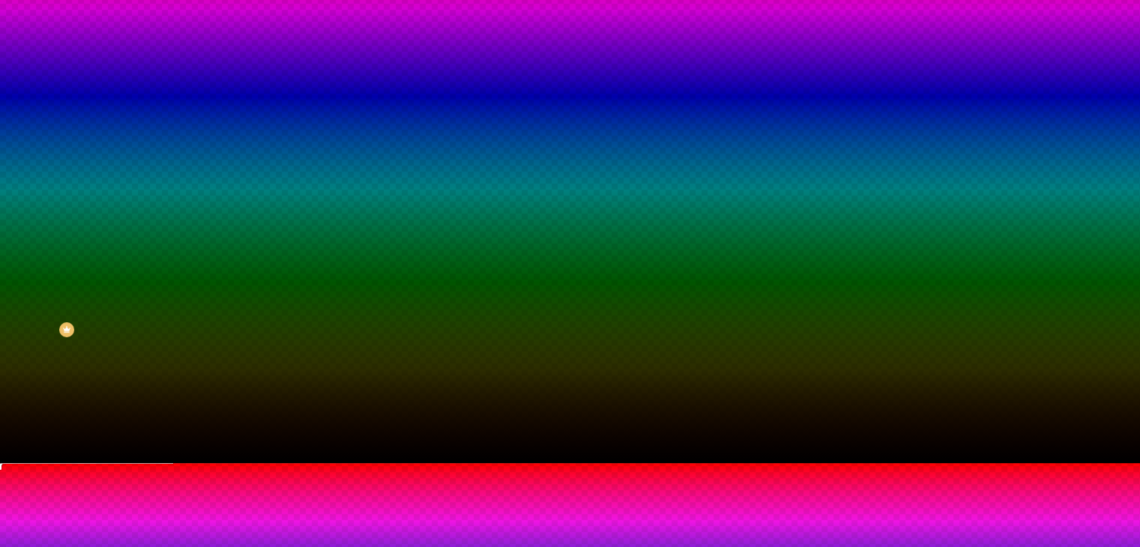
type input "160"
type input "165"
type input "170"
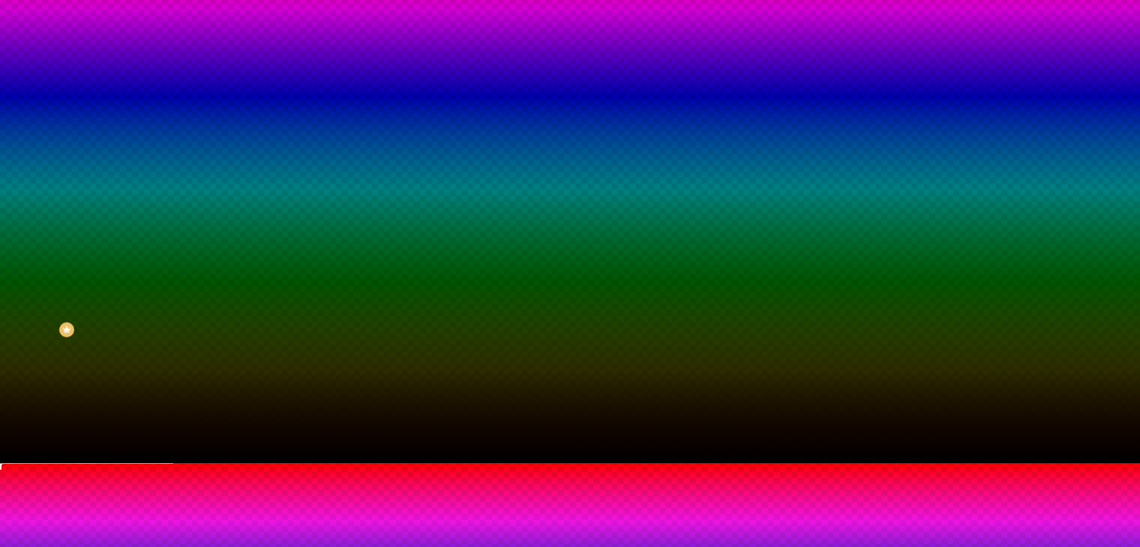
type input "170"
type input "175"
type input "170"
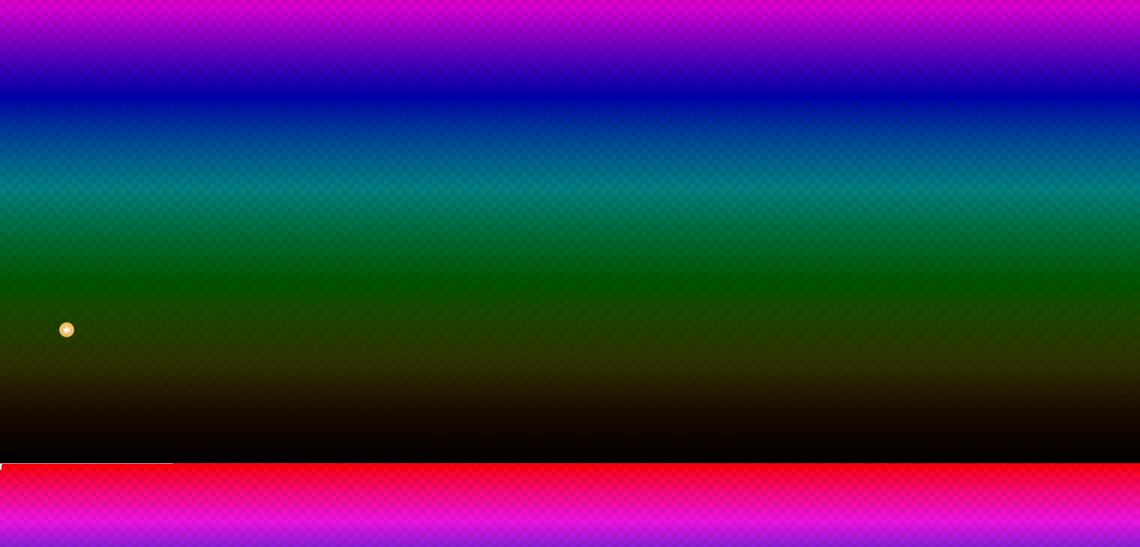
type input "165"
type input "160"
type input "155"
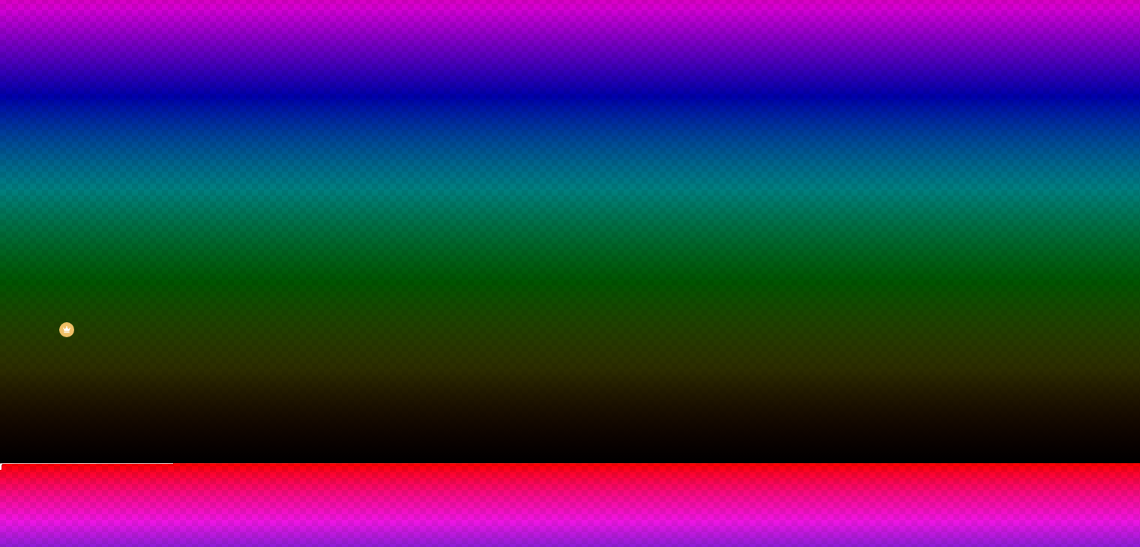
type input "155"
type input "150"
drag, startPoint x: 198, startPoint y: 500, endPoint x: 229, endPoint y: 498, distance: 31.5
type input "150"
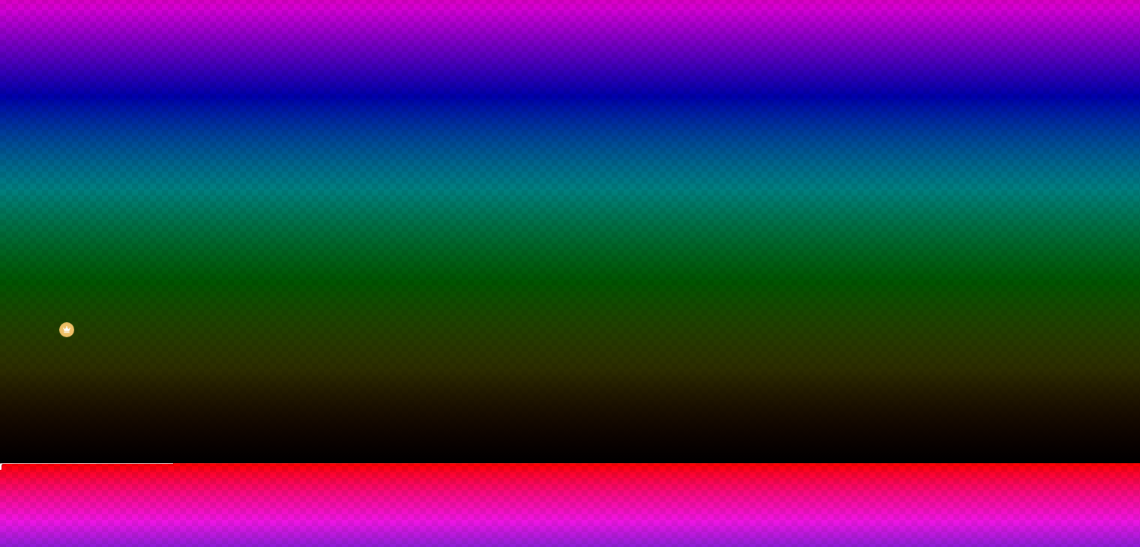
radio input "false"
radio input "true"
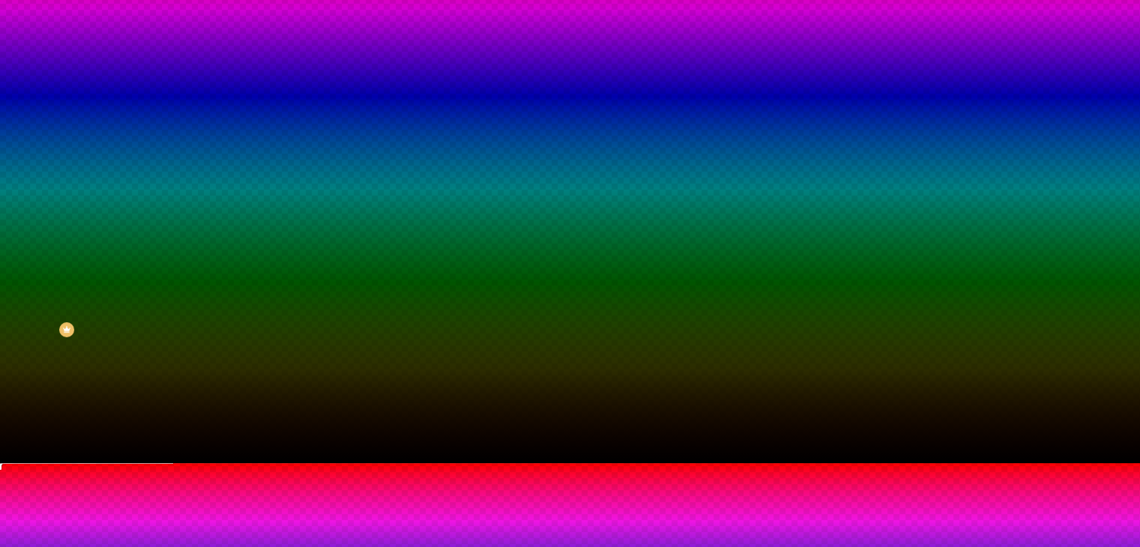
radio input "true"
radio input "false"
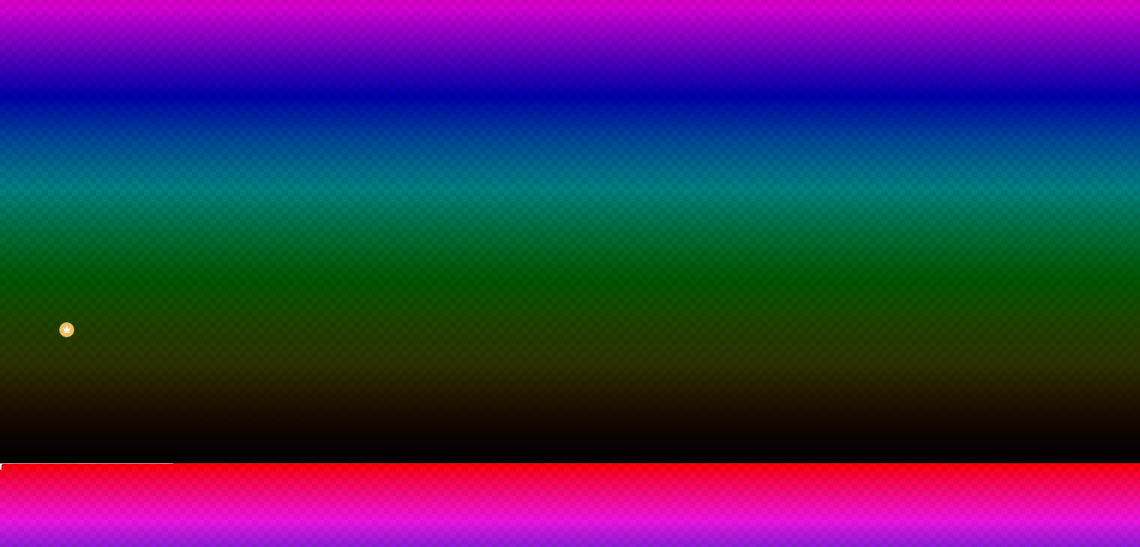
radio input "false"
radio input "true"
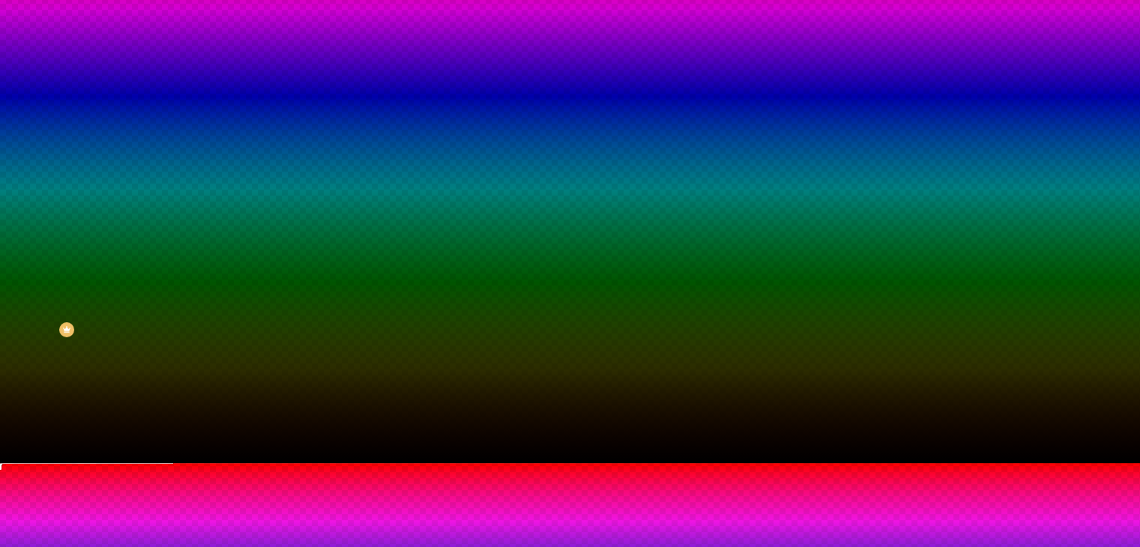
radio input "true"
radio input "false"
click at [60, 463] on div at bounding box center [570, 463] width 1140 height 0
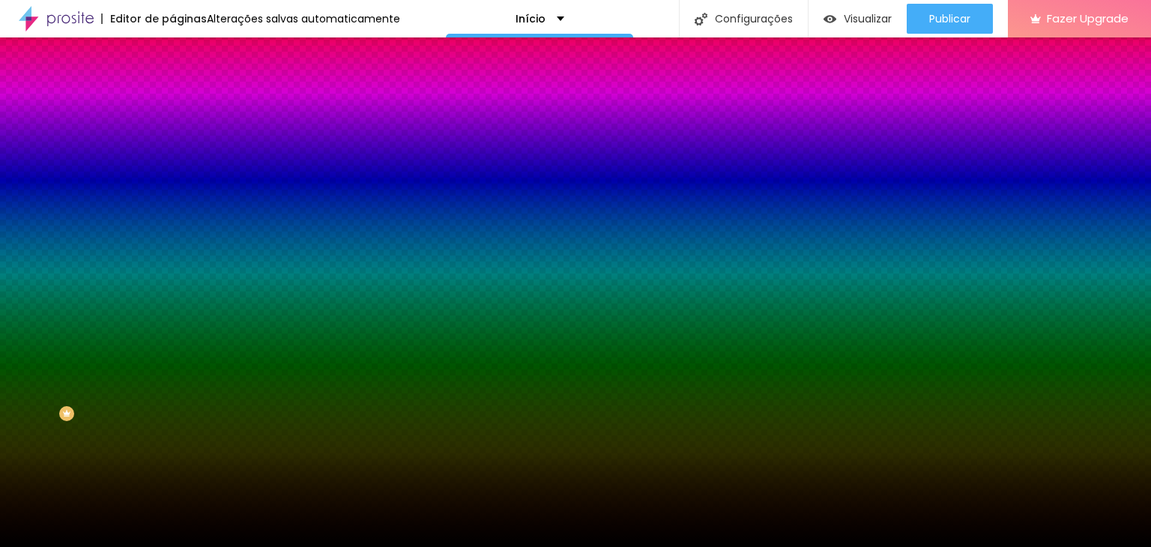
click at [180, 305] on icon "button" at bounding box center [183, 302] width 6 height 6
drag, startPoint x: 1135, startPoint y: 109, endPoint x: 1146, endPoint y: 223, distance: 114.4
click at [1140, 223] on html "Editor de páginas Alterações salvas automaticamente Início Configurações Config…" at bounding box center [570, 273] width 1140 height 547
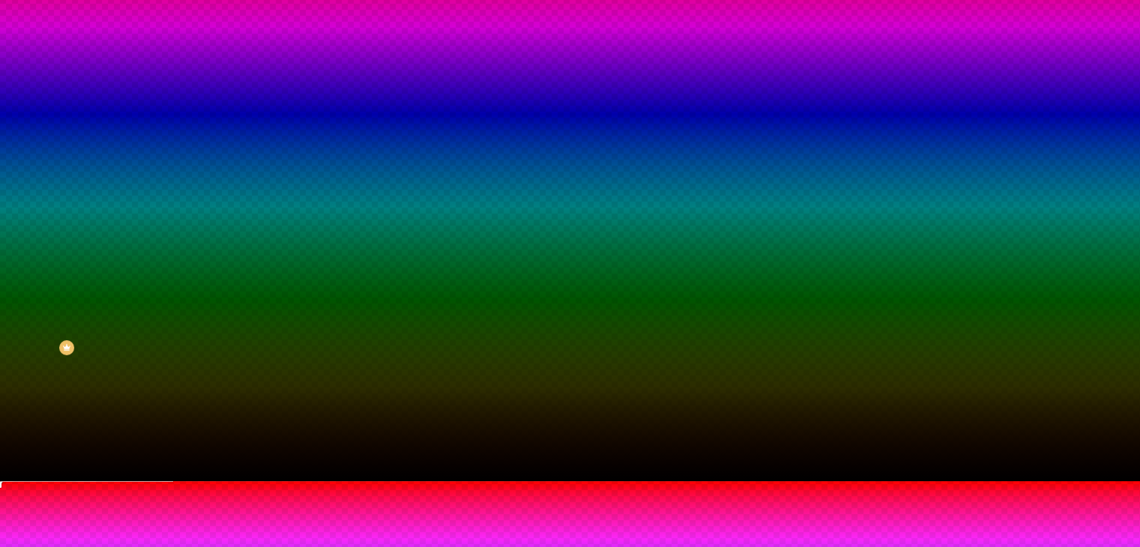
scroll to position [79, 0]
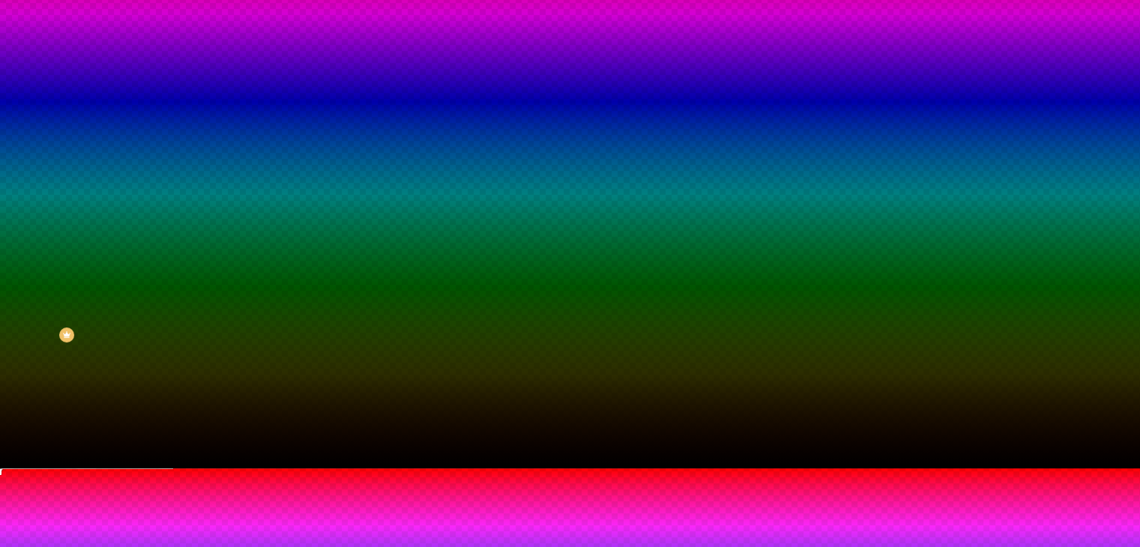
click at [314, 477] on div at bounding box center [570, 477] width 1140 height 0
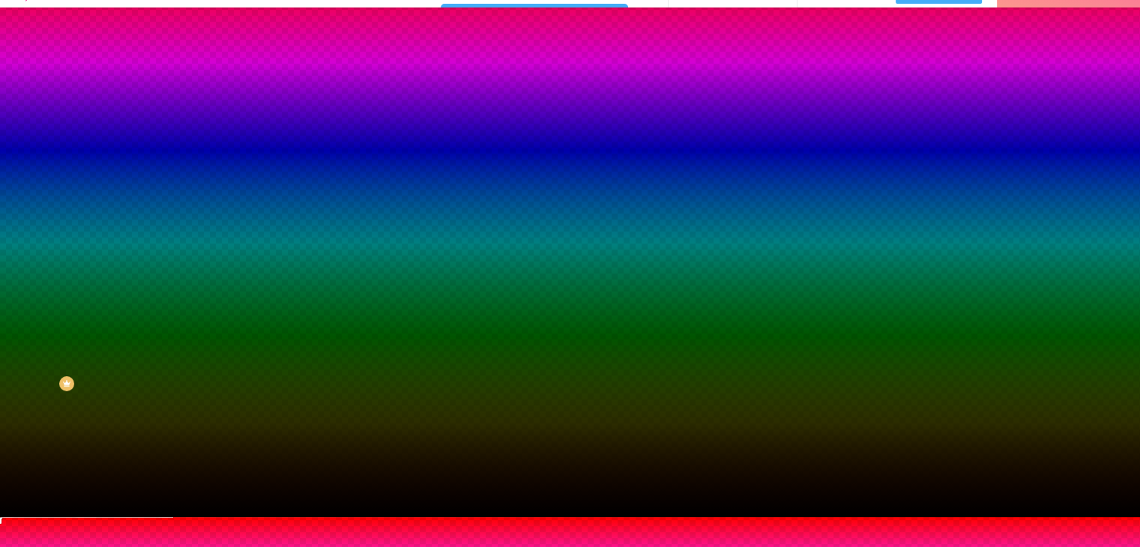
scroll to position [0, 0]
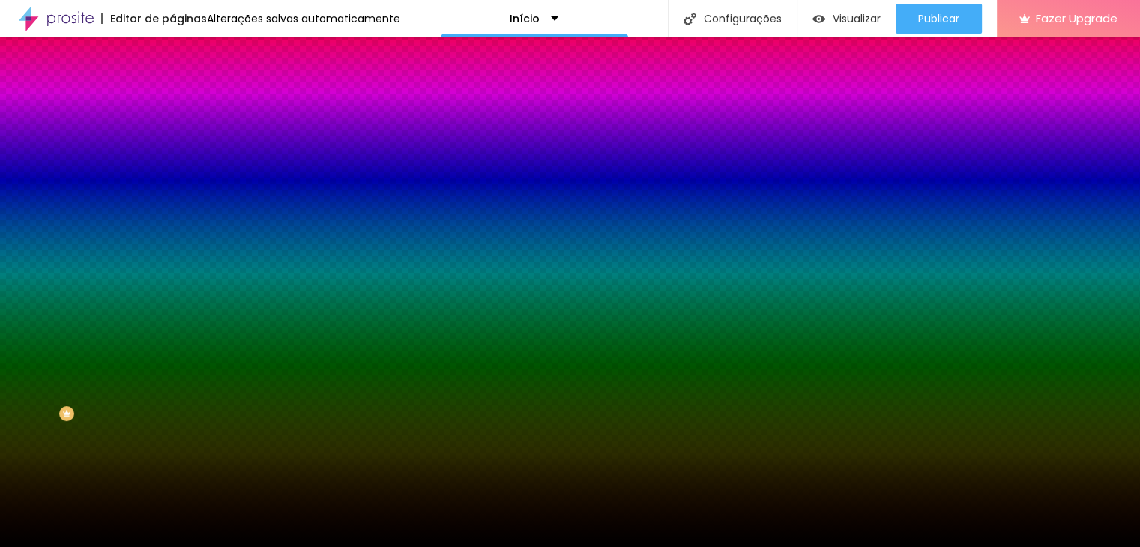
click at [929, 546] on div at bounding box center [570, 547] width 1140 height 0
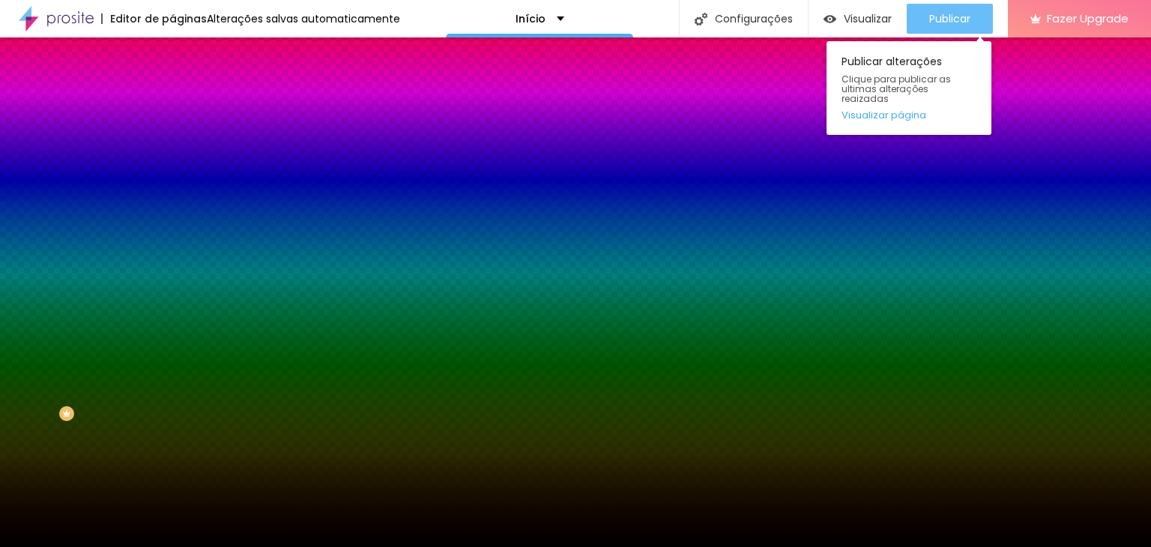
click at [937, 22] on span "Publicar" at bounding box center [949, 19] width 41 height 12
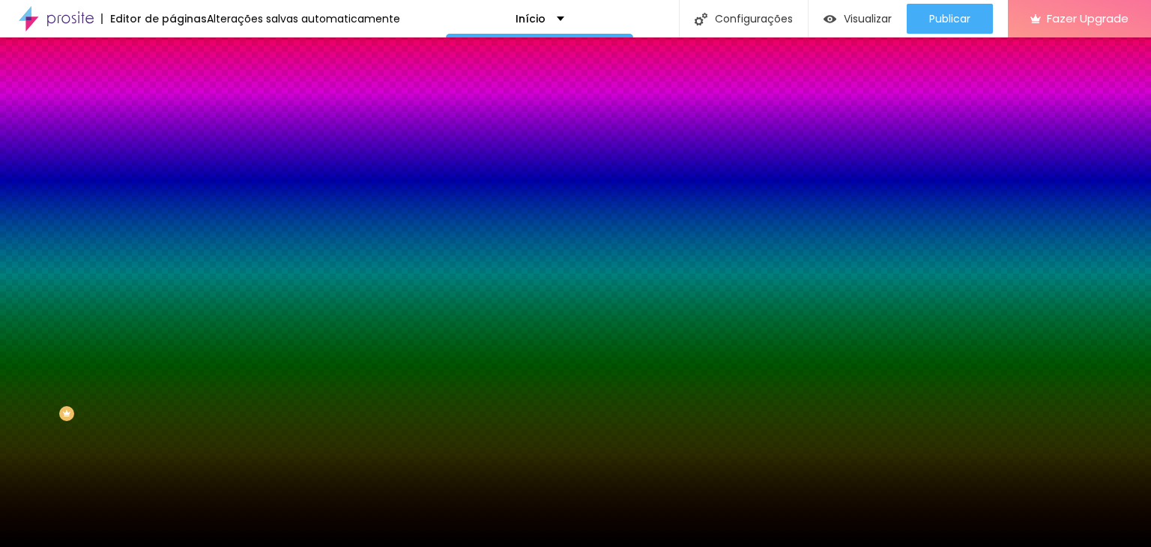
click at [172, 138] on span "Trocar imagem" at bounding box center [213, 131] width 82 height 13
click at [172, 269] on button "button" at bounding box center [182, 261] width 21 height 16
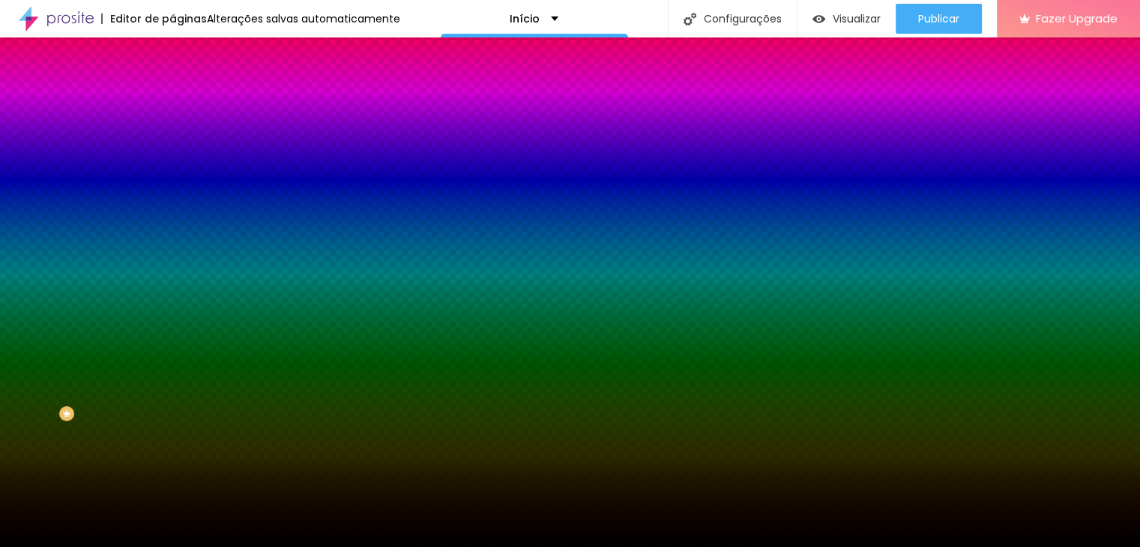
click at [153, 546] on div at bounding box center [570, 547] width 1140 height 0
click at [172, 311] on div "Efeito inferior DESATIVADO Voltar ao padrão" at bounding box center [258, 290] width 172 height 42
click at [178, 306] on icon "button" at bounding box center [182, 301] width 9 height 9
click at [318, 546] on div at bounding box center [570, 556] width 1140 height 0
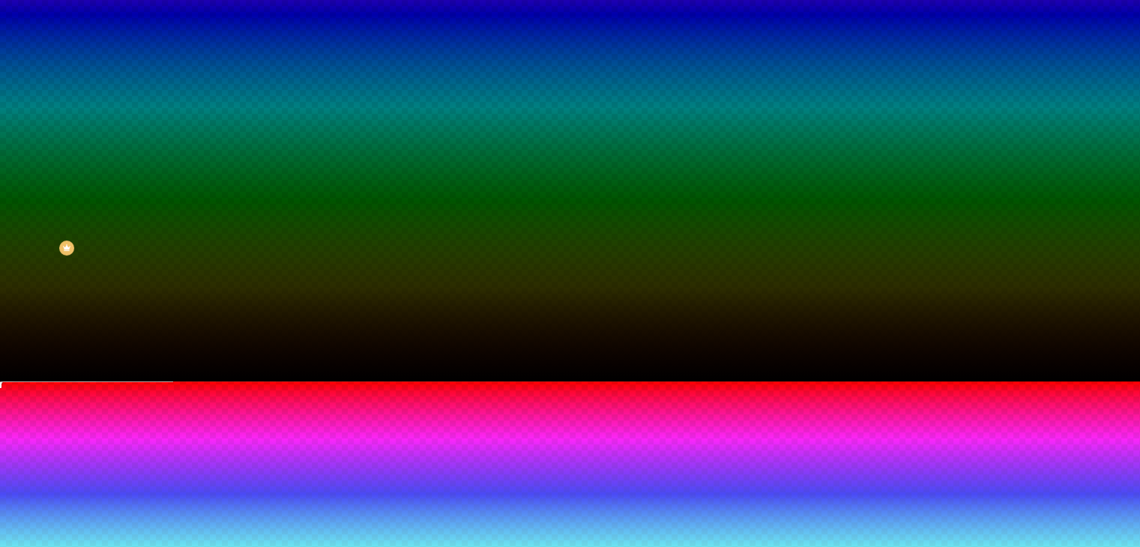
scroll to position [167, 0]
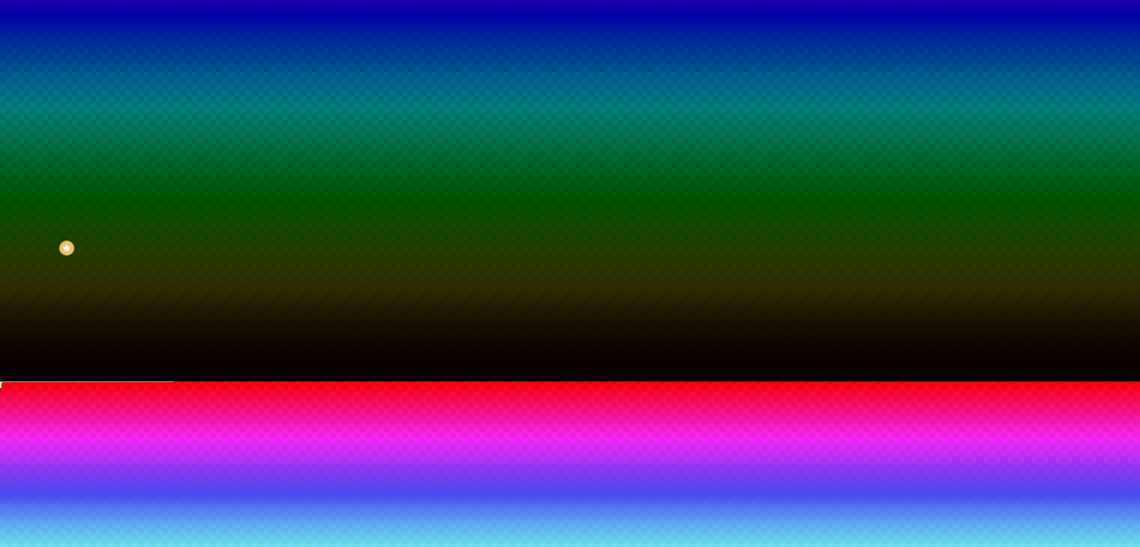
drag, startPoint x: 327, startPoint y: 537, endPoint x: 333, endPoint y: 546, distance: 10.8
click at [333, 546] on div "Ativar efeito Tipo Onda Onda em camadas Rampa Rampa em camadas Cor #E1E1E1 Altu…" at bounding box center [570, 552] width 1140 height 342
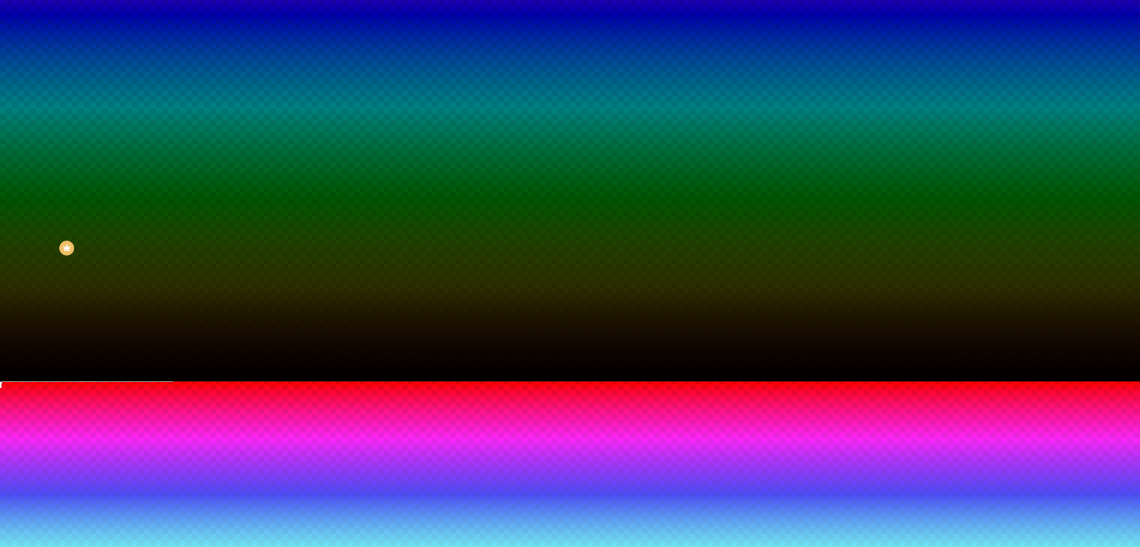
type input "#FFFFFF"
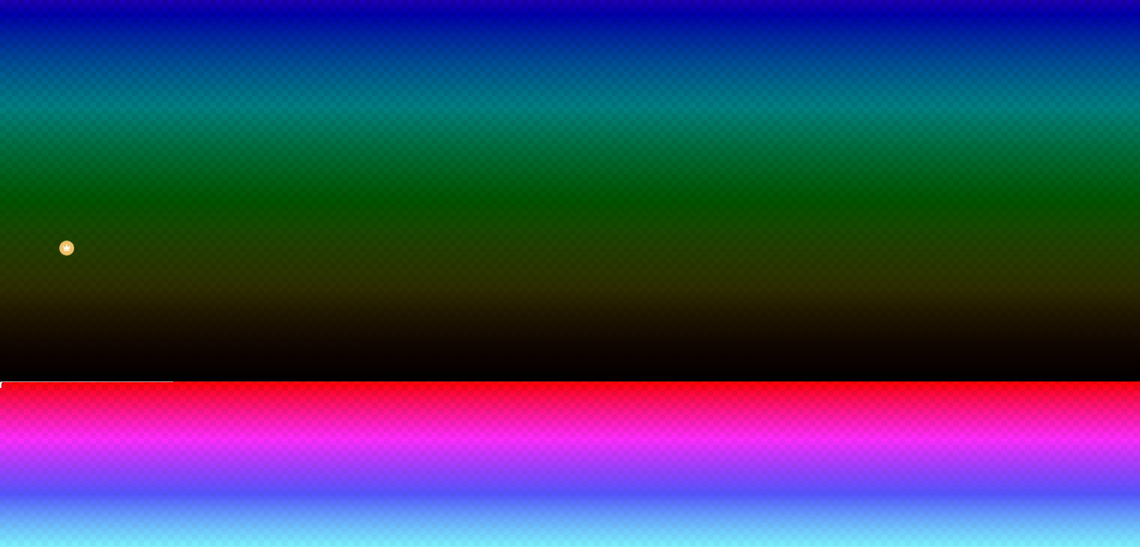
drag, startPoint x: 201, startPoint y: 438, endPoint x: 176, endPoint y: 390, distance: 54.0
click at [176, 390] on div "Ativar efeito Tipo Onda Onda em camadas Rampa Rampa em camadas Cor #FFFFFF Altu…" at bounding box center [570, 552] width 1140 height 342
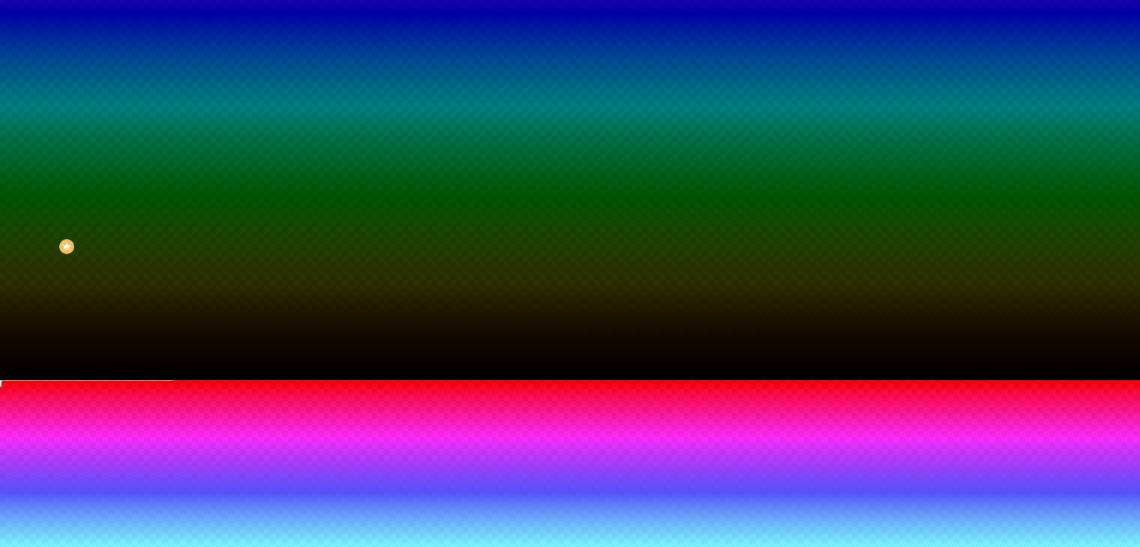
type input "105"
type input "125"
type input "140"
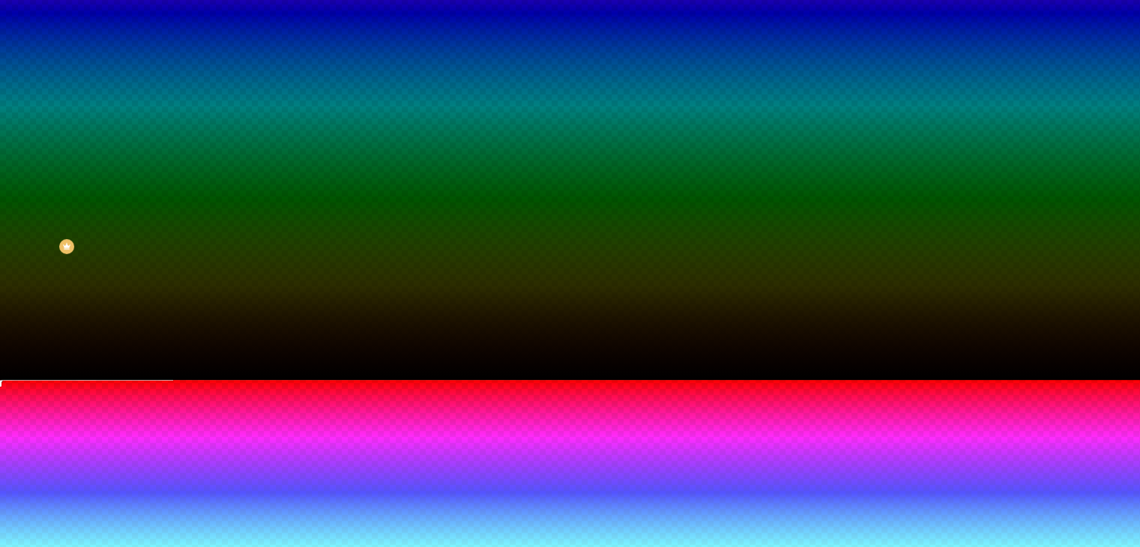
type input "140"
type input "160"
type input "185"
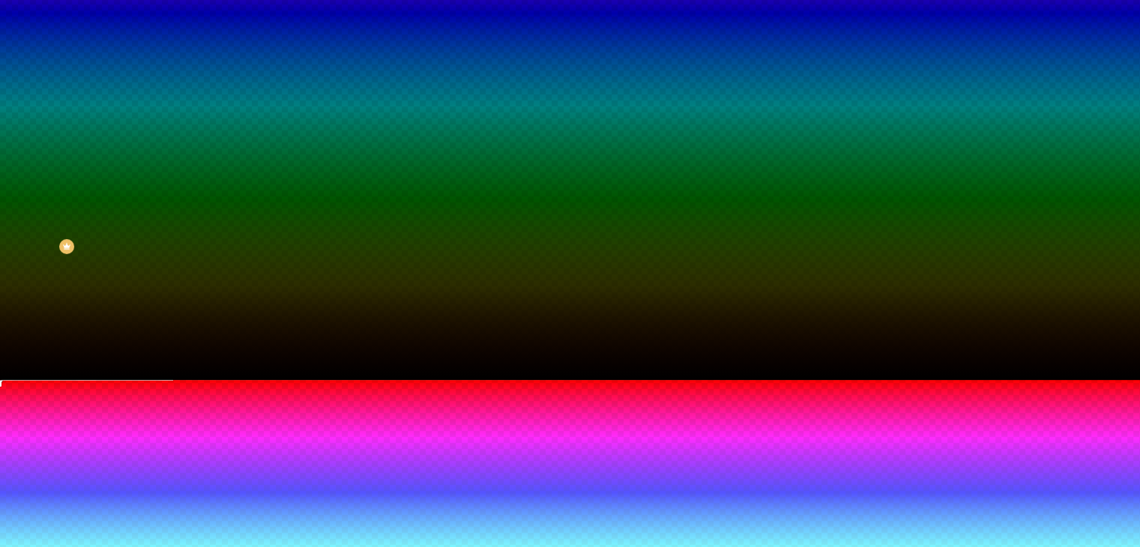
type input "195"
type input "210"
type input "250"
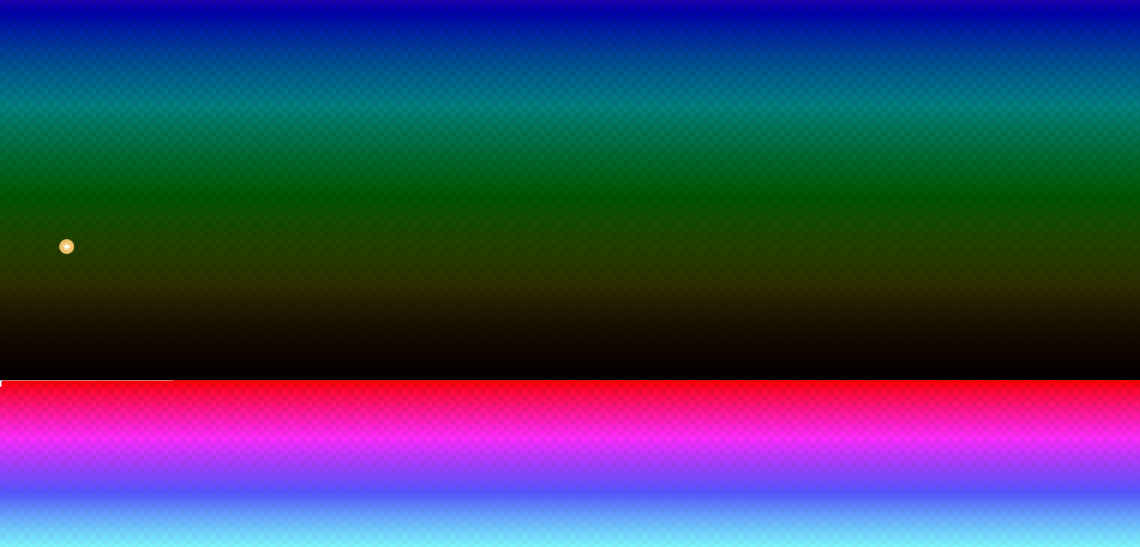
type input "250"
type input "290"
type input "300"
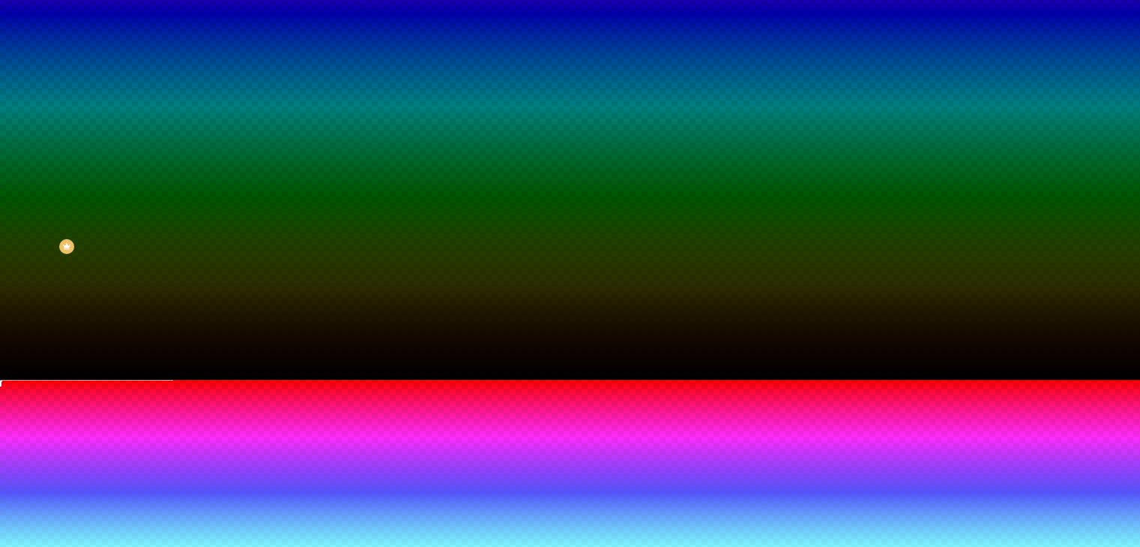
type input "305"
type input "310"
type input "305"
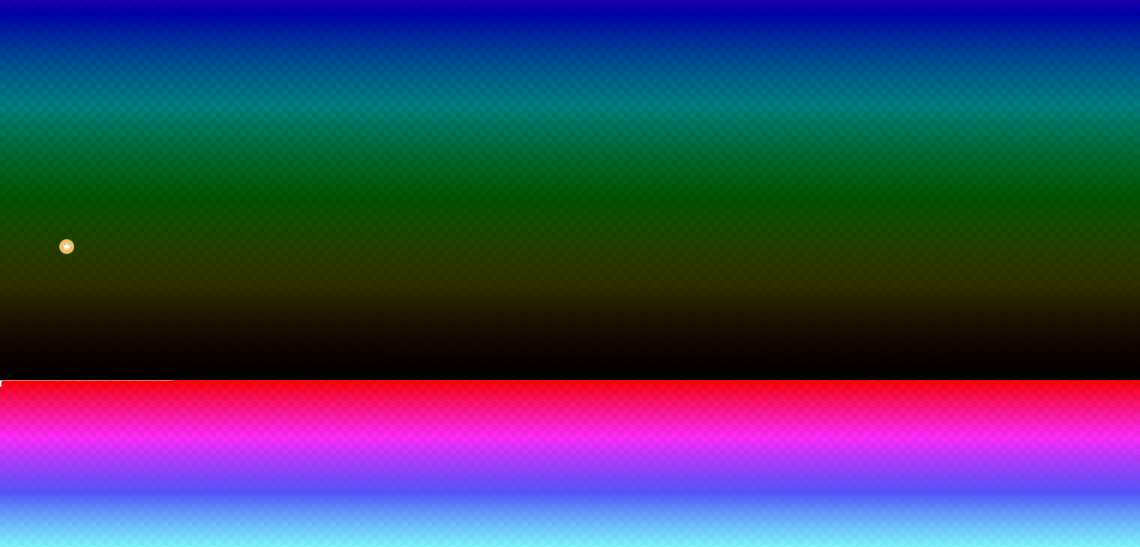
type input "305"
type input "300"
type input "290"
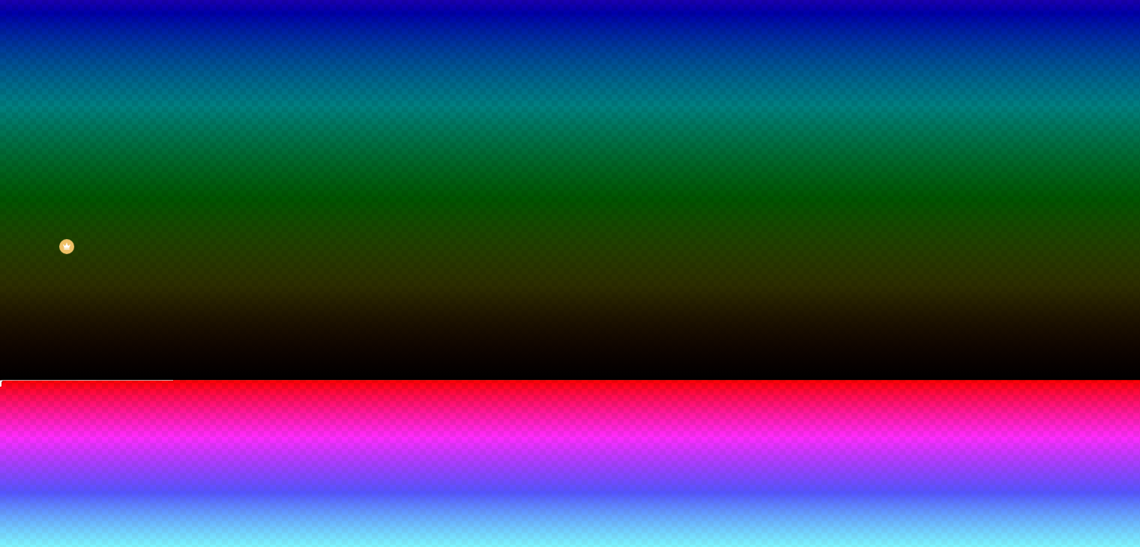
type input "280"
type input "275"
type input "260"
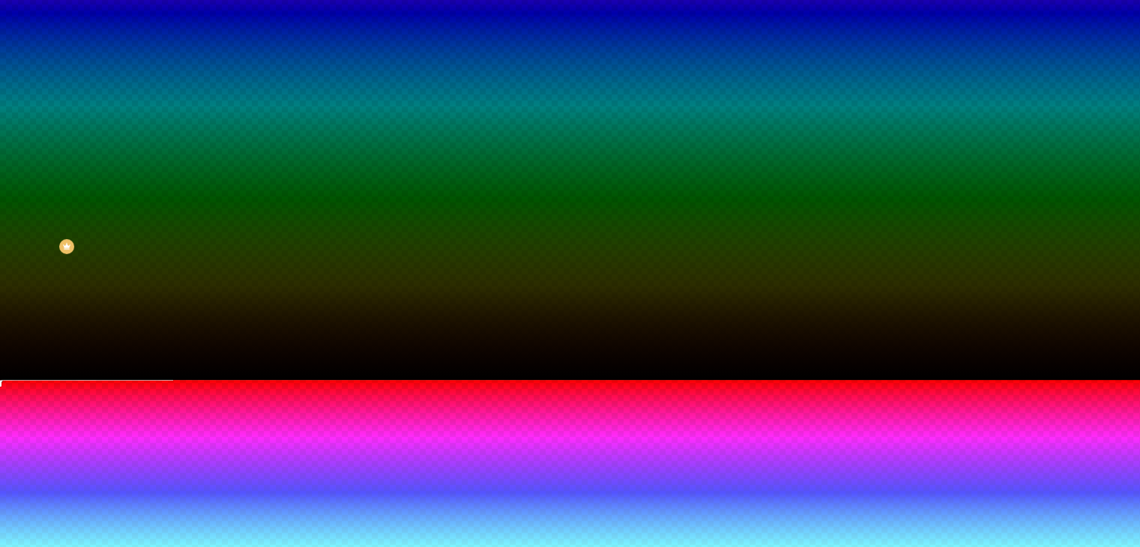
type input "260"
type input "255"
type input "230"
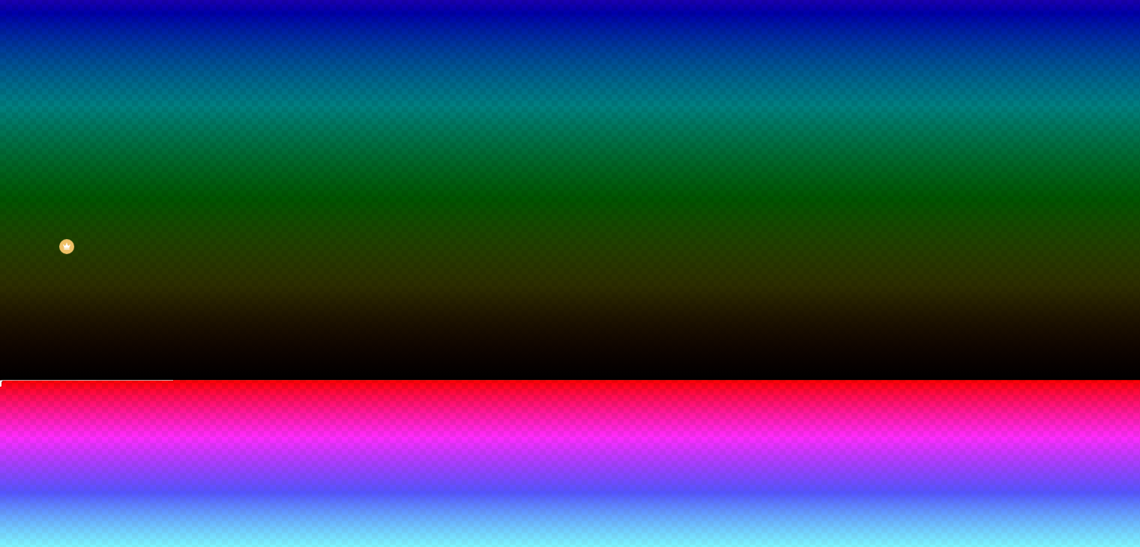
type input "215"
type input "195"
type input "185"
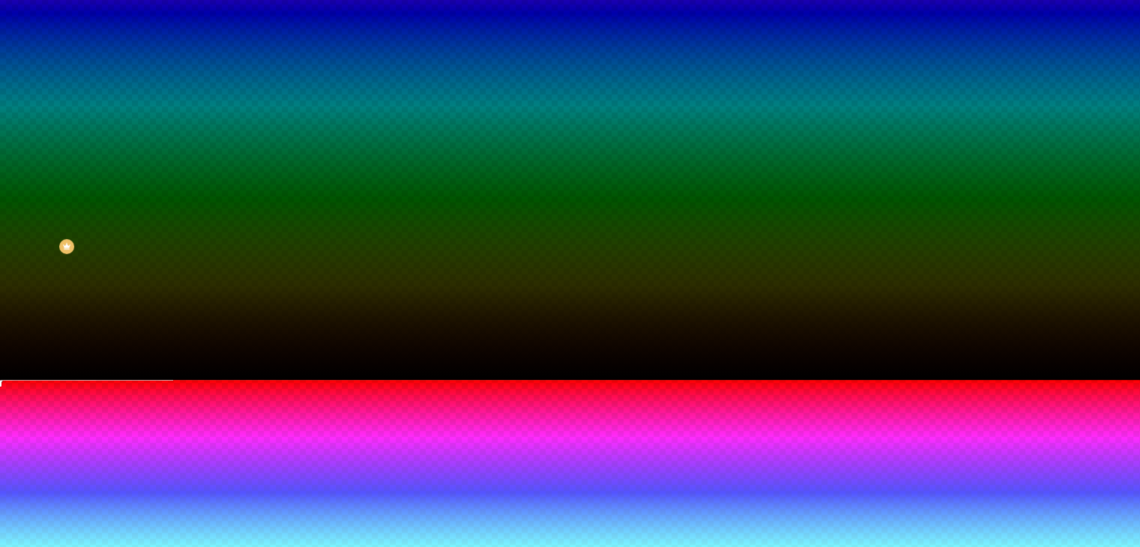
type input "185"
type input "170"
type input "155"
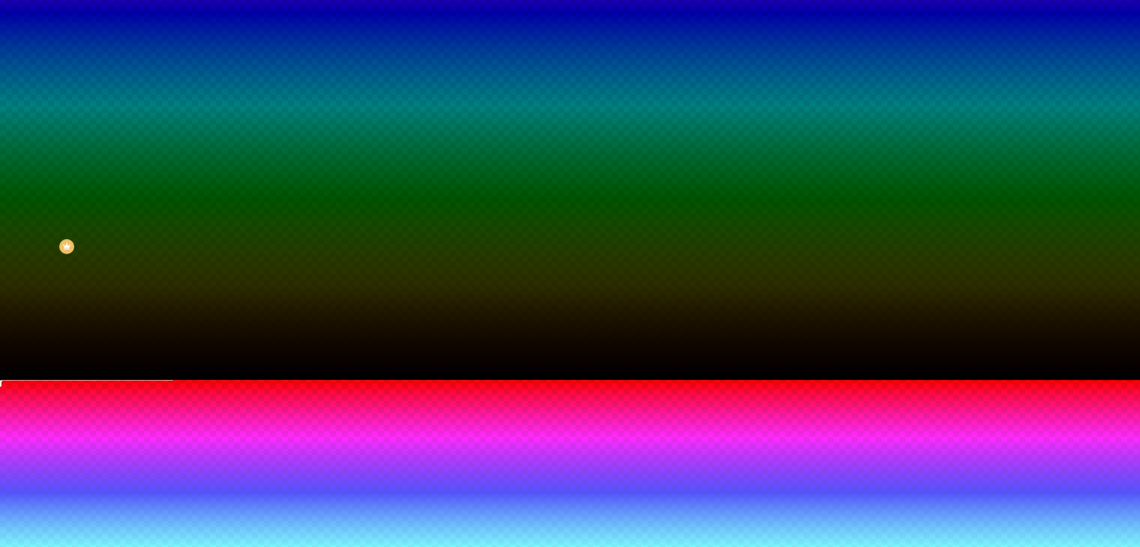
type input "125"
type input "110"
type input "100"
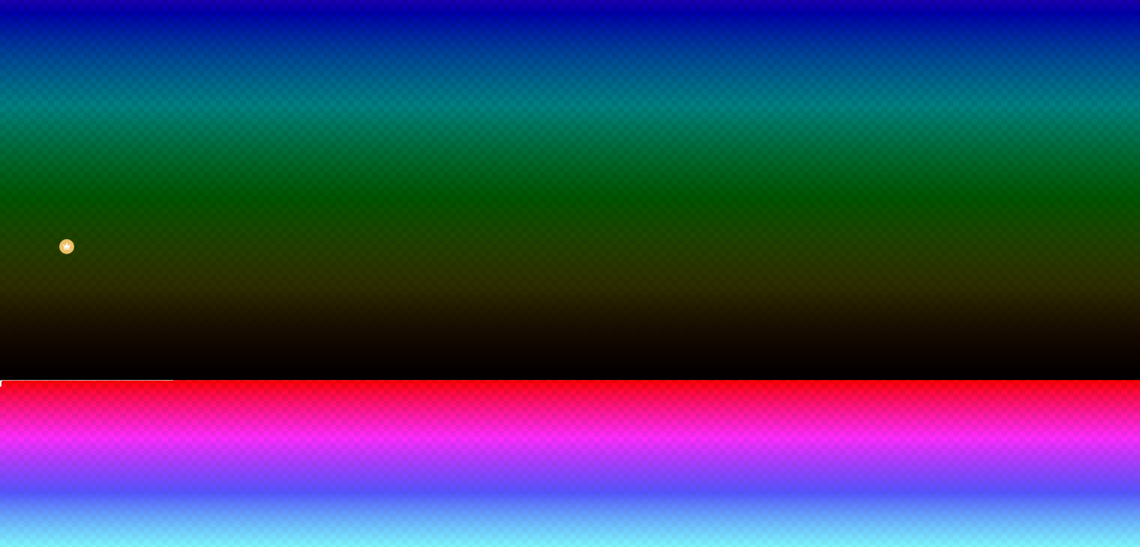
type input "100"
drag, startPoint x: 164, startPoint y: 492, endPoint x: 132, endPoint y: 470, distance: 38.9
type input "115"
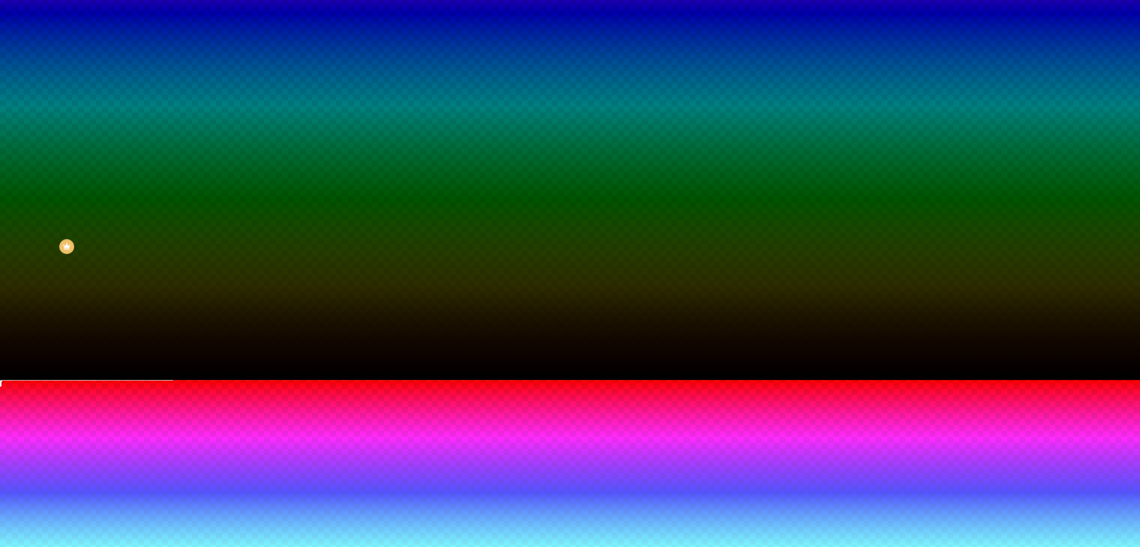
type input "120"
type input "125"
type input "130"
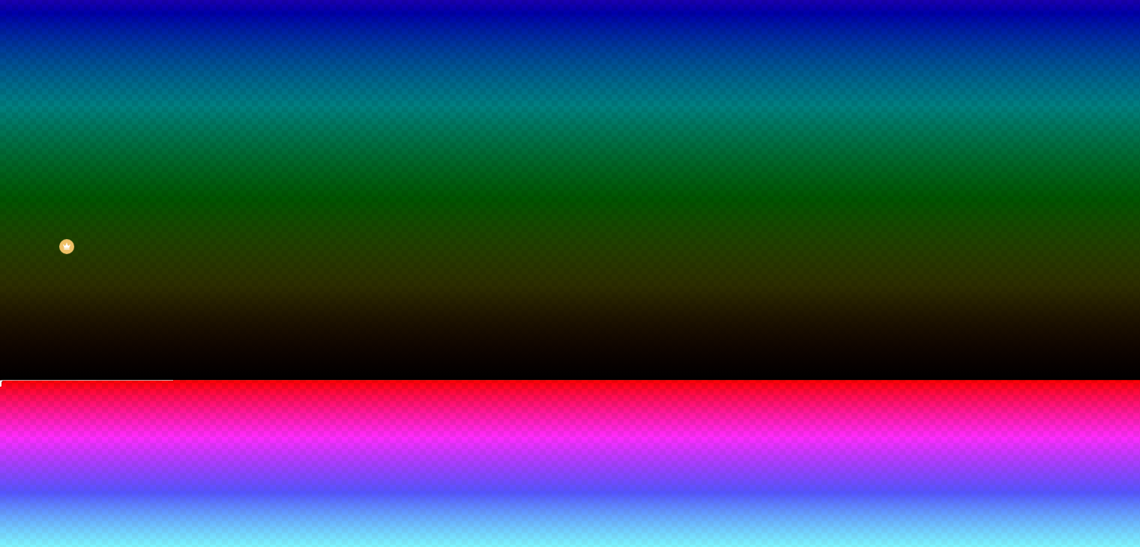
type input "130"
type input "135"
type input "140"
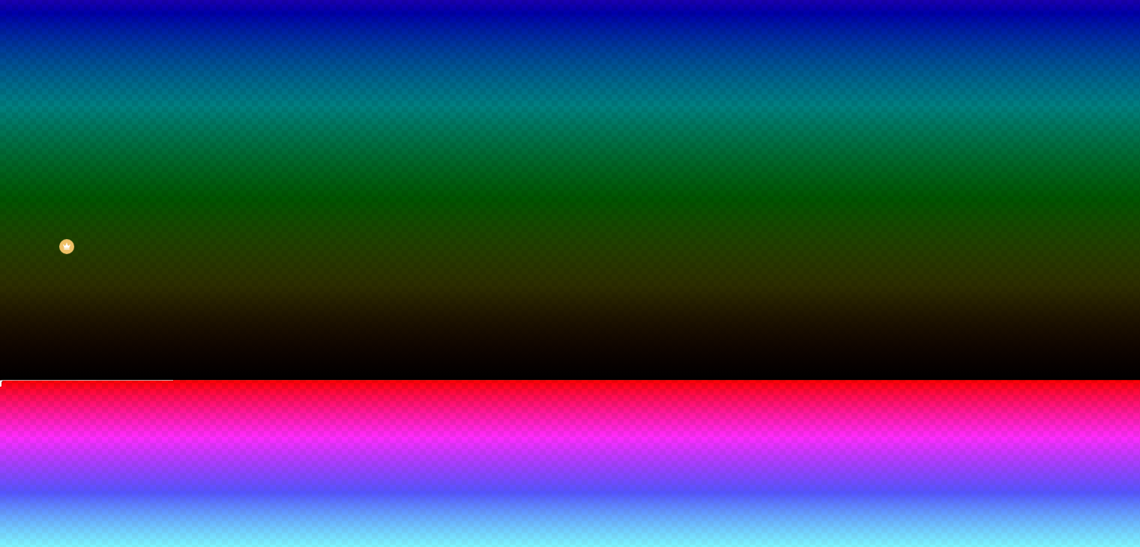
type input "145"
type input "150"
type input "155"
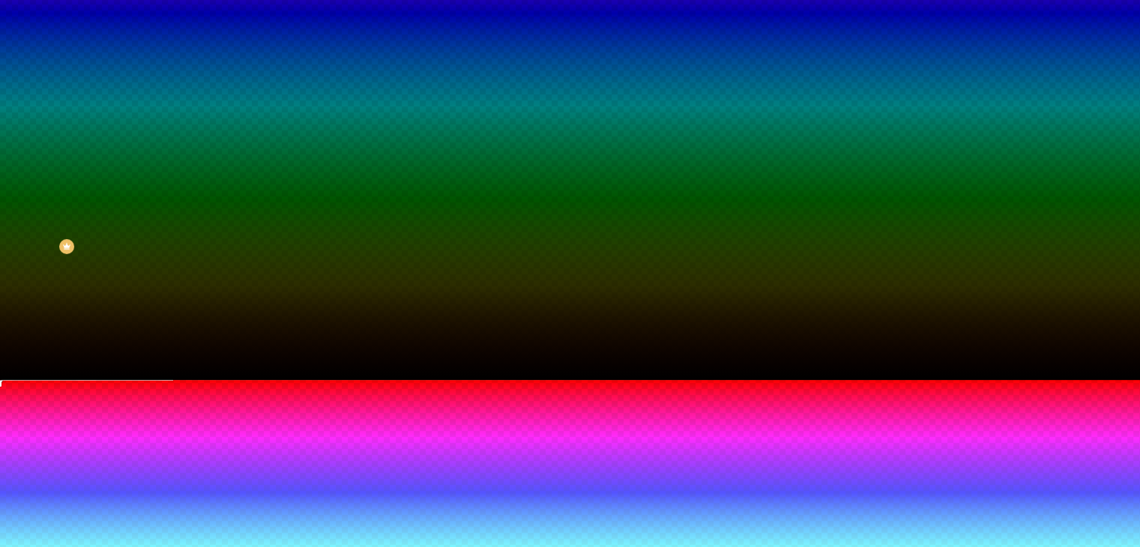
type input "155"
type input "160"
type input "170"
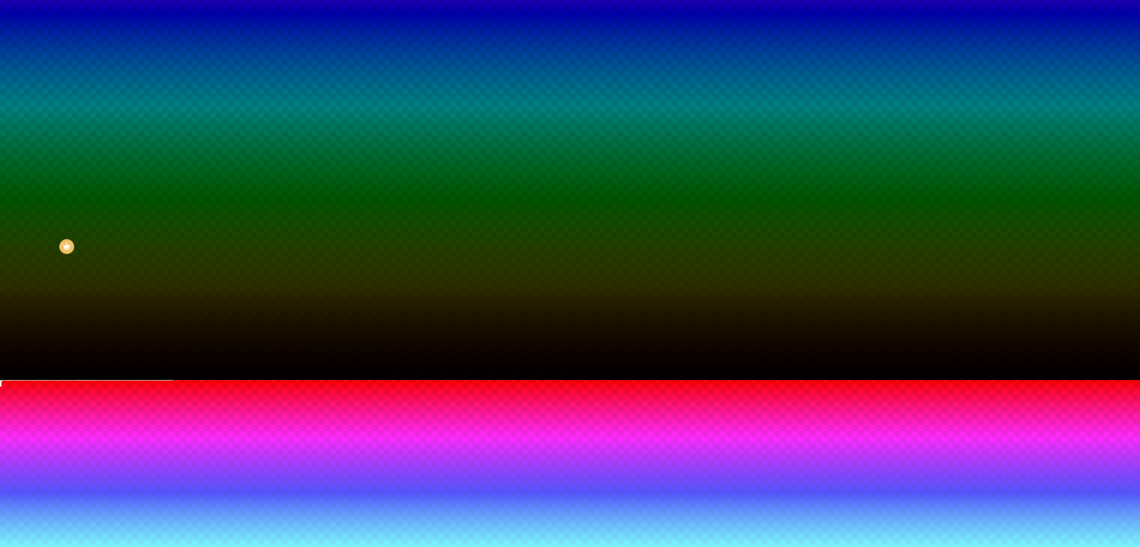
type input "175"
type input "185"
type input "205"
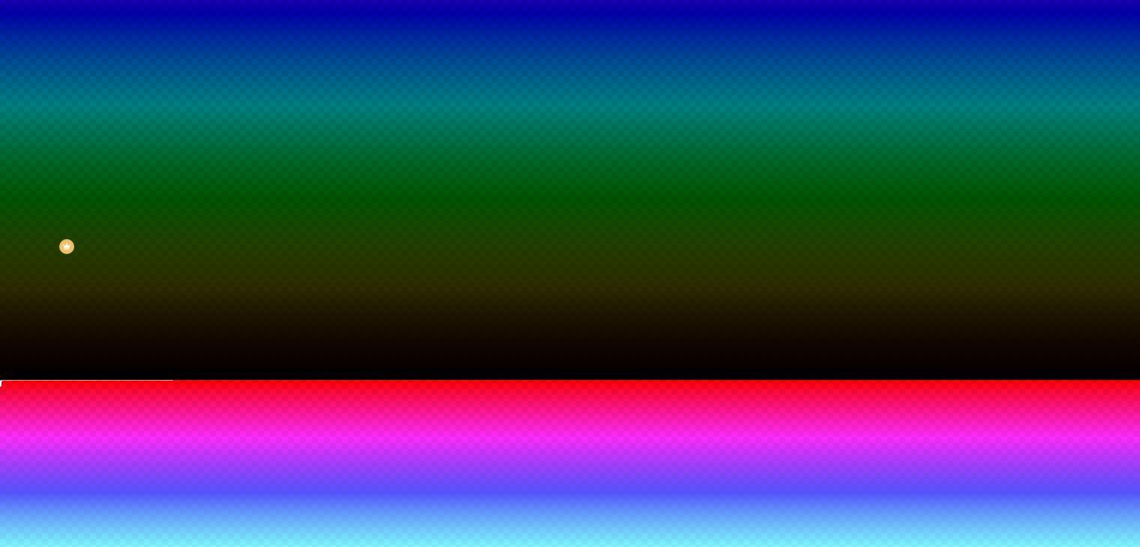
type input "205"
type input "210"
type input "220"
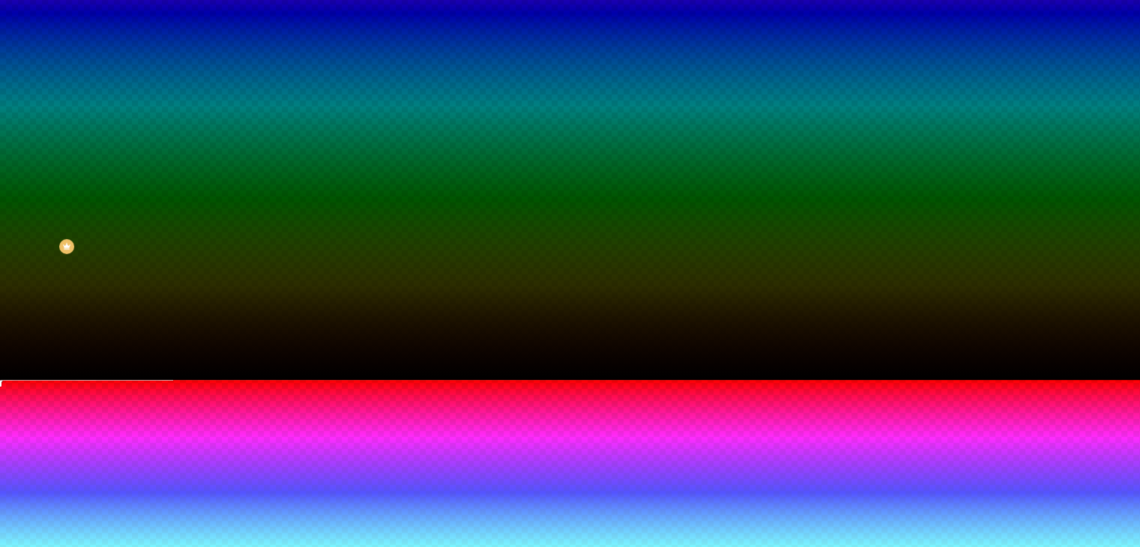
type input "225"
type input "235"
type input "240"
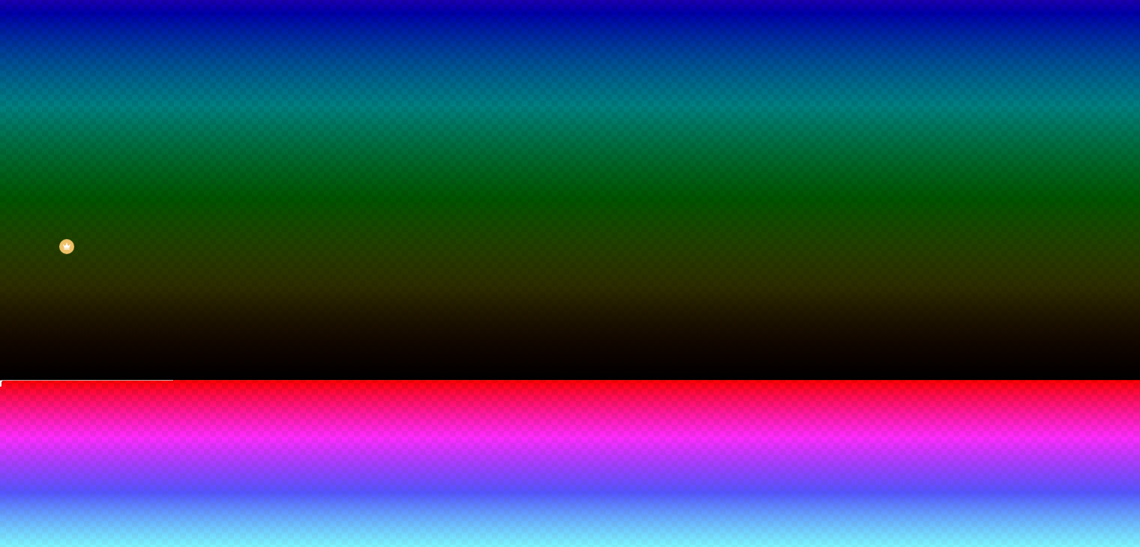
type input "240"
type input "245"
type input "240"
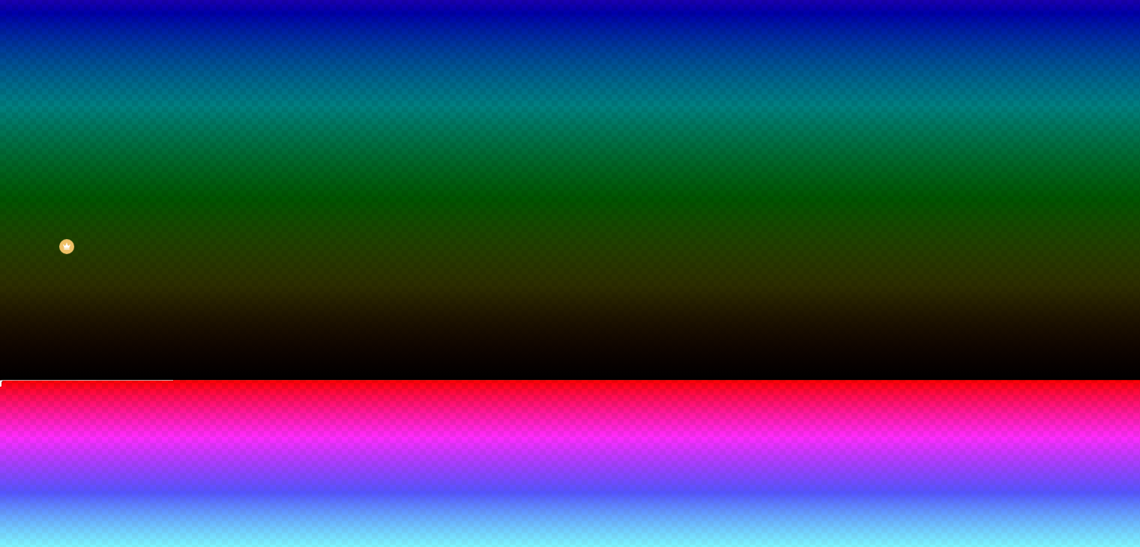
type input "235"
type input "225"
type input "215"
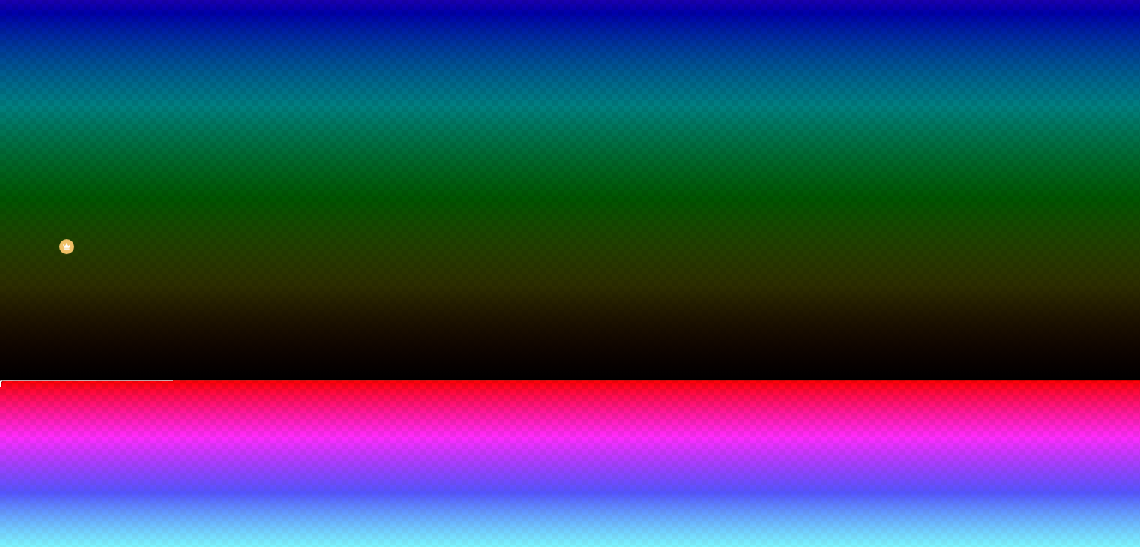
type input "215"
type input "210"
type input "205"
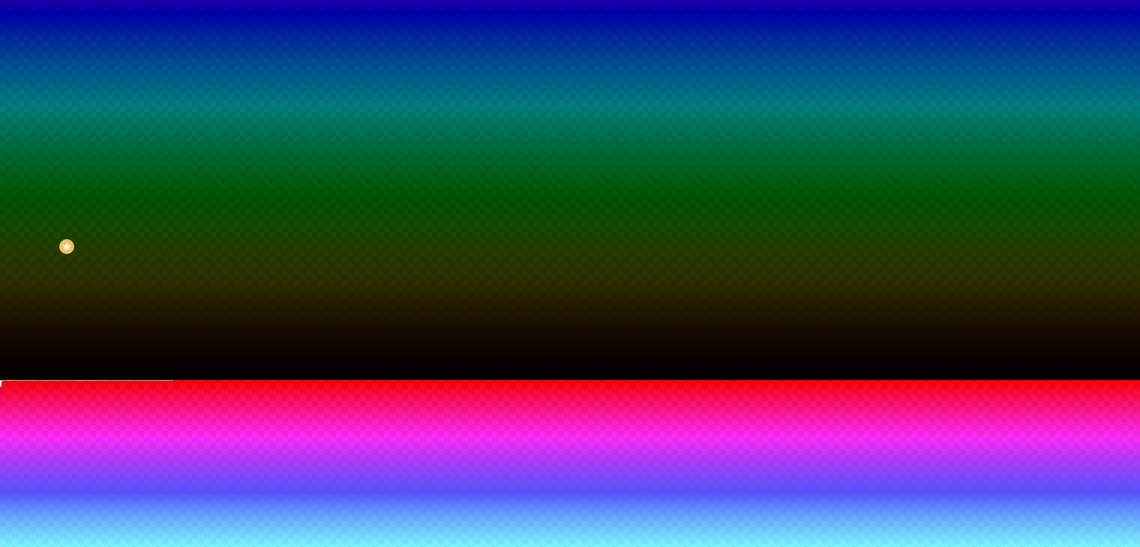
type input "200"
type input "195"
type input "190"
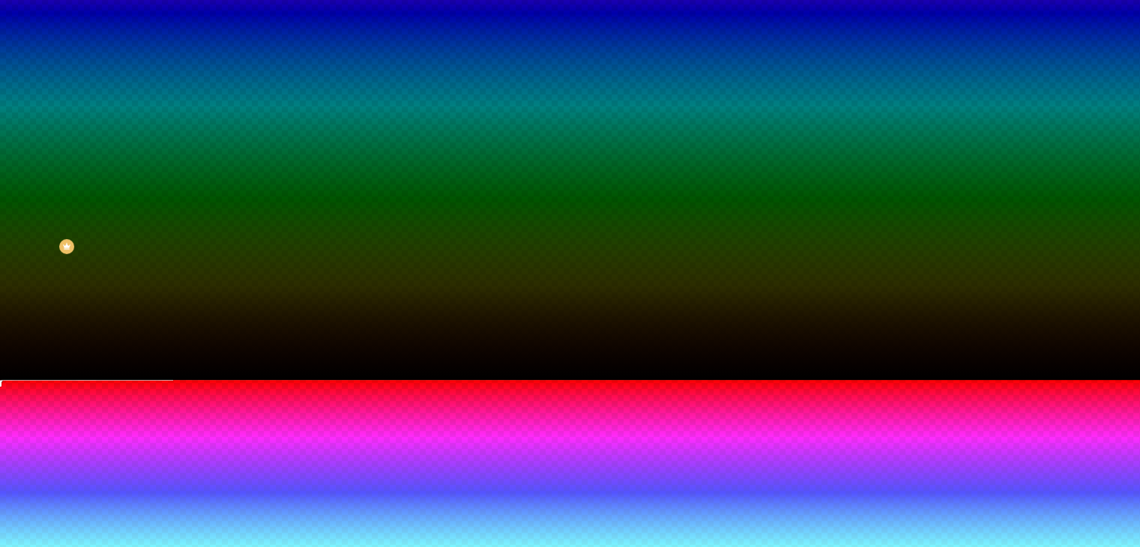
type input "190"
type input "185"
type input "180"
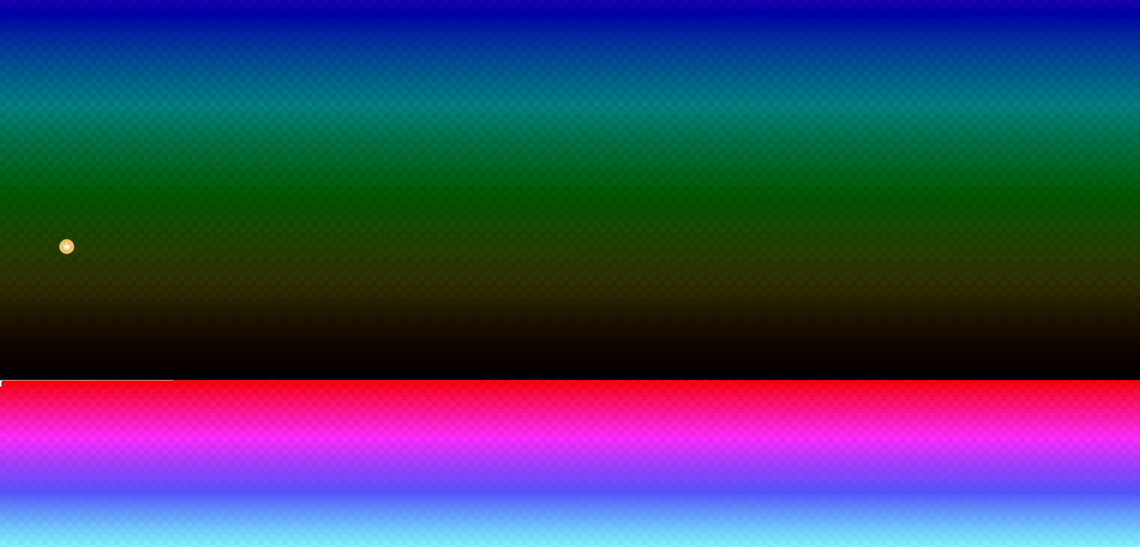
type input "175"
type input "170"
type input "165"
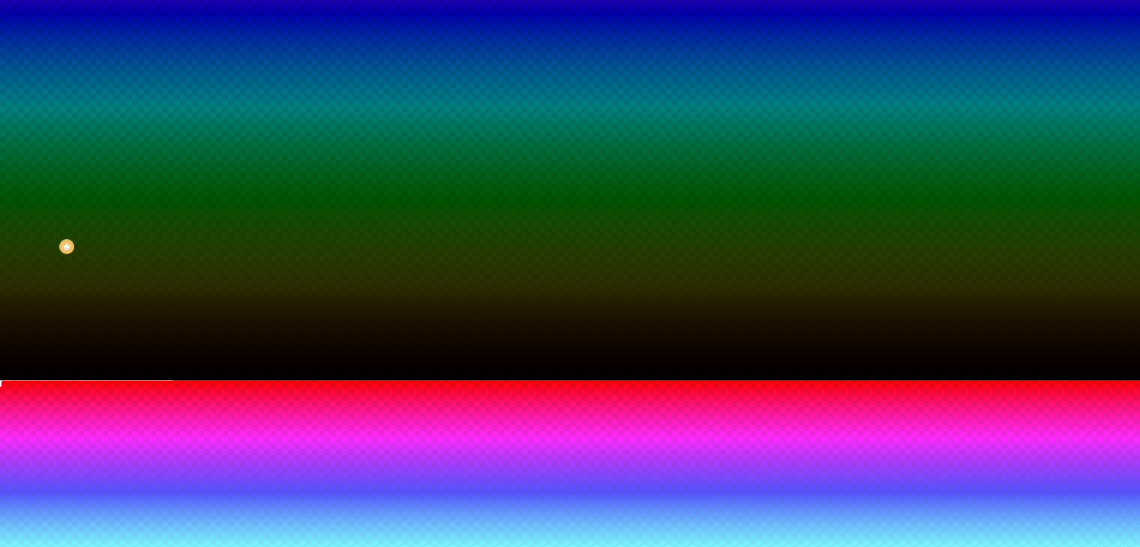
type input "165"
type input "160"
type input "155"
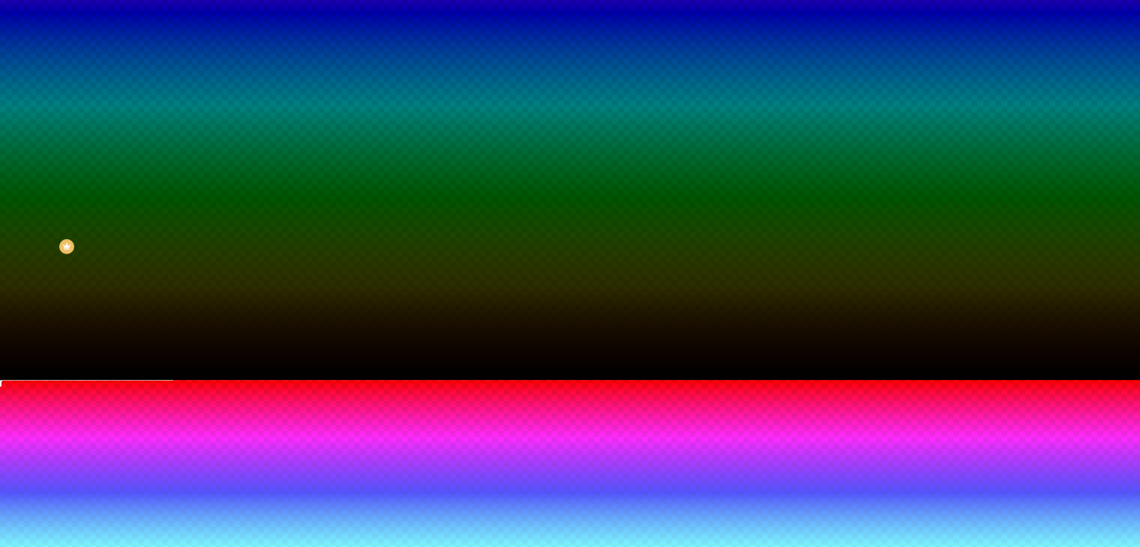
type input "150"
type input "155"
drag, startPoint x: 206, startPoint y: 453, endPoint x: 233, endPoint y: 461, distance: 28.2
type input "155"
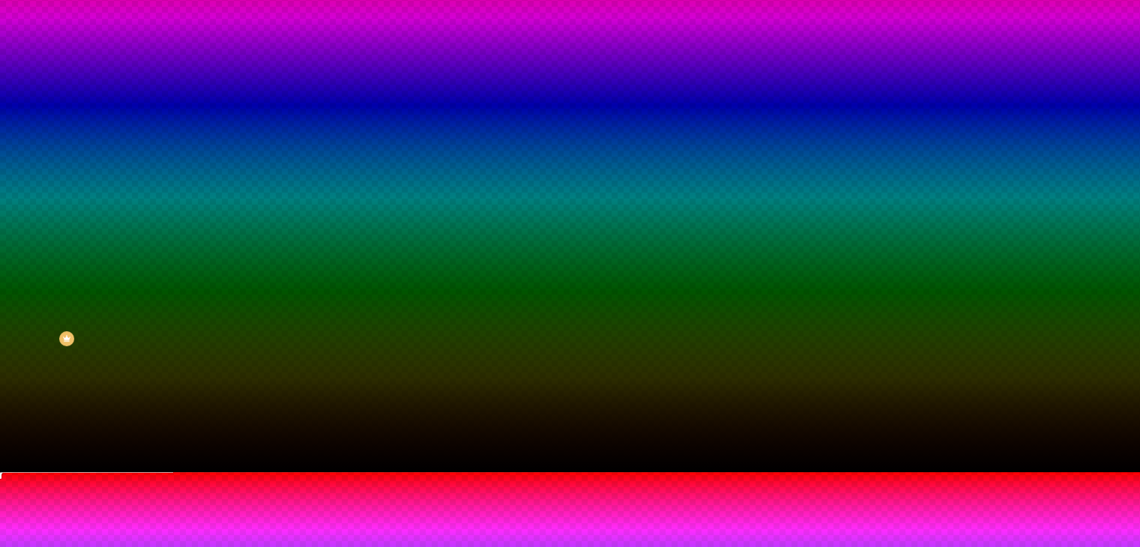
scroll to position [0, 0]
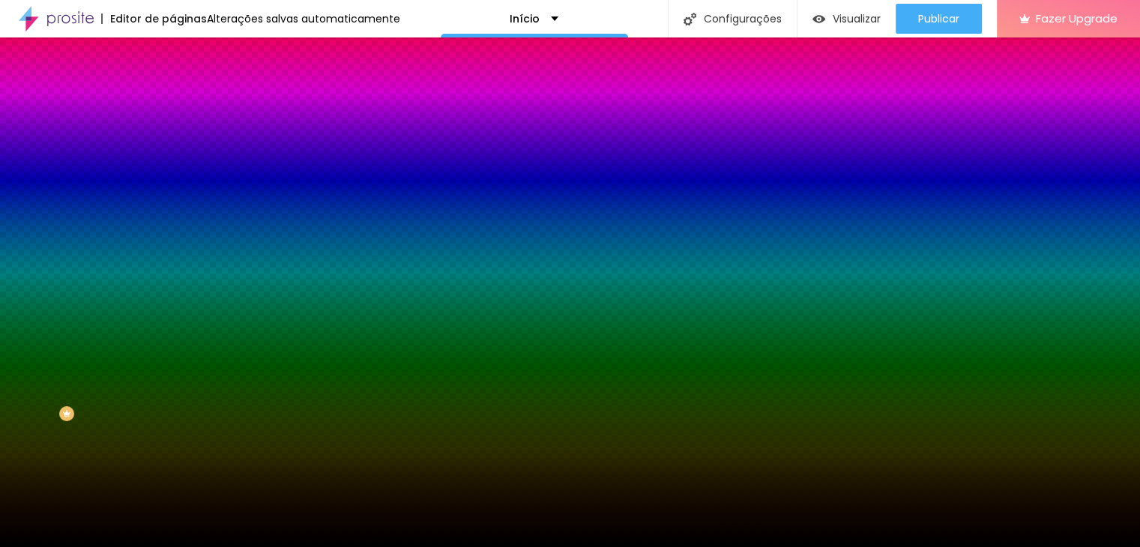
click at [936, 546] on div at bounding box center [570, 547] width 1140 height 0
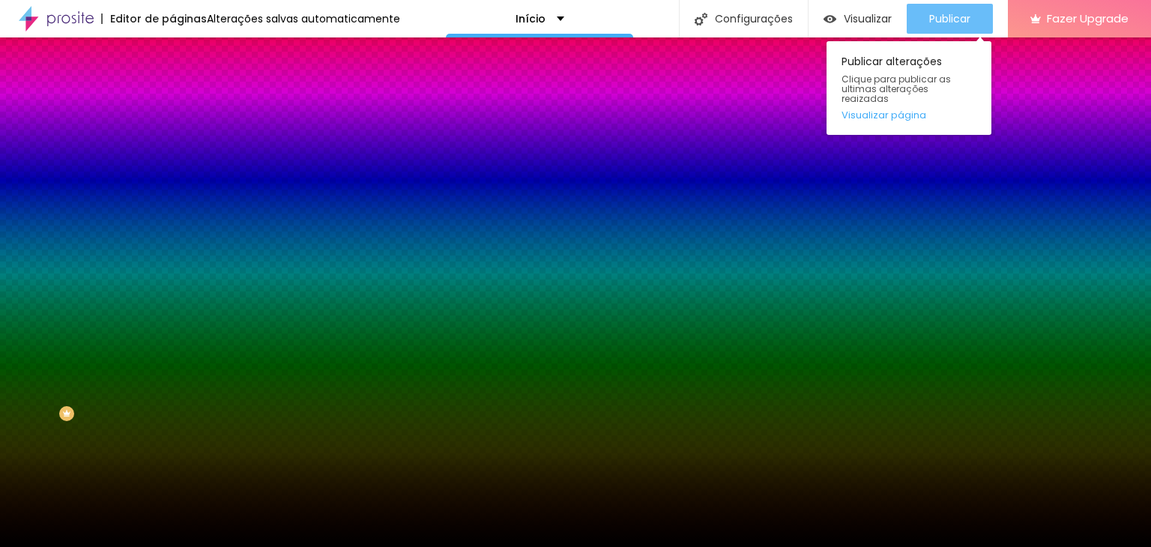
click at [941, 10] on div "Publicar" at bounding box center [949, 19] width 41 height 30
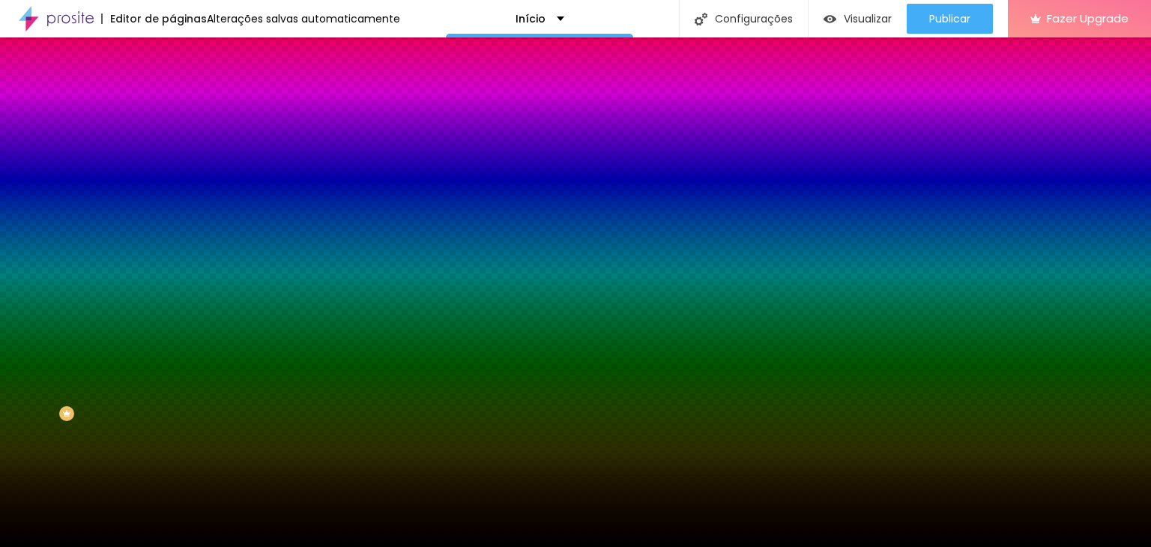
click at [178, 306] on icon "button" at bounding box center [182, 301] width 9 height 9
click at [324, 546] on div at bounding box center [570, 556] width 1140 height 0
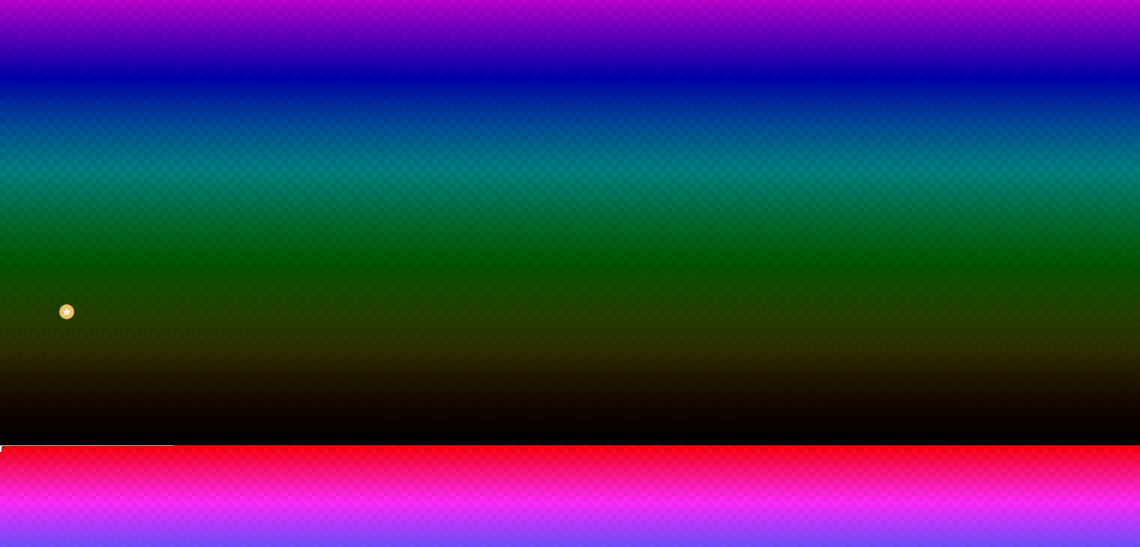
scroll to position [117, 0]
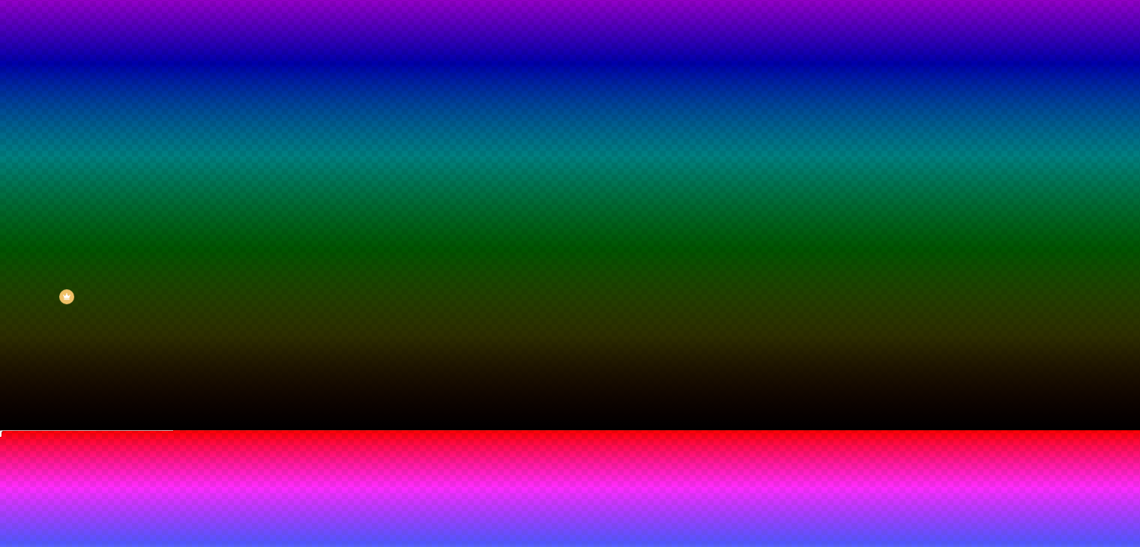
type input "150"
type input "55"
type input "50"
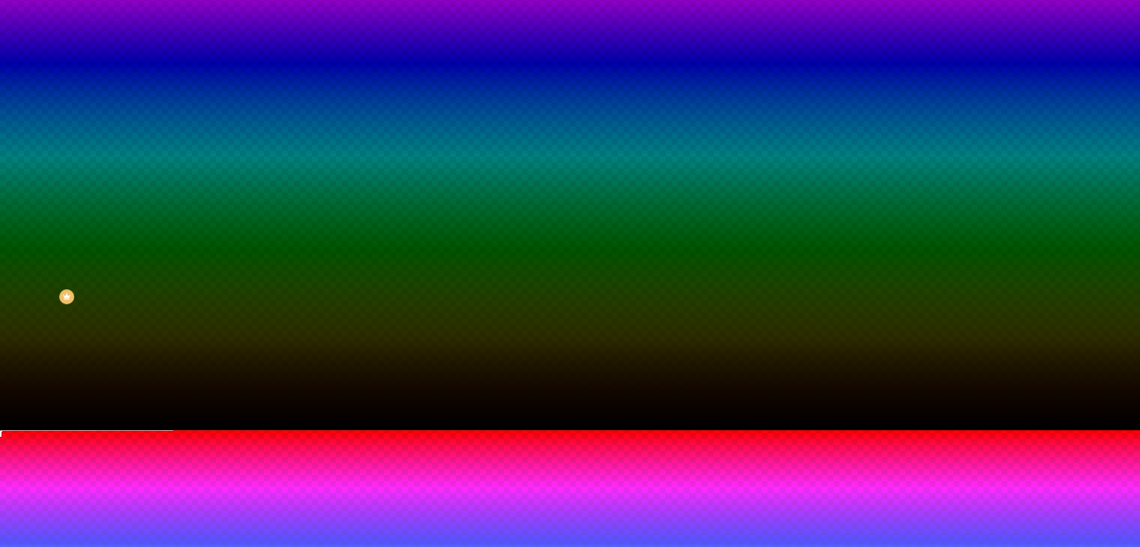
drag, startPoint x: 234, startPoint y: 504, endPoint x: 153, endPoint y: 516, distance: 81.9
type input "50"
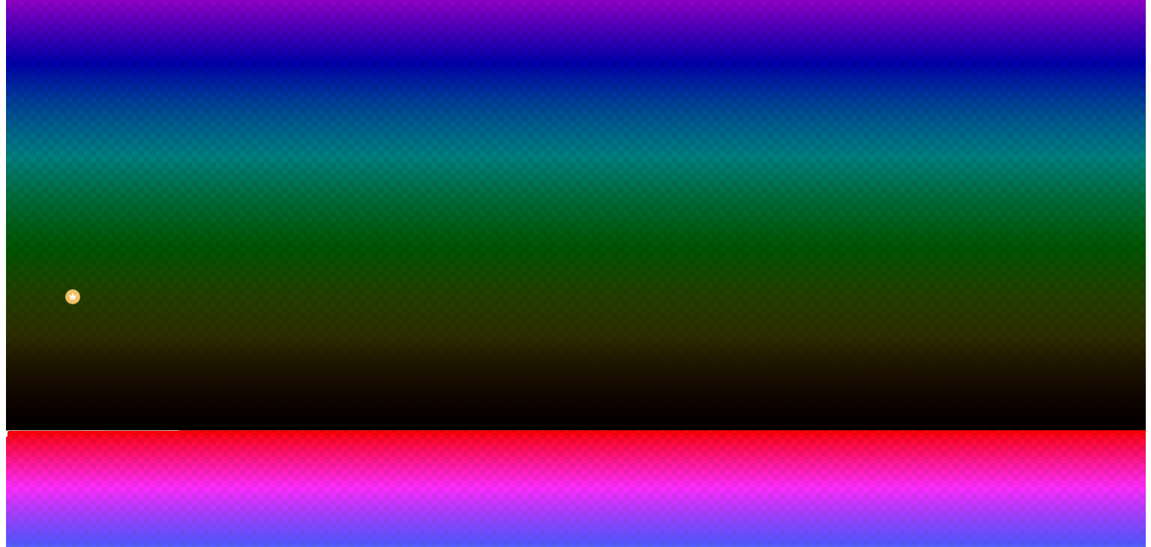
scroll to position [0, 0]
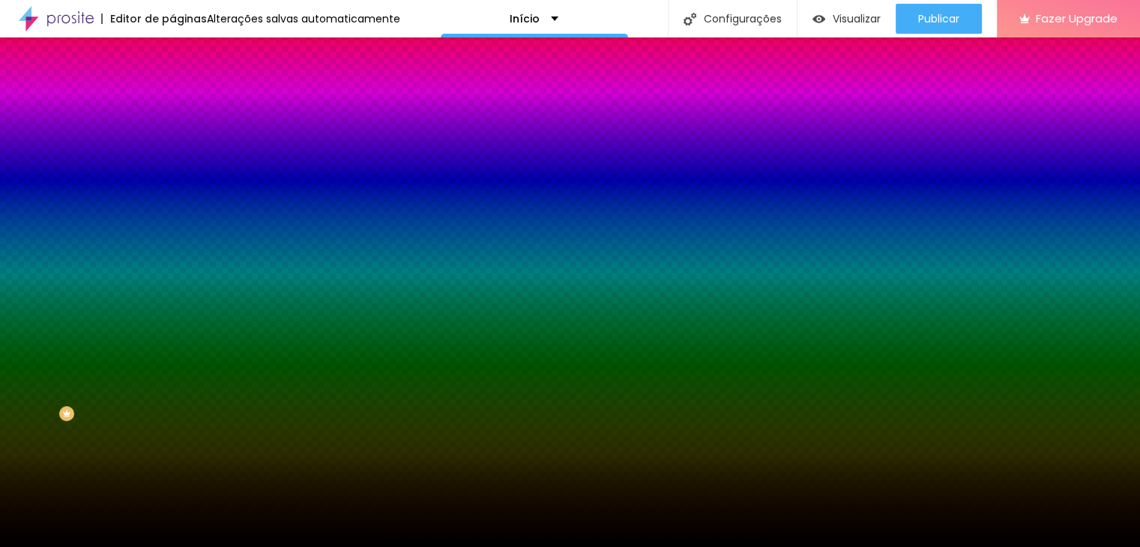
click at [937, 546] on div at bounding box center [570, 547] width 1140 height 0
click at [937, 22] on span "Publicar" at bounding box center [949, 19] width 41 height 12
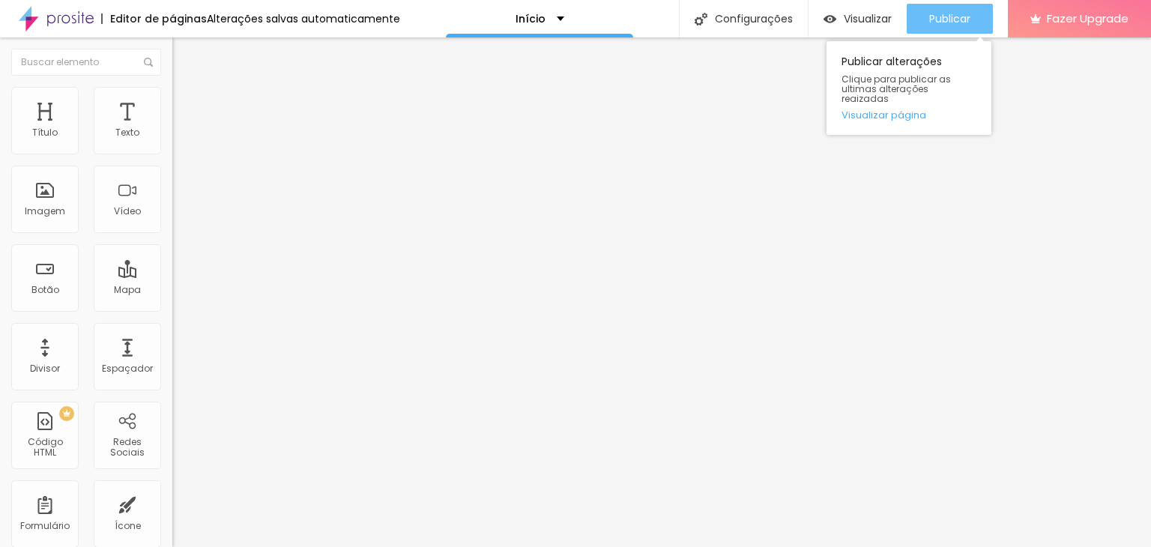
click at [940, 19] on span "Publicar" at bounding box center [949, 19] width 41 height 12
click at [932, 31] on div "Publicar" at bounding box center [949, 19] width 41 height 30
click at [962, 22] on span "Publicar" at bounding box center [949, 19] width 41 height 12
